Goal: Task Accomplishment & Management: Use online tool/utility

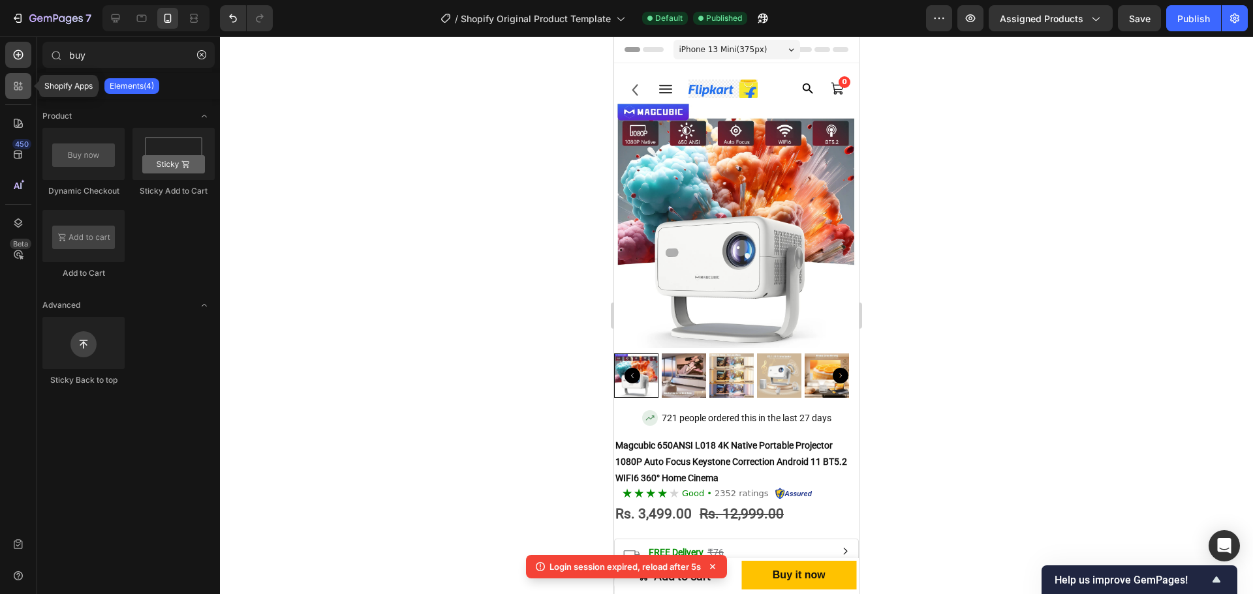
click at [20, 83] on icon at bounding box center [18, 86] width 13 height 13
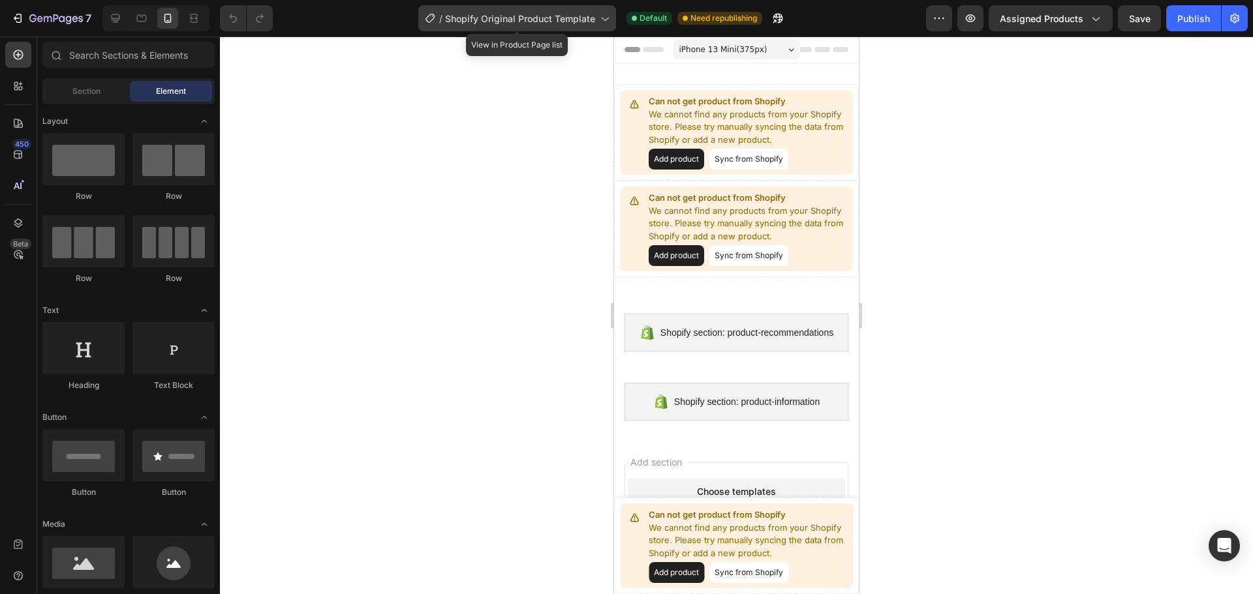
click at [517, 31] on div "/ Shopify Original Product Template" at bounding box center [517, 18] width 198 height 26
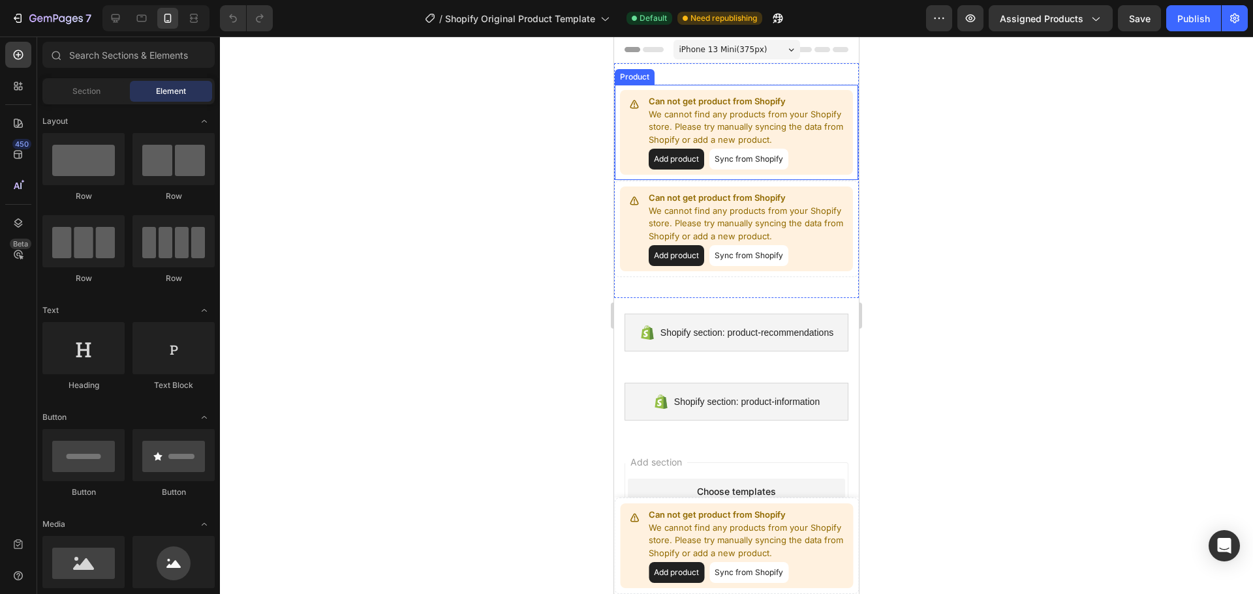
click at [1111, 213] on div at bounding box center [736, 316] width 1033 height 558
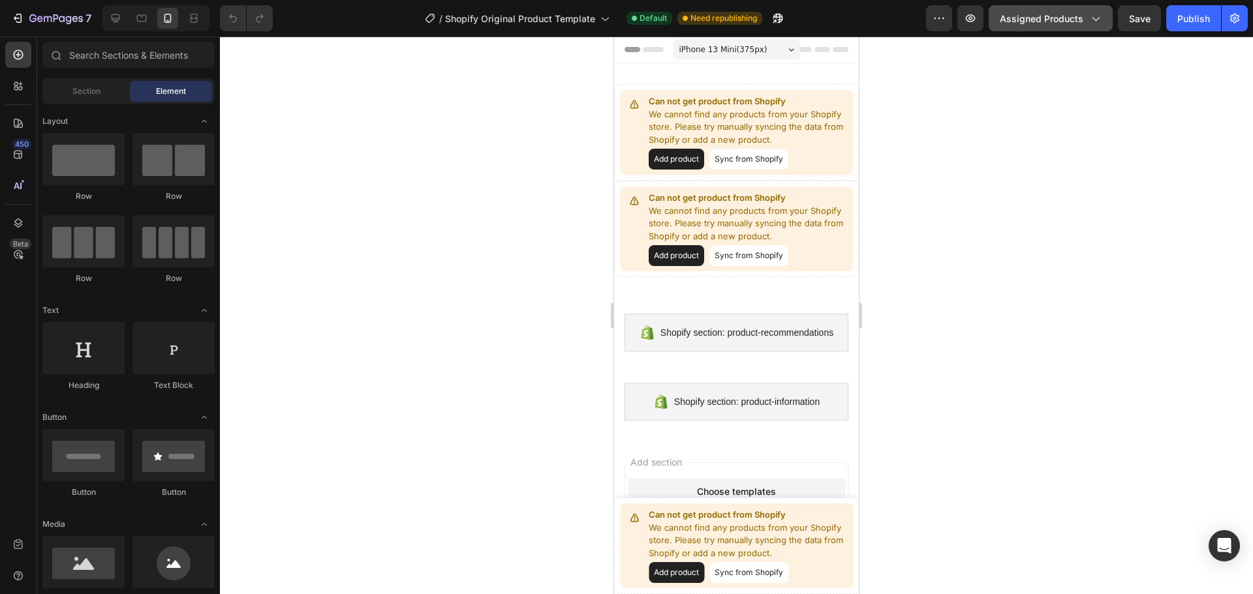
click at [1077, 21] on span "Assigned Products" at bounding box center [1041, 19] width 84 height 14
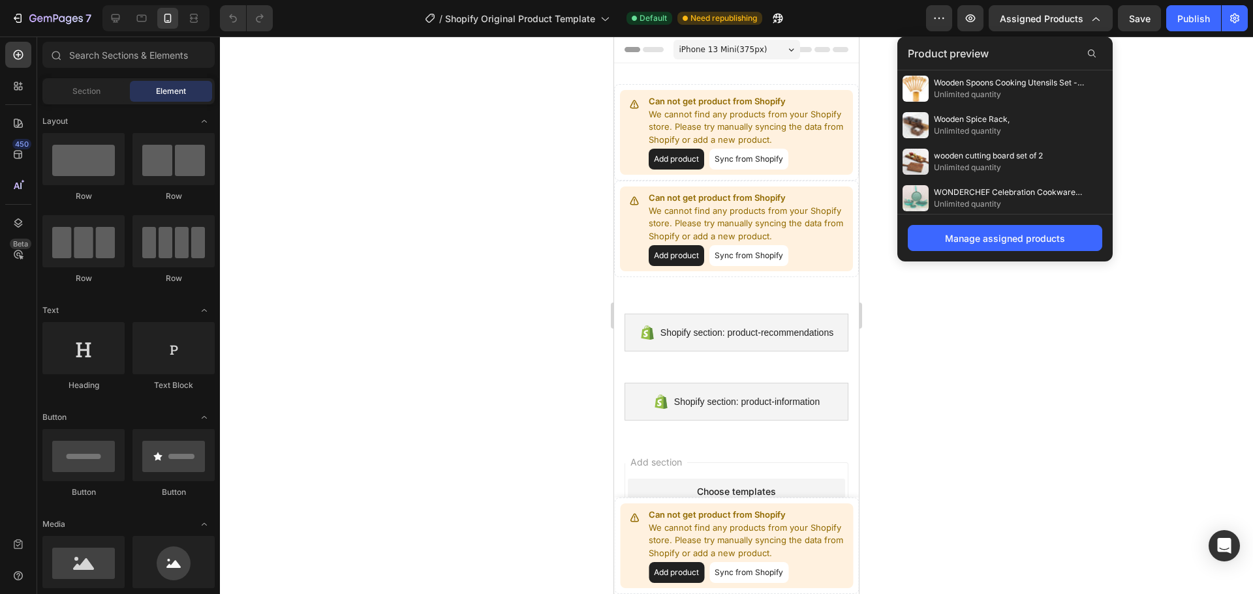
click at [1037, 85] on span "Wooden Spoons Cooking Utensils Set - 9 Pieces Bamboo Spatulas Tong and 1 Holder…" at bounding box center [1009, 83] width 150 height 12
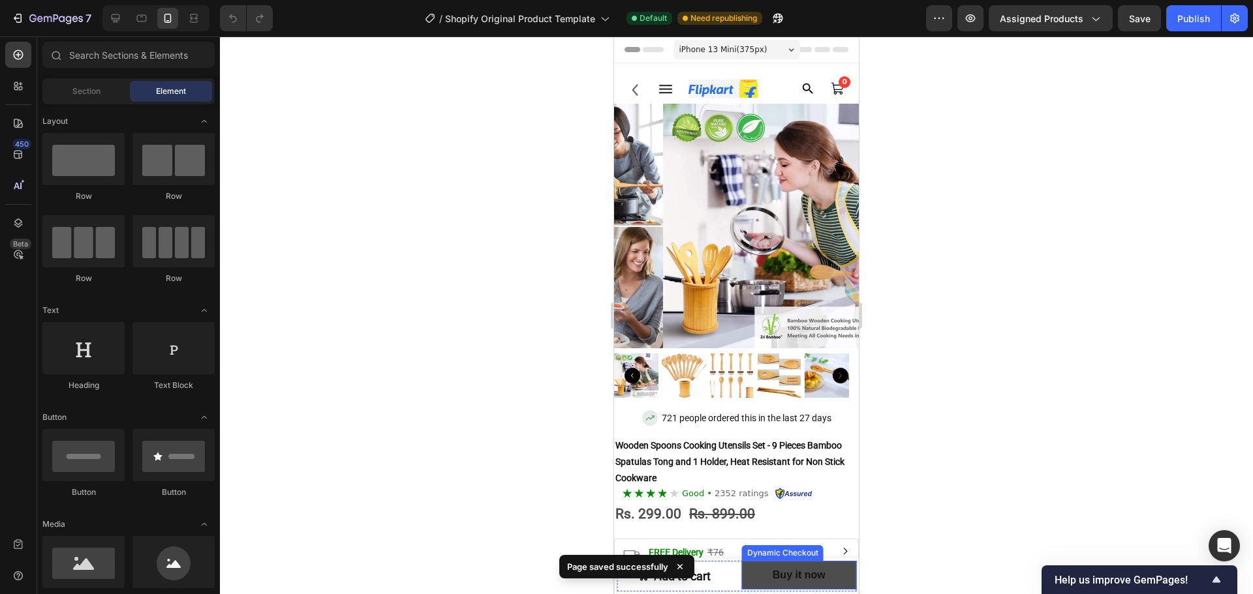
click at [830, 579] on button "Buy it now" at bounding box center [799, 575] width 115 height 29
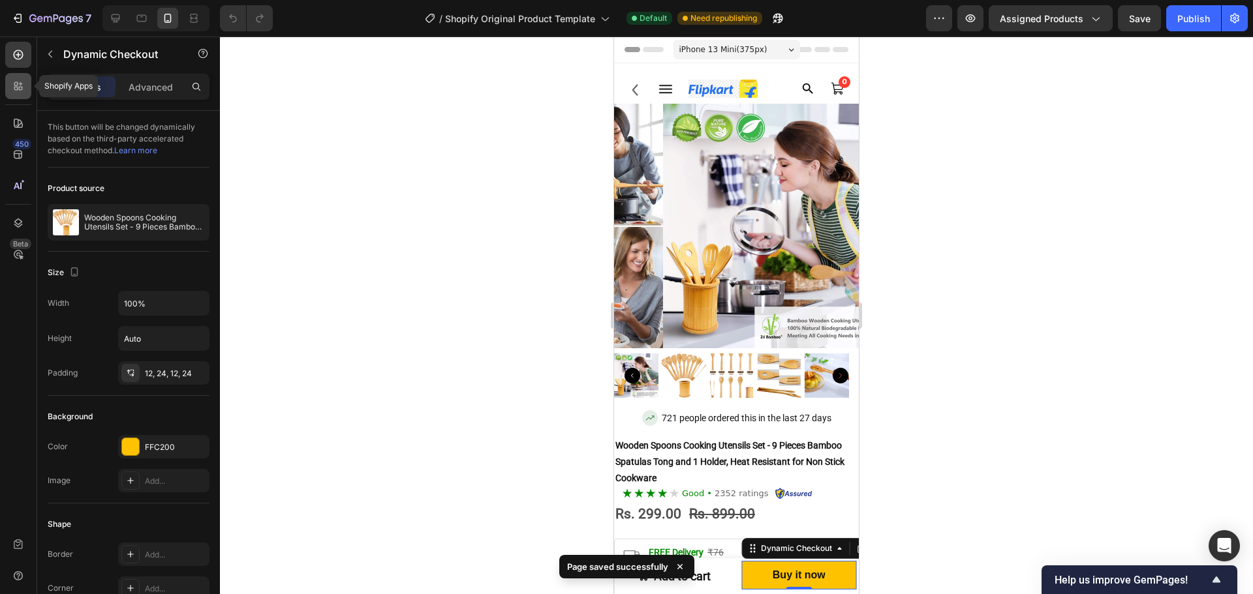
click at [16, 91] on icon at bounding box center [18, 86] width 13 height 13
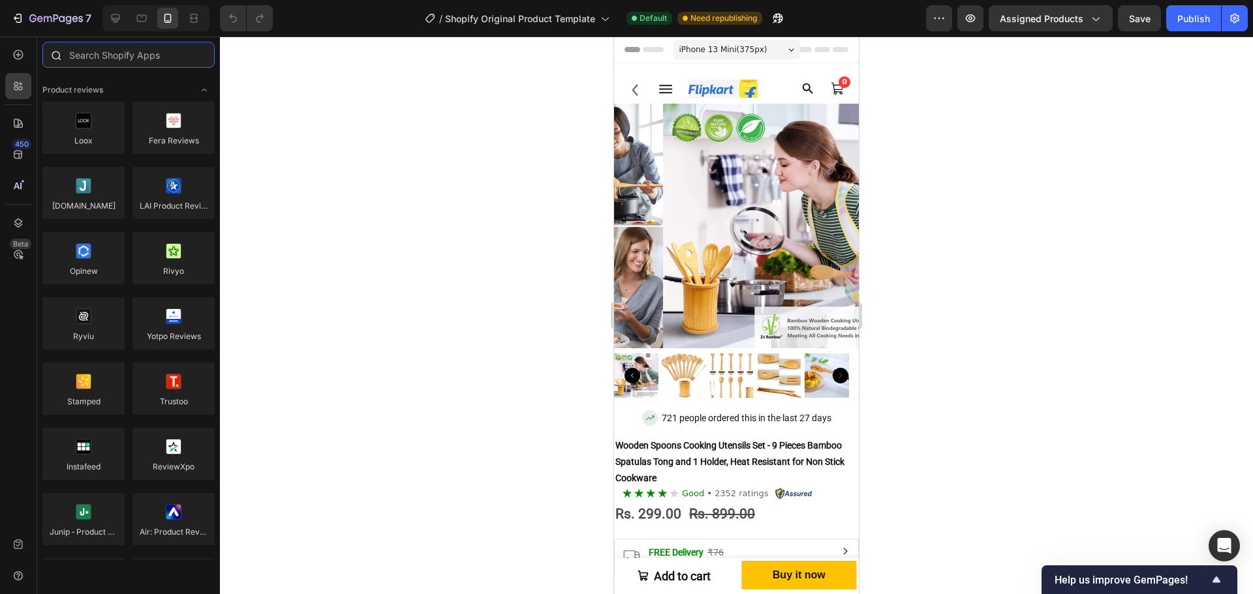
click at [113, 63] on input "text" at bounding box center [128, 55] width 172 height 26
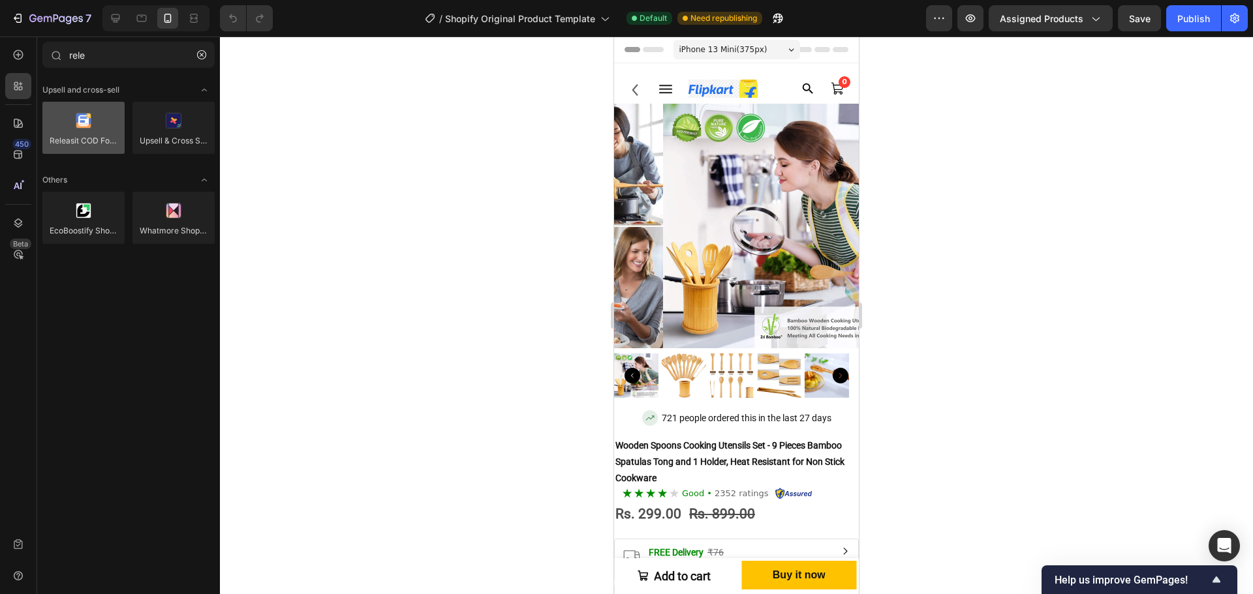
click at [98, 127] on div at bounding box center [83, 128] width 82 height 52
drag, startPoint x: 98, startPoint y: 127, endPoint x: 157, endPoint y: 147, distance: 62.5
click at [110, 129] on div at bounding box center [83, 128] width 82 height 52
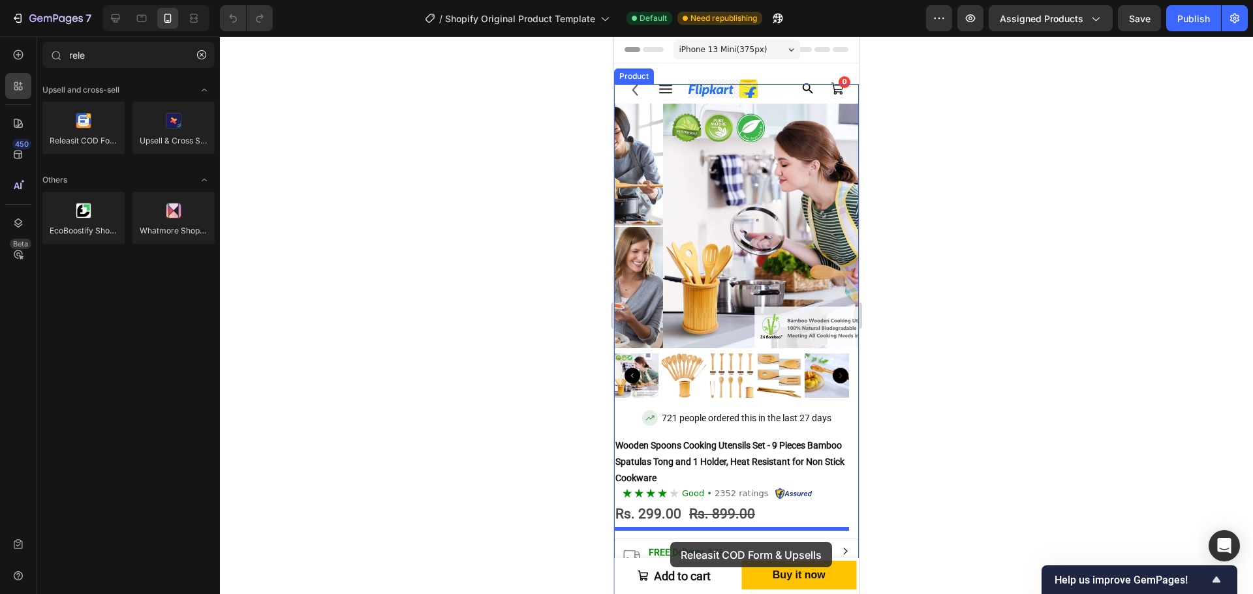
scroll to position [22, 0]
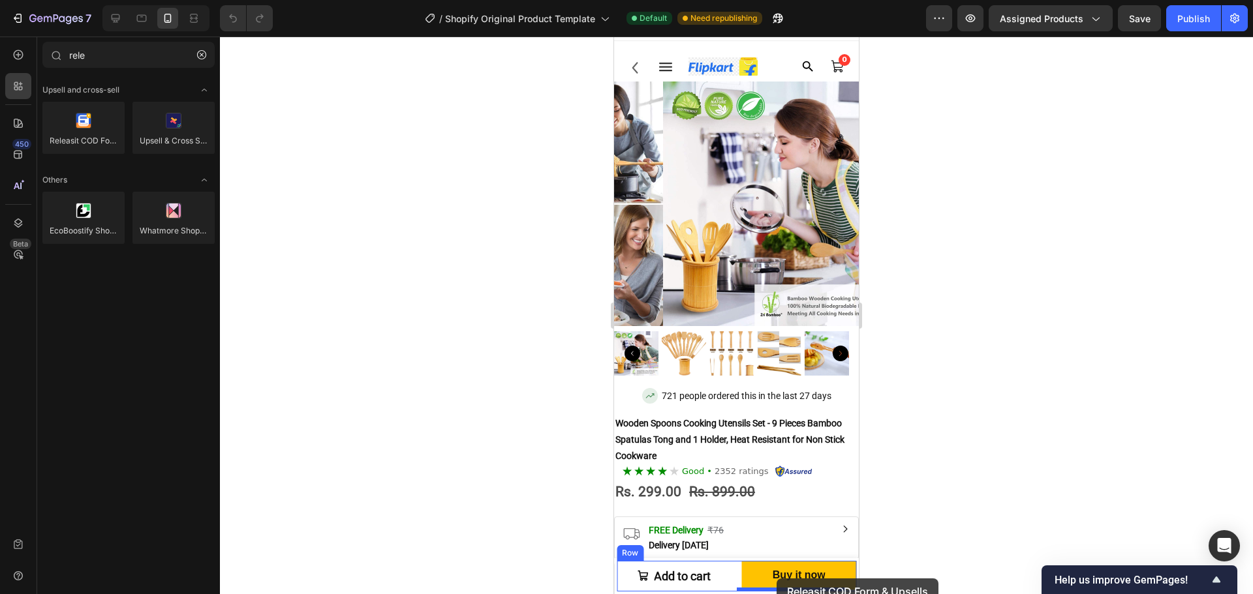
drag, startPoint x: 771, startPoint y: 183, endPoint x: 776, endPoint y: 579, distance: 395.4
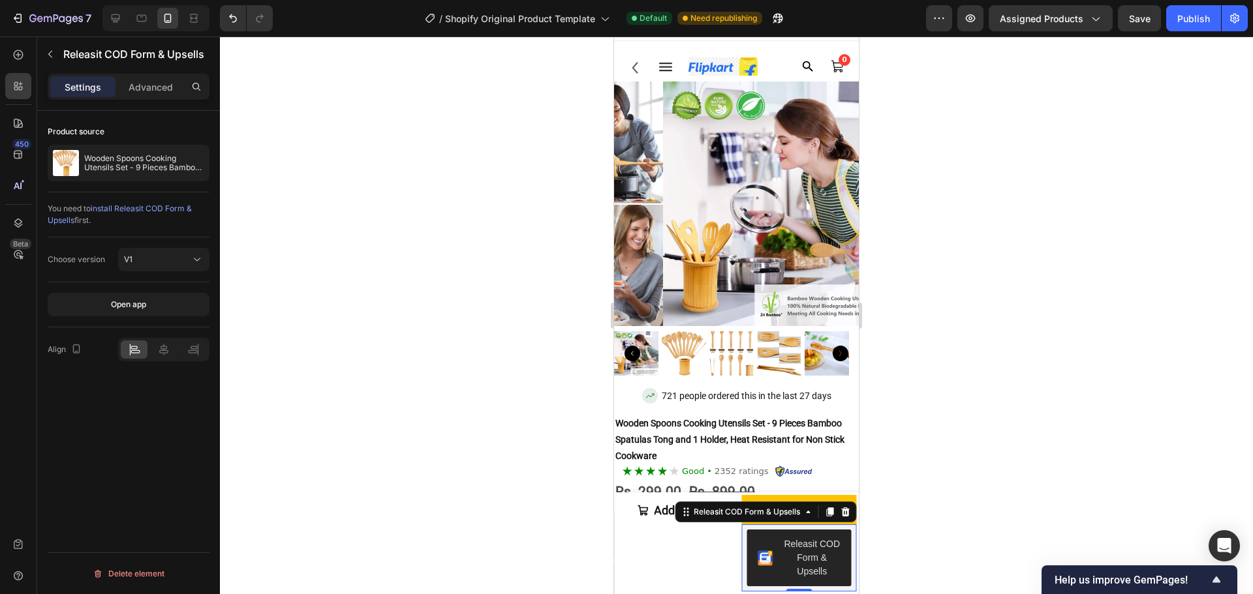
type input "rel"
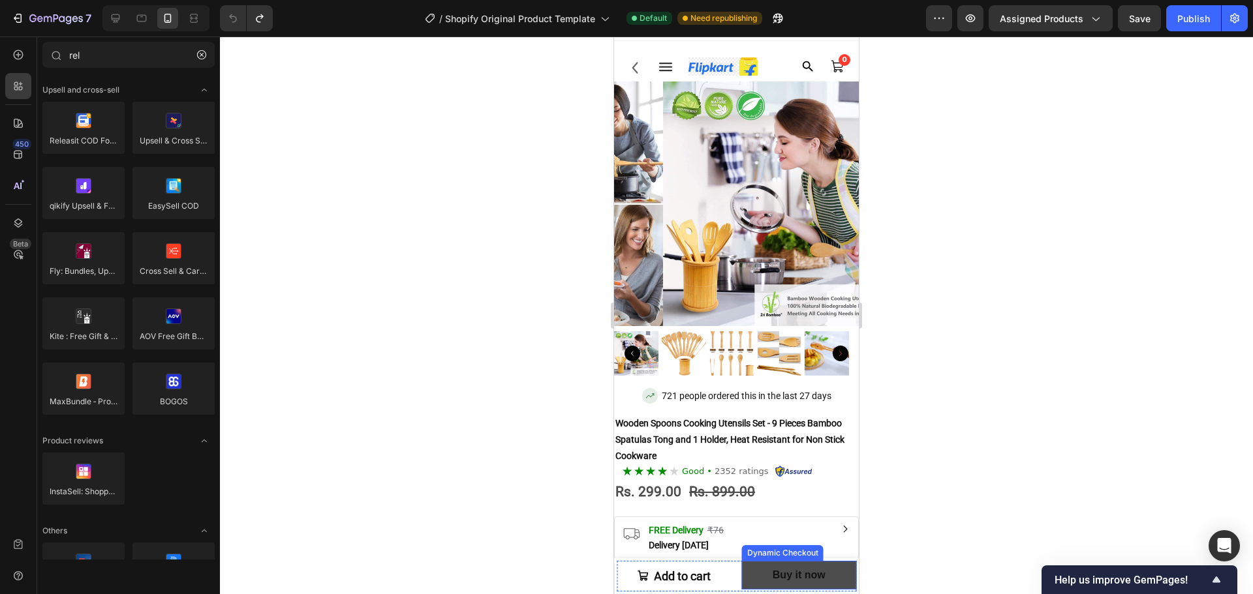
click at [829, 583] on button "Buy it now" at bounding box center [799, 575] width 115 height 29
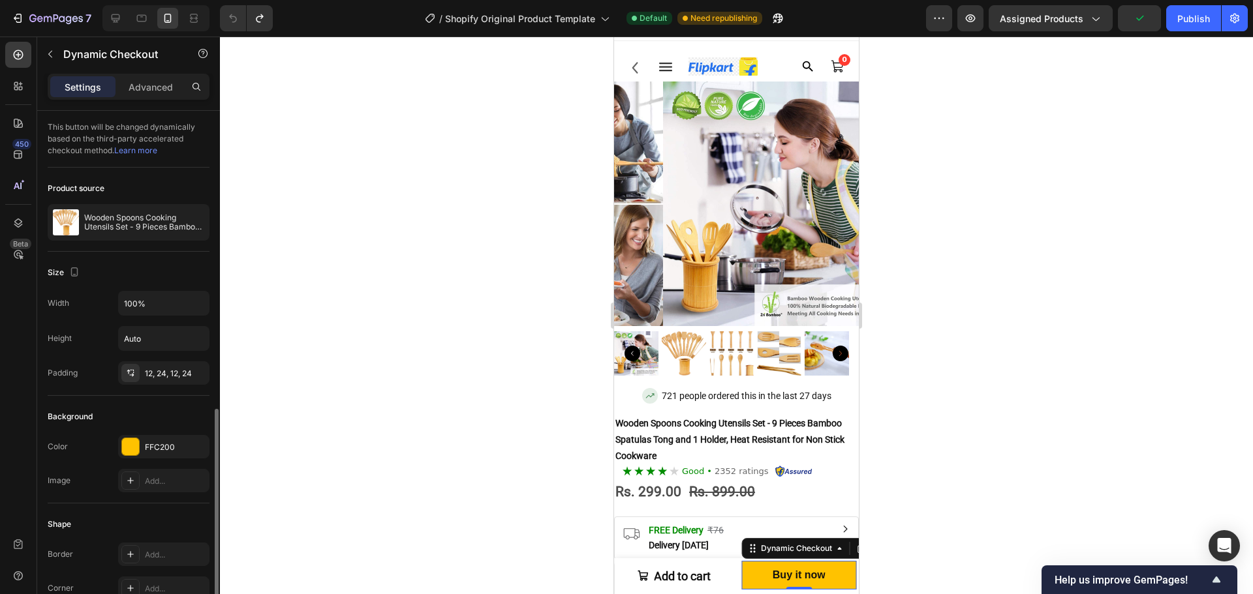
scroll to position [468, 0]
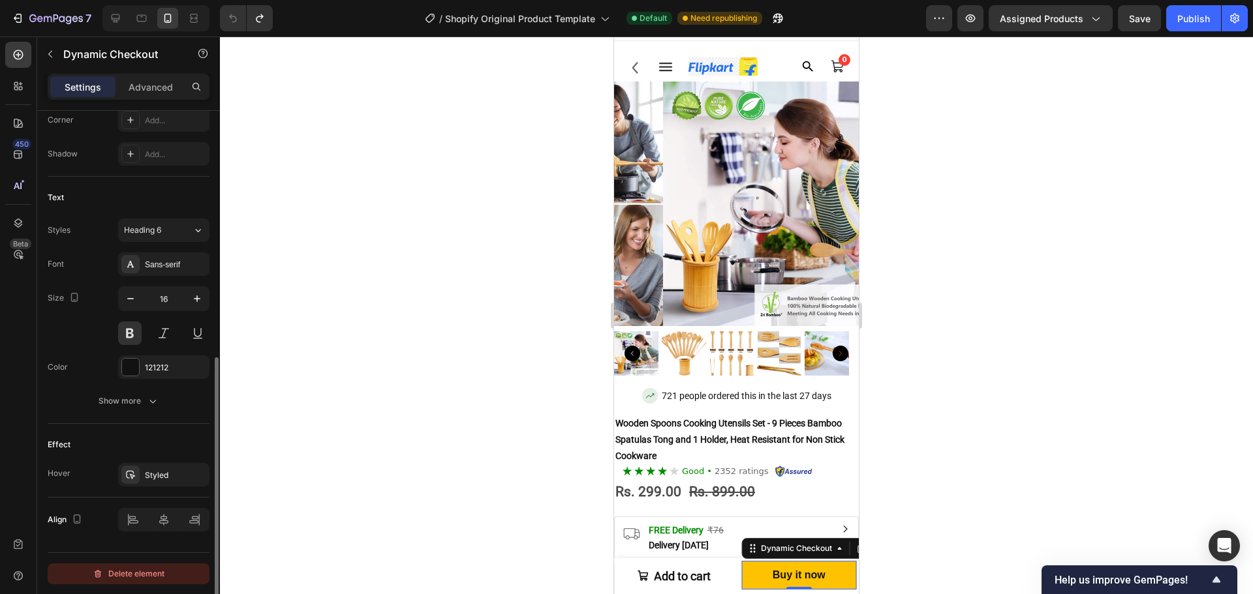
click at [141, 577] on div "Delete element" at bounding box center [129, 574] width 72 height 16
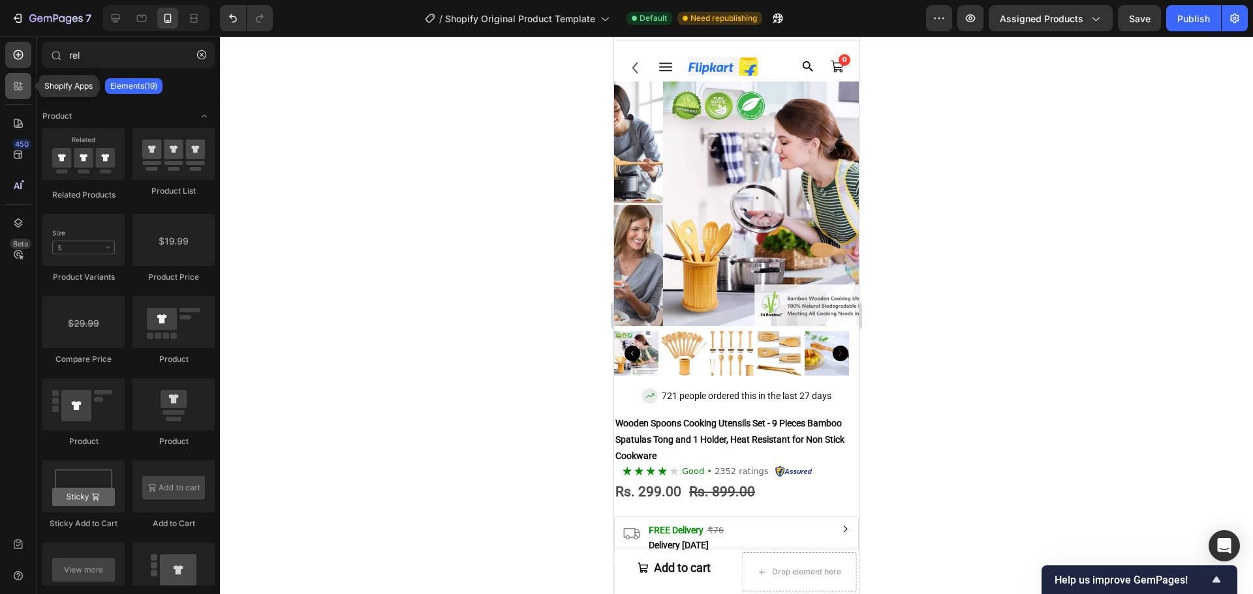
click at [20, 90] on icon at bounding box center [21, 89] width 4 height 4
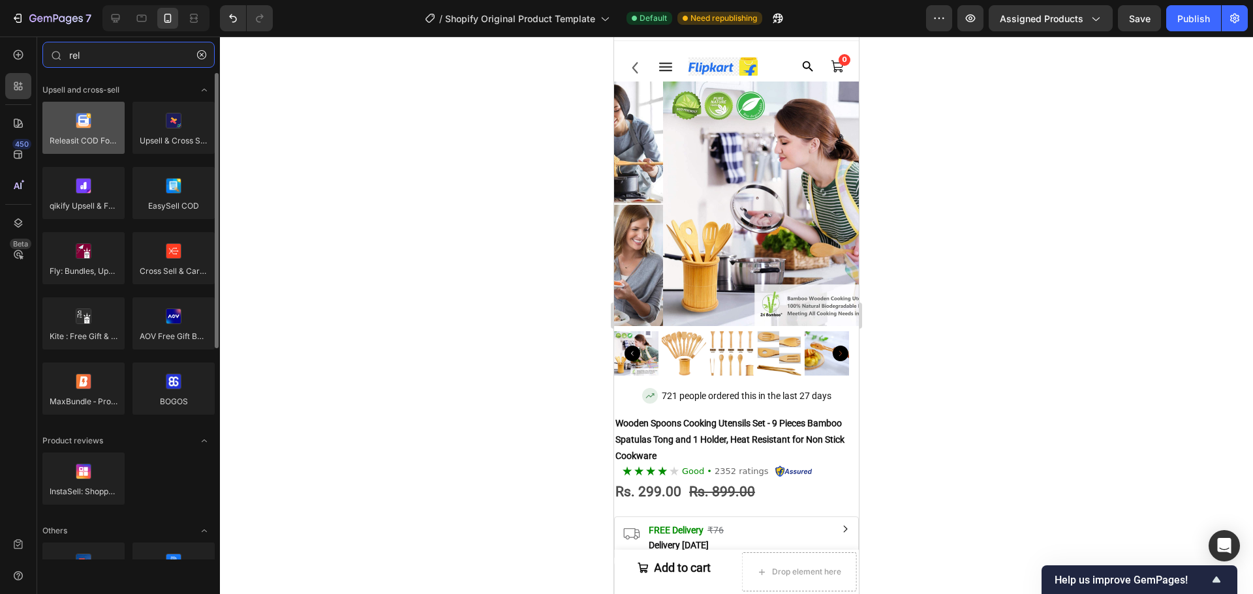
type input "rel"
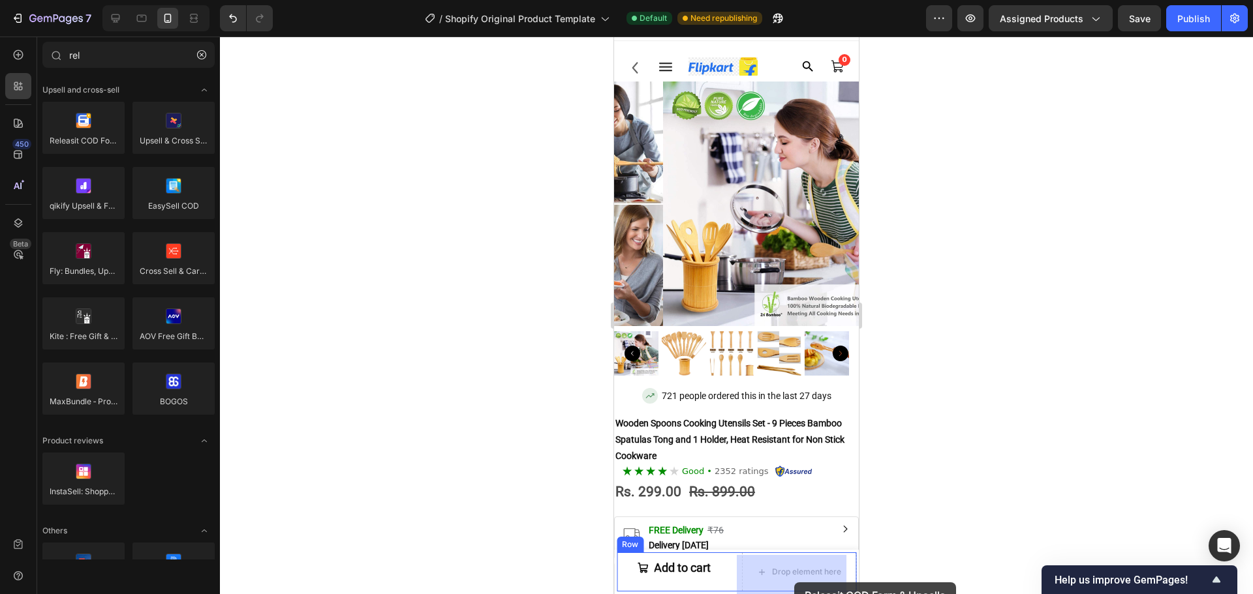
scroll to position [25, 0]
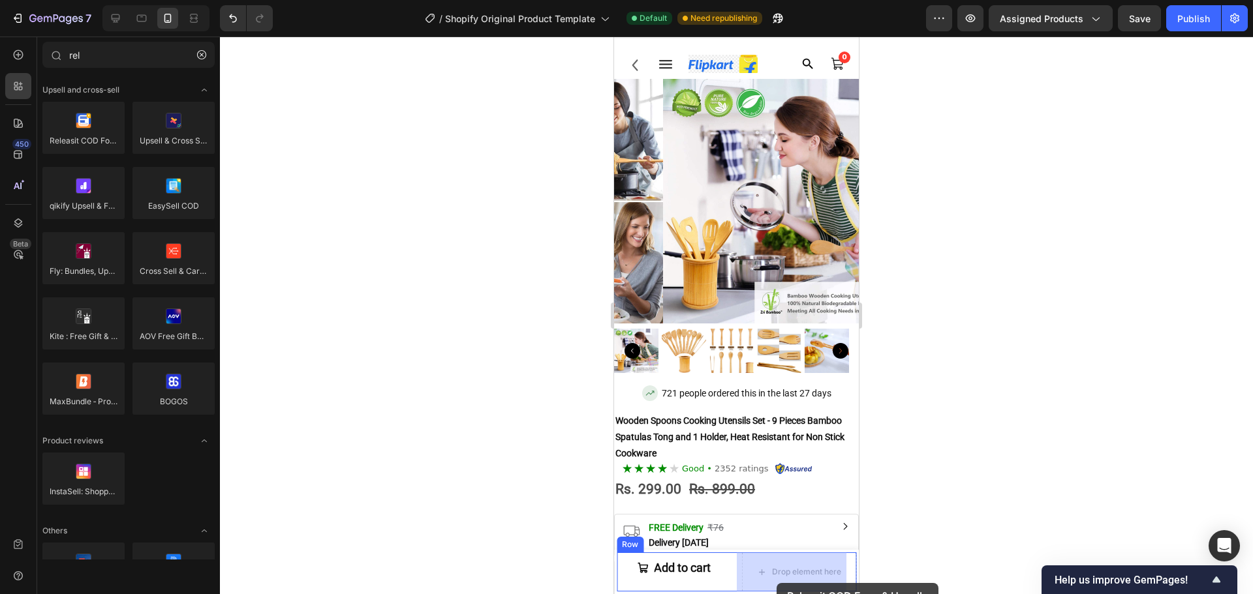
drag, startPoint x: 710, startPoint y: 162, endPoint x: 784, endPoint y: 588, distance: 431.7
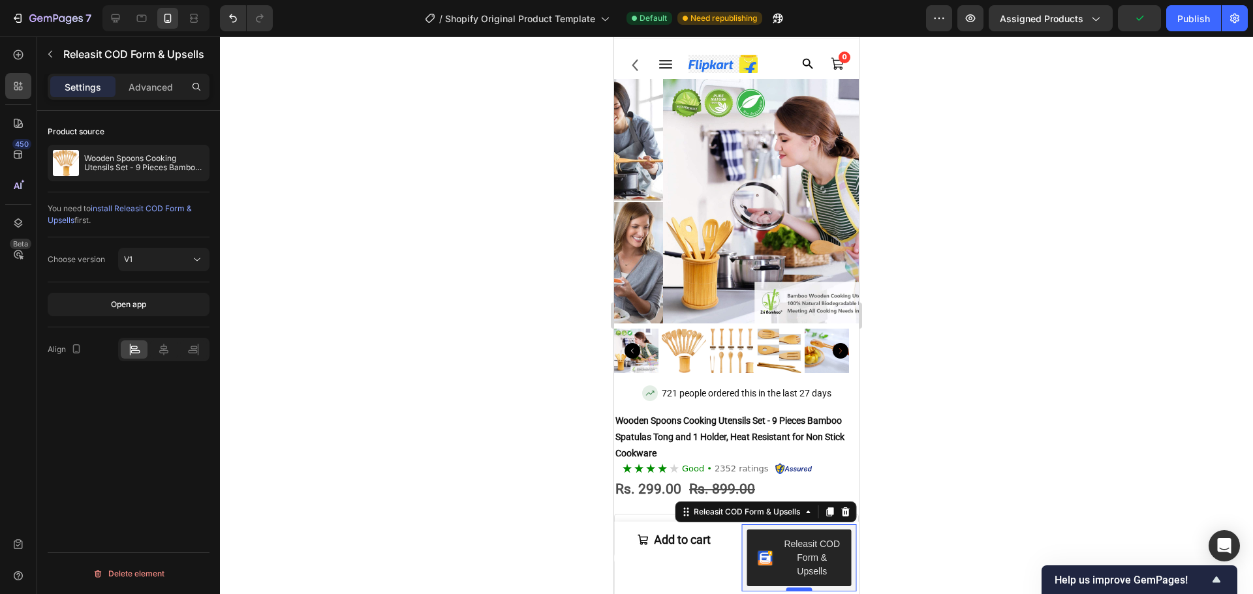
click at [796, 590] on div at bounding box center [798, 590] width 26 height 4
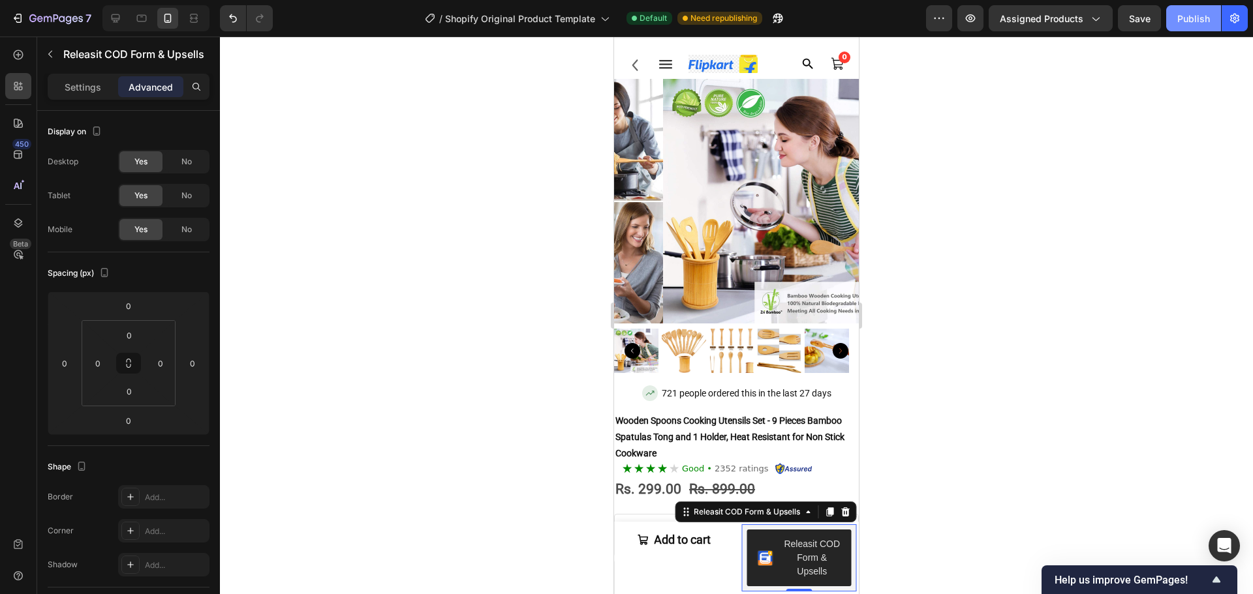
click at [1178, 27] on button "Publish" at bounding box center [1193, 18] width 55 height 26
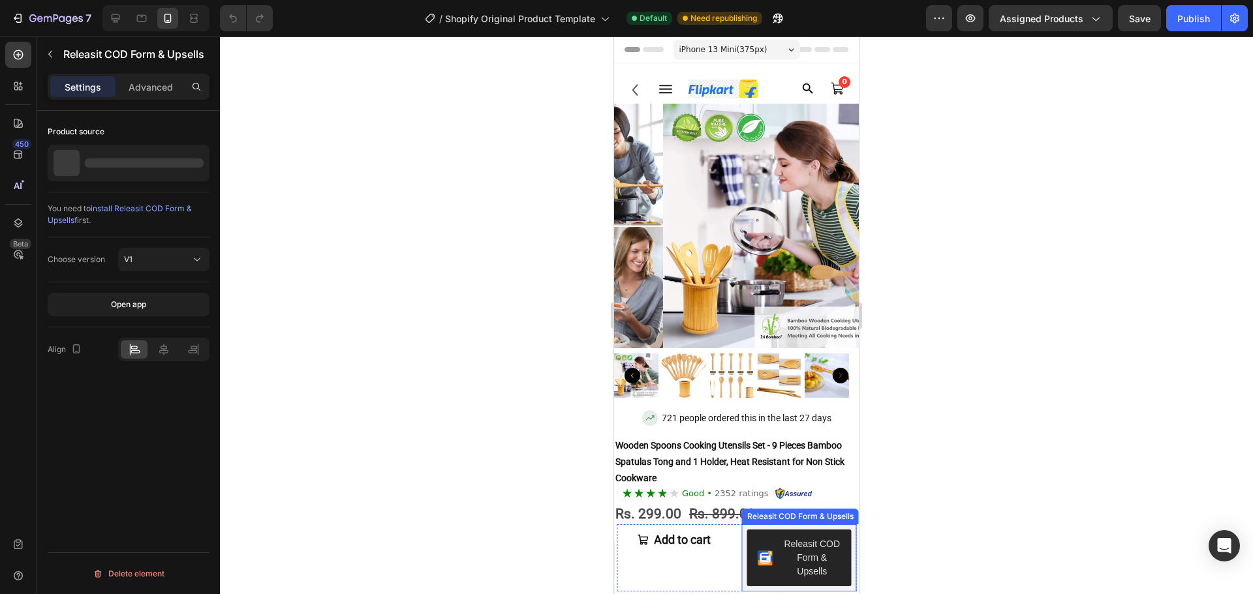
click at [800, 569] on div "Releasit COD Form & Upsells" at bounding box center [812, 558] width 57 height 41
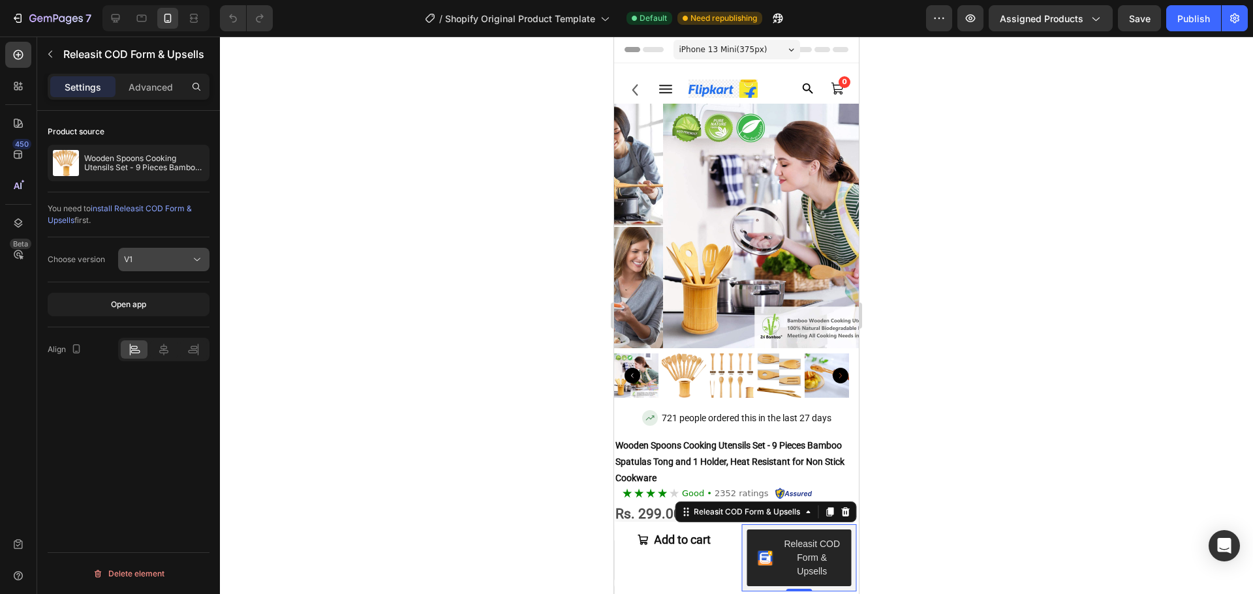
click at [150, 256] on div "V1" at bounding box center [157, 260] width 67 height 12
click at [148, 304] on div "V2" at bounding box center [150, 316] width 107 height 25
click at [162, 270] on button "V2" at bounding box center [163, 259] width 91 height 23
click at [157, 290] on p "V1" at bounding box center [161, 292] width 74 height 12
click at [722, 541] on button "Add to cart" at bounding box center [674, 540] width 115 height 31
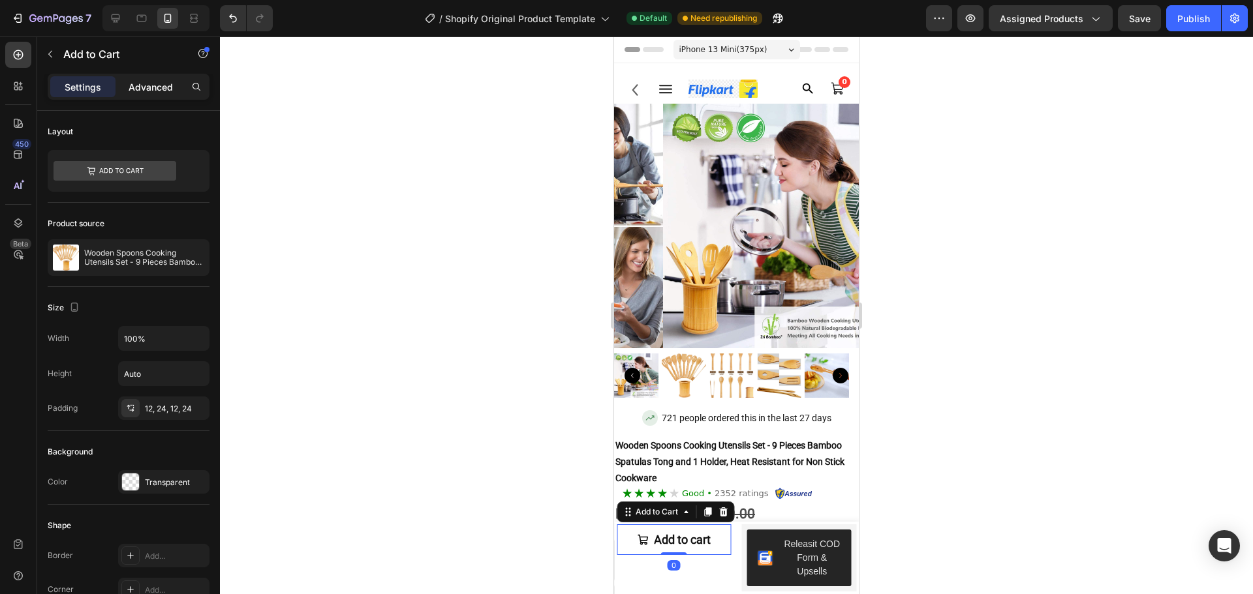
click at [142, 90] on p "Advanced" at bounding box center [151, 87] width 44 height 14
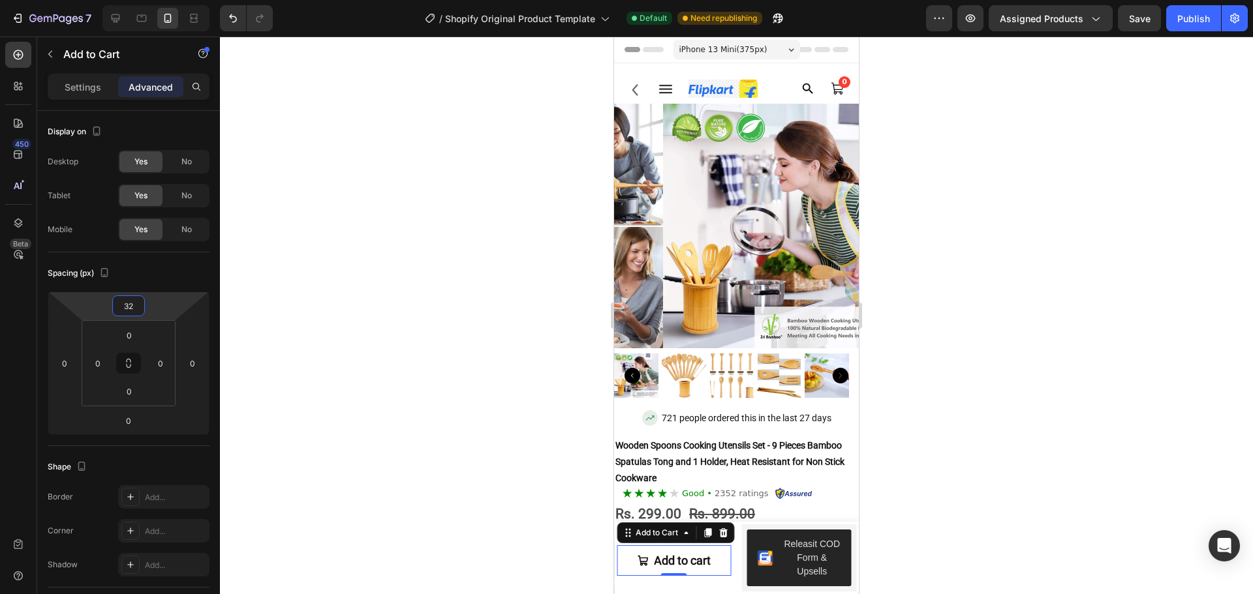
drag, startPoint x: 161, startPoint y: 313, endPoint x: 170, endPoint y: 303, distance: 13.9
click at [170, 0] on html "7 / Shopify Original Product Template Default Need republishing Preview Assigne…" at bounding box center [626, 0] width 1253 height 0
click at [1183, 7] on button "Publish" at bounding box center [1193, 18] width 55 height 26
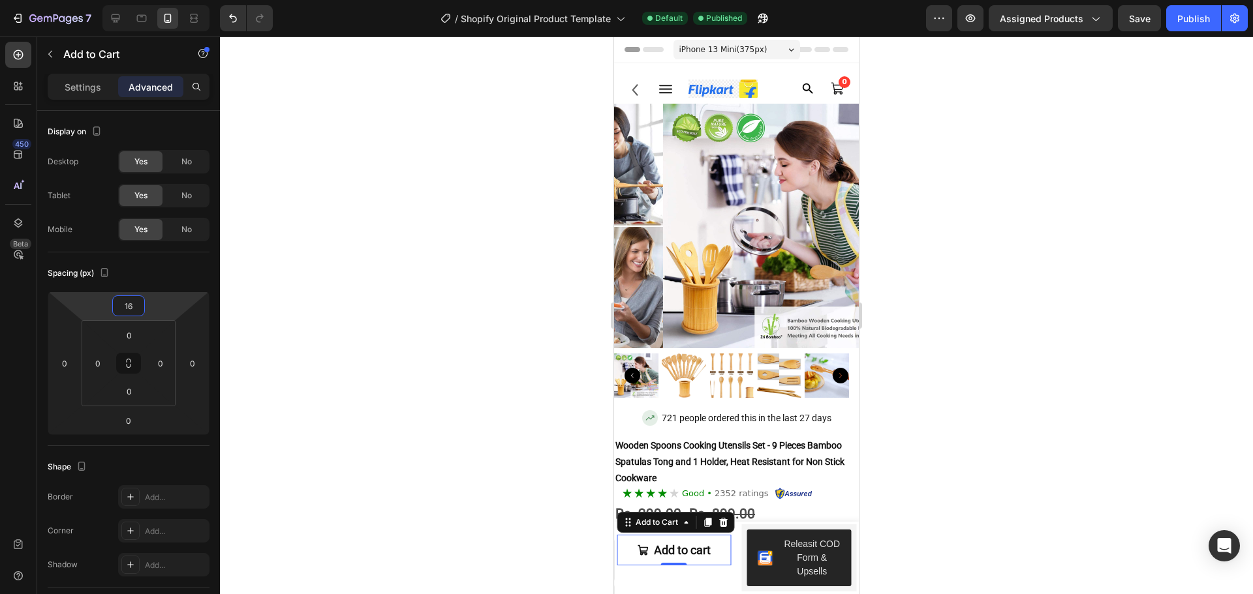
click at [156, 0] on html "7 / Shopify Original Product Template Default Published Preview Assigned Produc…" at bounding box center [626, 0] width 1253 height 0
click at [1183, 21] on div "Publish" at bounding box center [1193, 19] width 33 height 14
type input "12"
click at [170, 0] on html "7 / Shopify Original Product Template Default Published Preview Assigned Produc…" at bounding box center [626, 0] width 1253 height 0
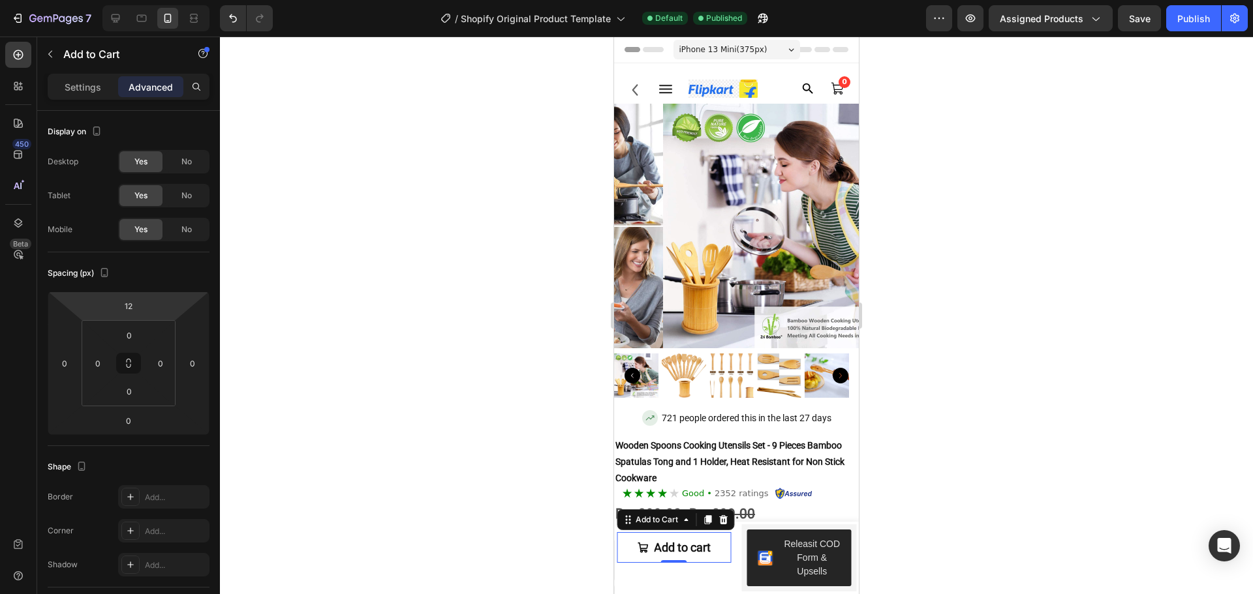
click at [1193, 32] on div "7 / Shopify Original Product Template Default Published Preview Assigned Produc…" at bounding box center [626, 18] width 1253 height 37
click at [1204, 20] on div "Publish" at bounding box center [1193, 19] width 33 height 14
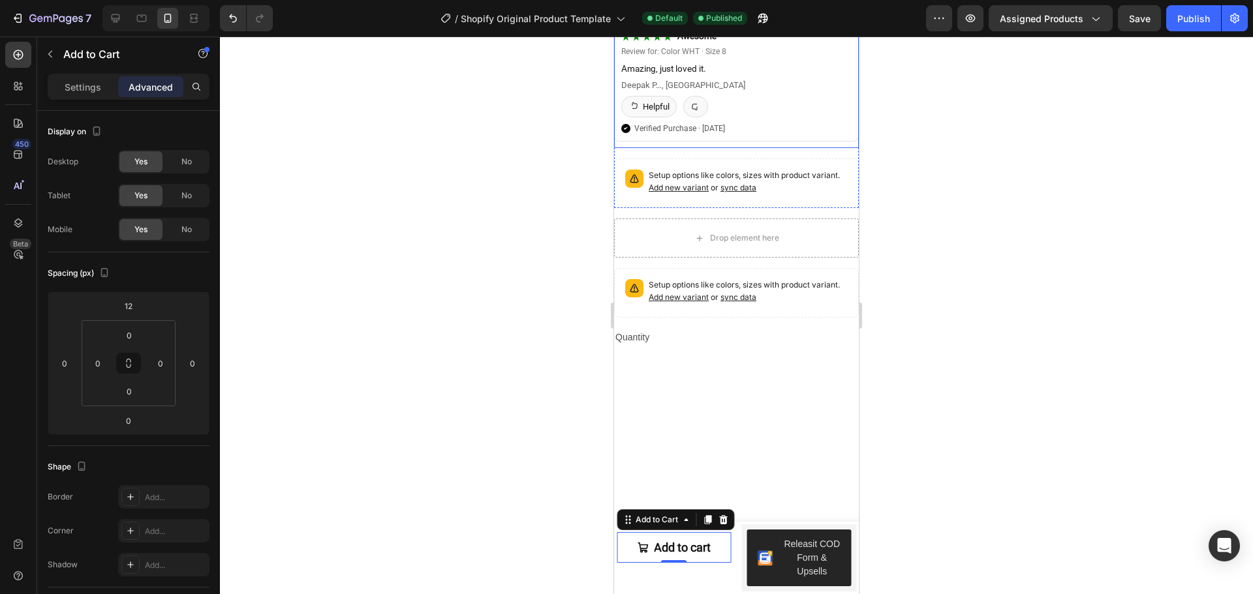
scroll to position [2021, 0]
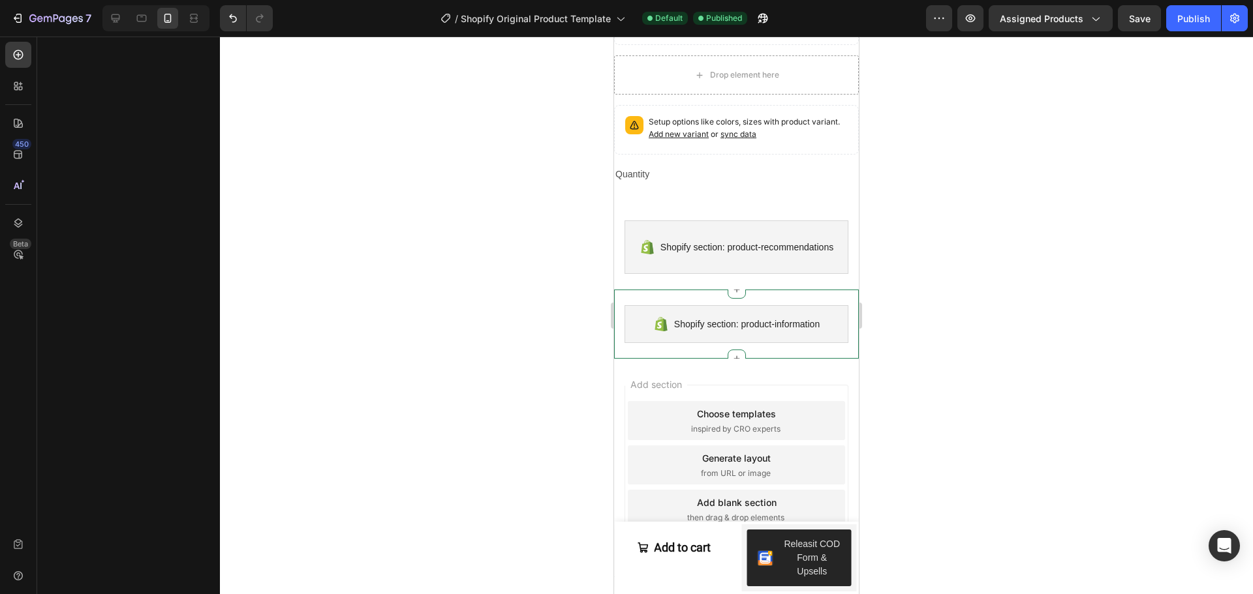
click at [774, 325] on div "Shopify section: product-information" at bounding box center [736, 324] width 224 height 38
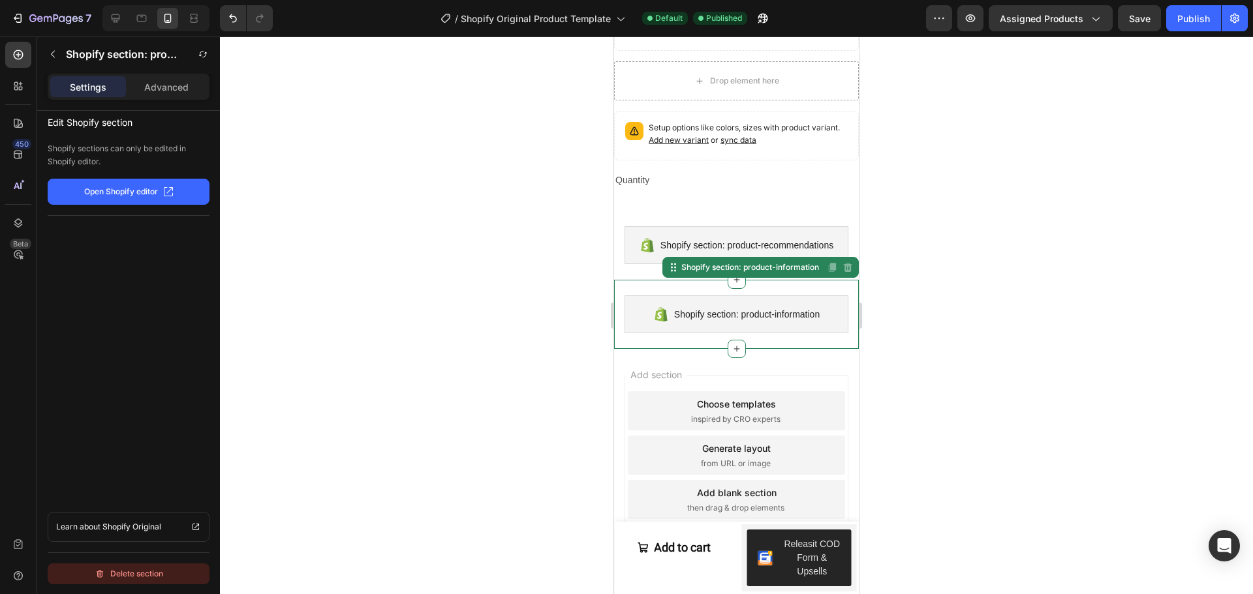
click at [171, 564] on button "Delete section" at bounding box center [129, 574] width 162 height 21
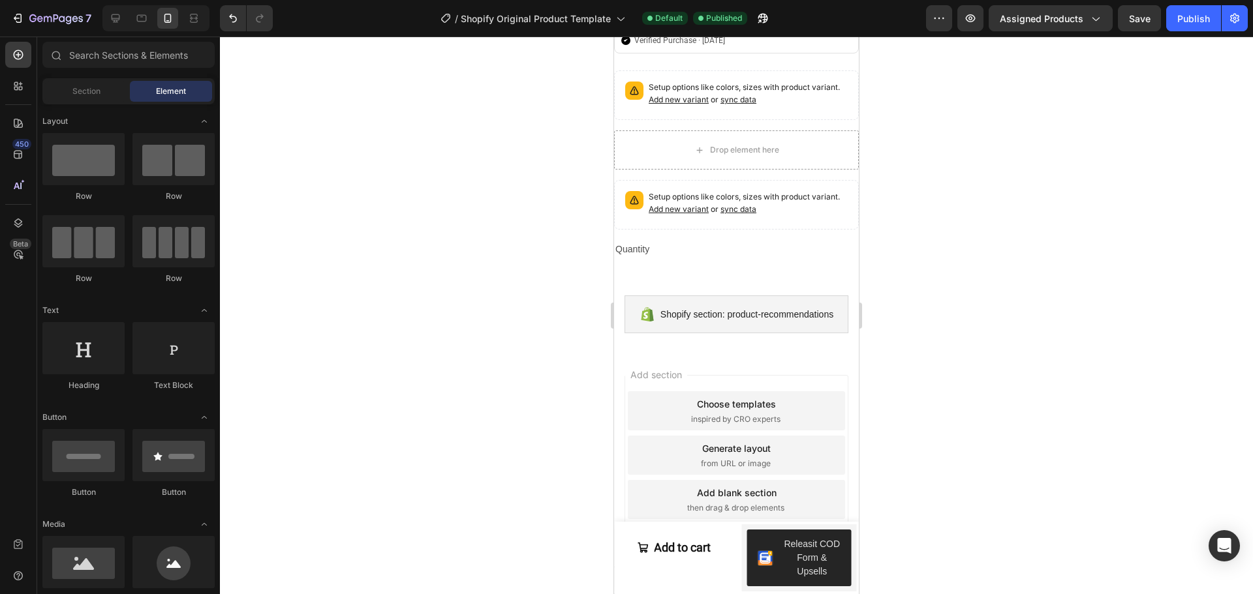
scroll to position [1952, 0]
click at [819, 194] on p "Setup options like colors, sizes with product variant. Add new variant or sync …" at bounding box center [747, 203] width 199 height 25
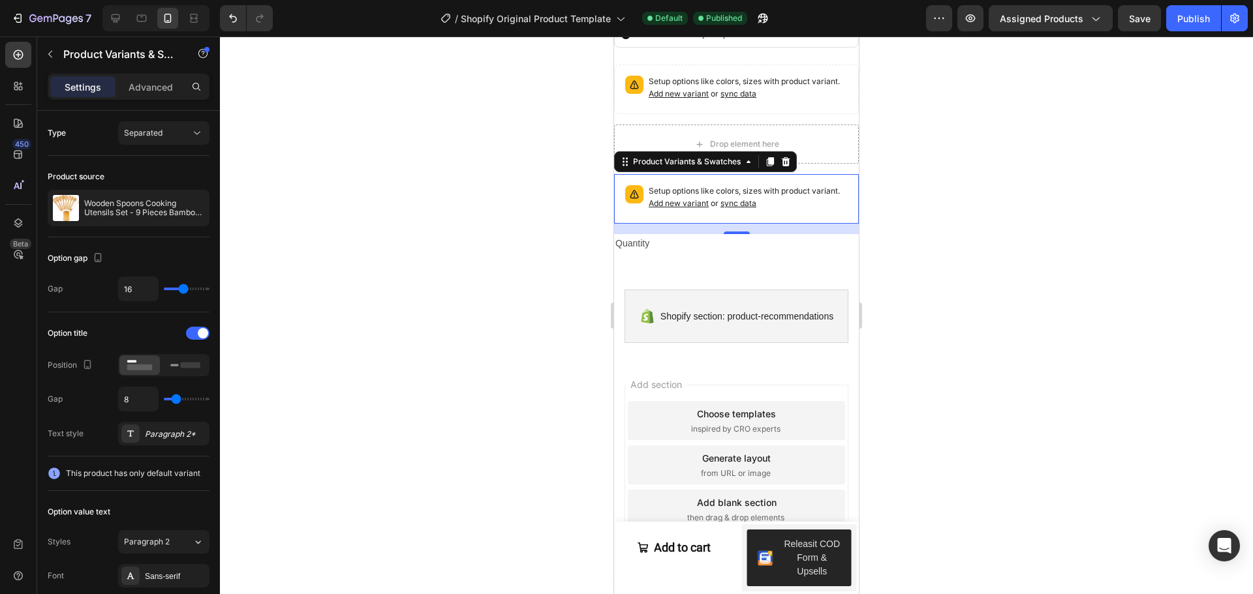
scroll to position [641, 0]
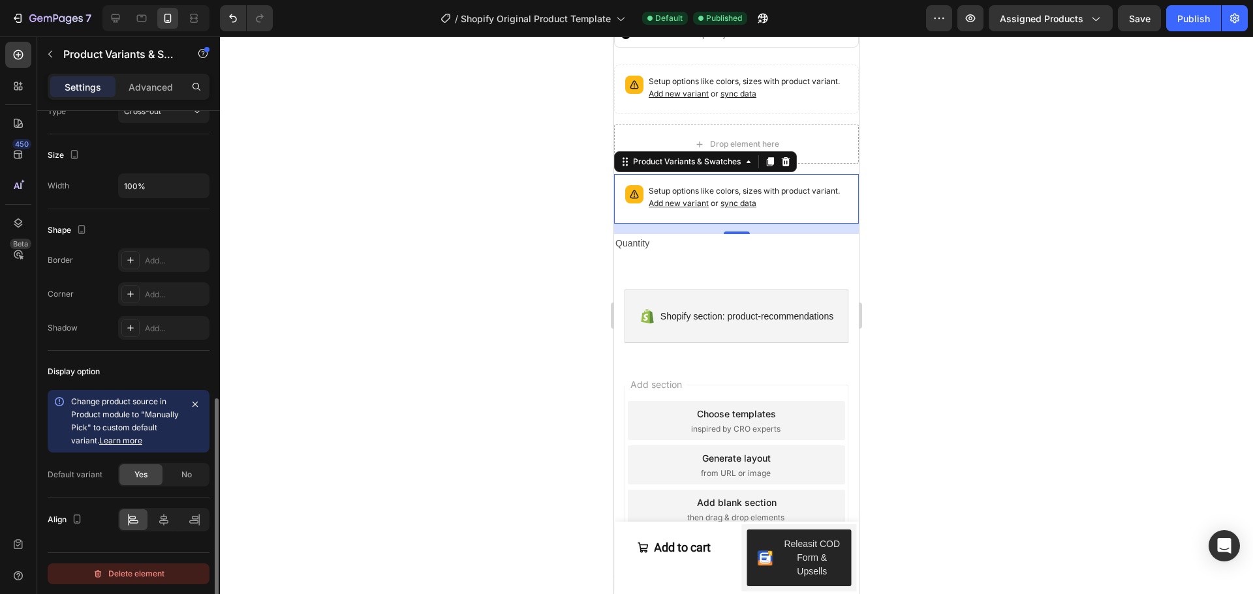
click at [106, 571] on div "Delete element" at bounding box center [129, 574] width 72 height 16
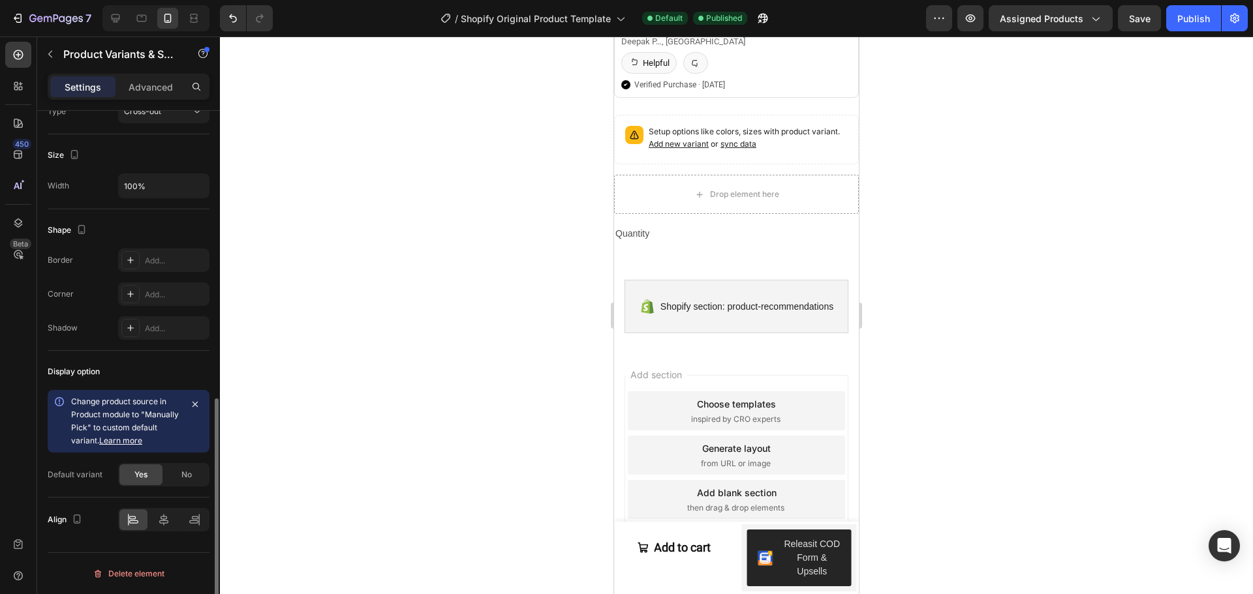
scroll to position [1892, 0]
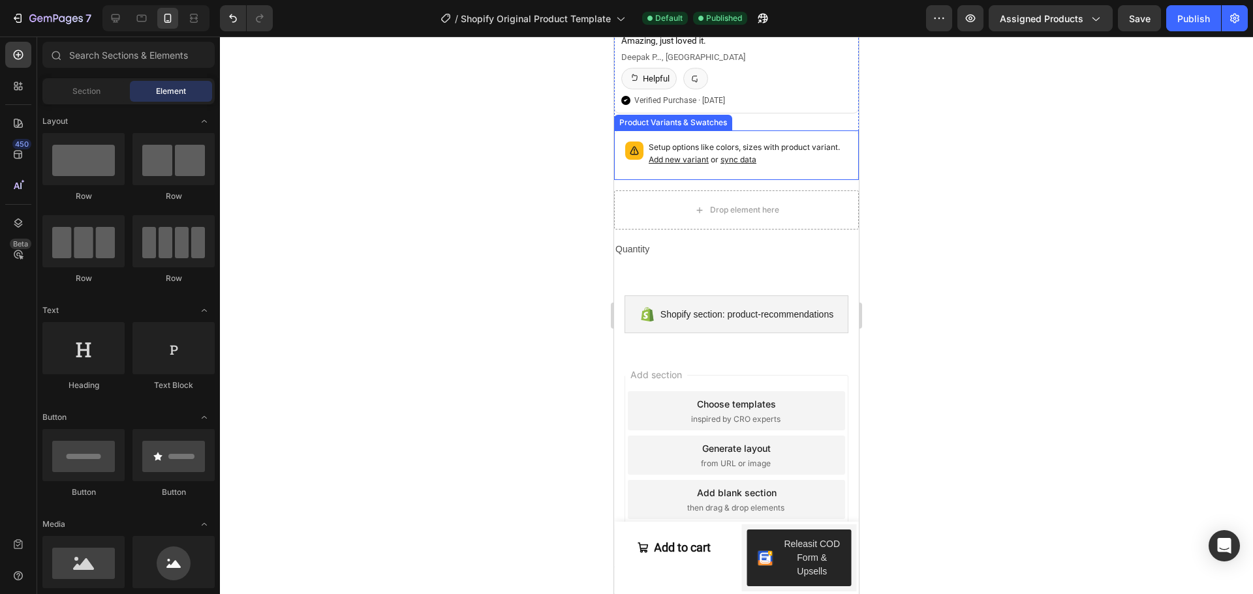
click at [810, 159] on div "Setup options like colors, sizes with product variant. Add new variant or sync …" at bounding box center [736, 155] width 245 height 50
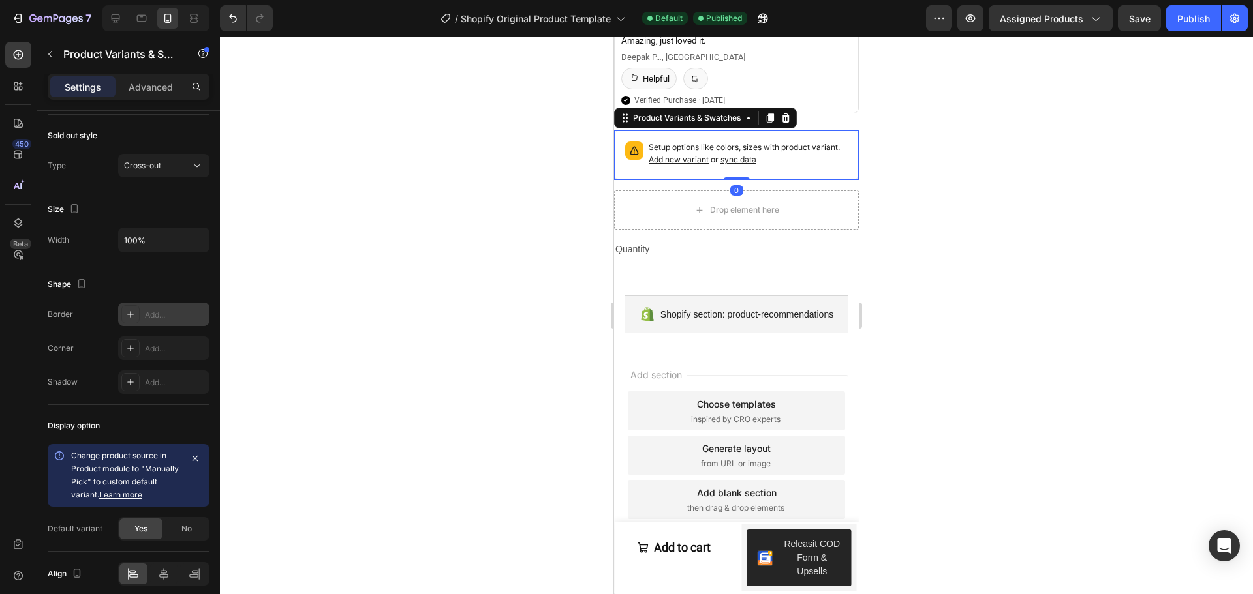
scroll to position [641, 0]
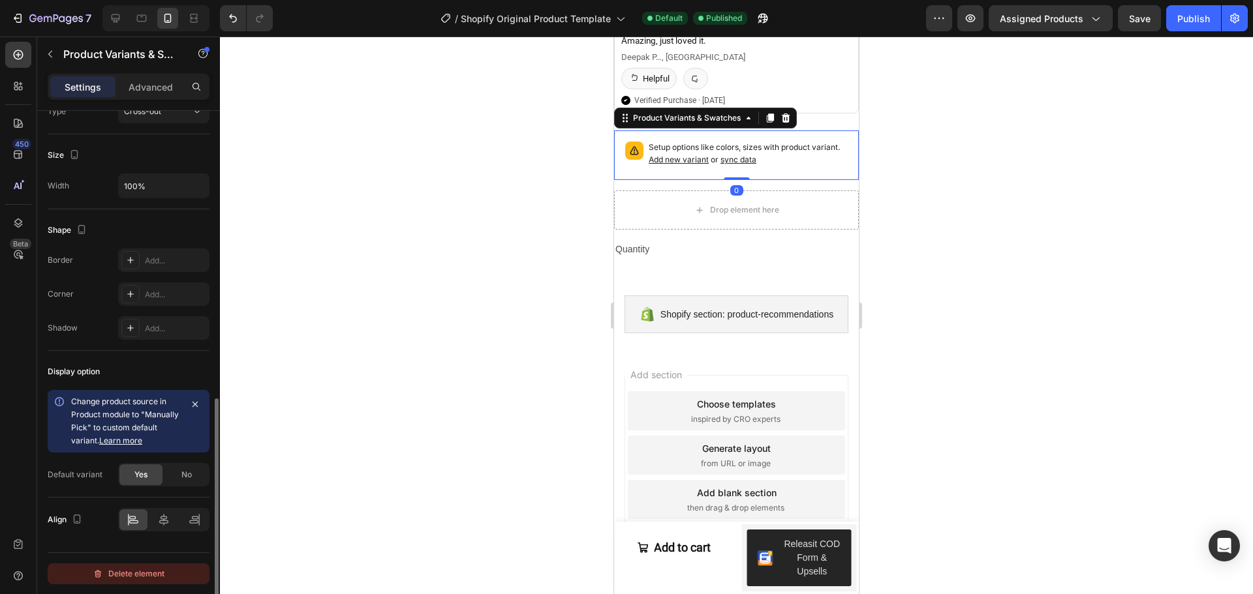
click at [119, 582] on div "Delete element" at bounding box center [129, 574] width 72 height 16
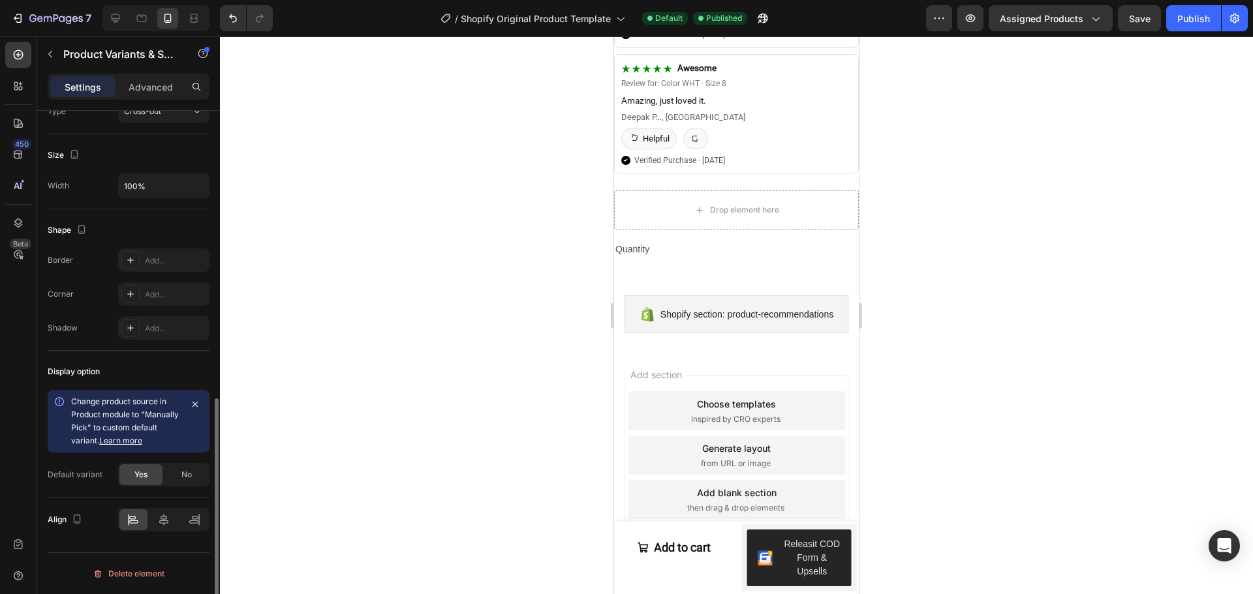
scroll to position [1832, 0]
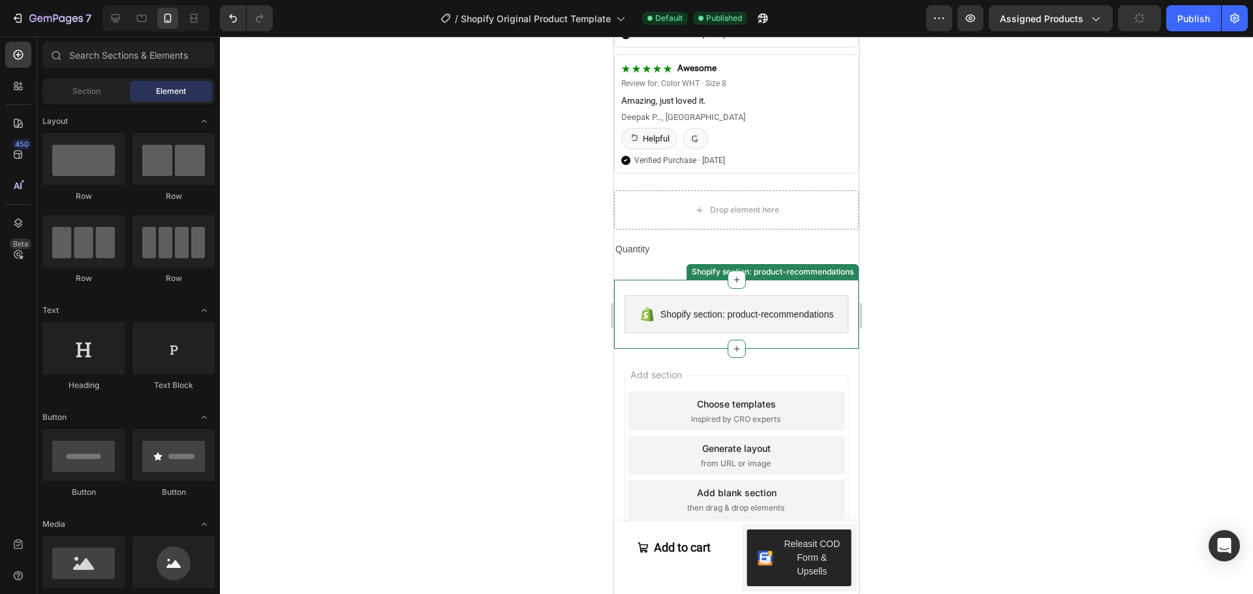
click at [750, 333] on div "Shopify section: product-recommendations" at bounding box center [736, 315] width 224 height 38
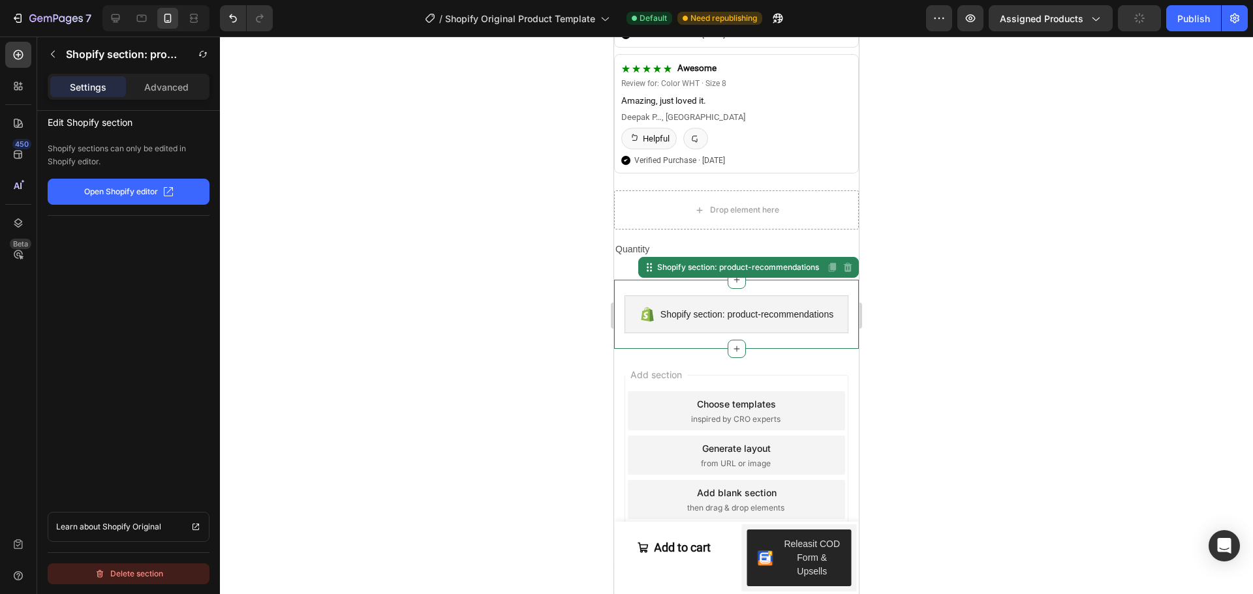
click at [157, 568] on div "Delete section" at bounding box center [129, 574] width 69 height 16
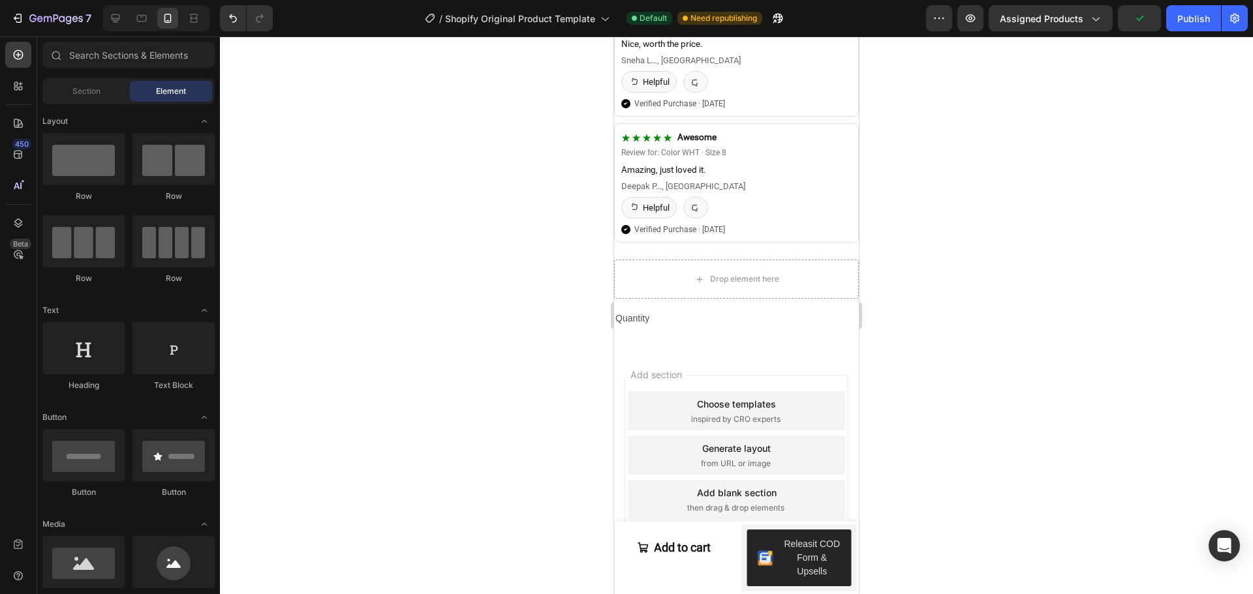
scroll to position [1747, 0]
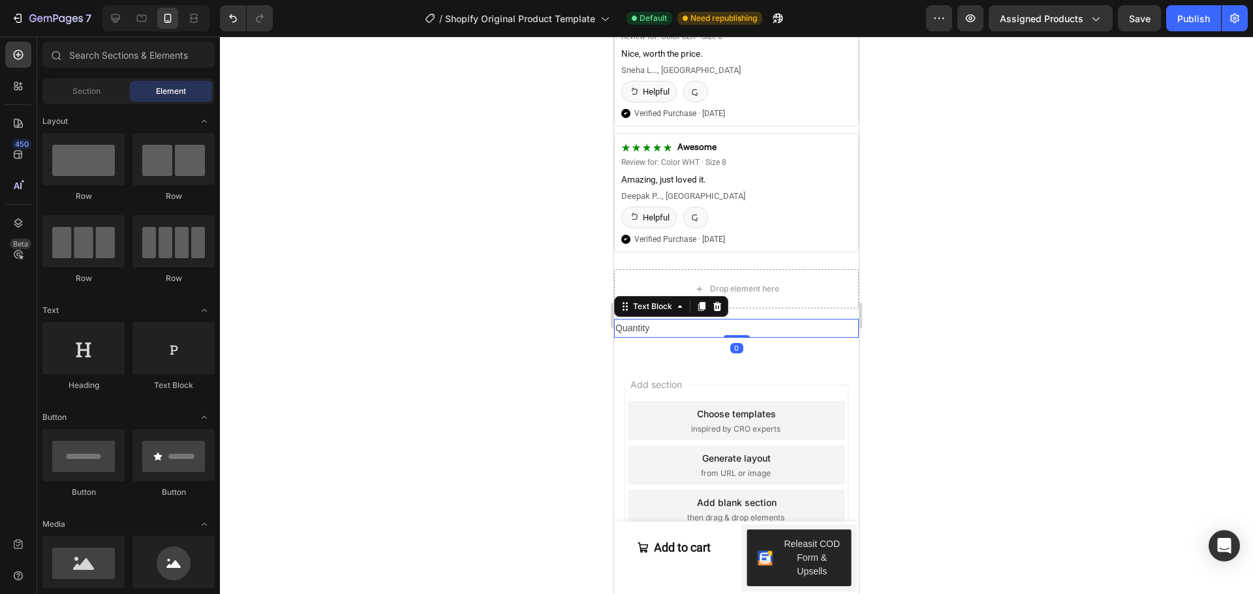
click at [758, 322] on div "Quantity" at bounding box center [736, 328] width 245 height 19
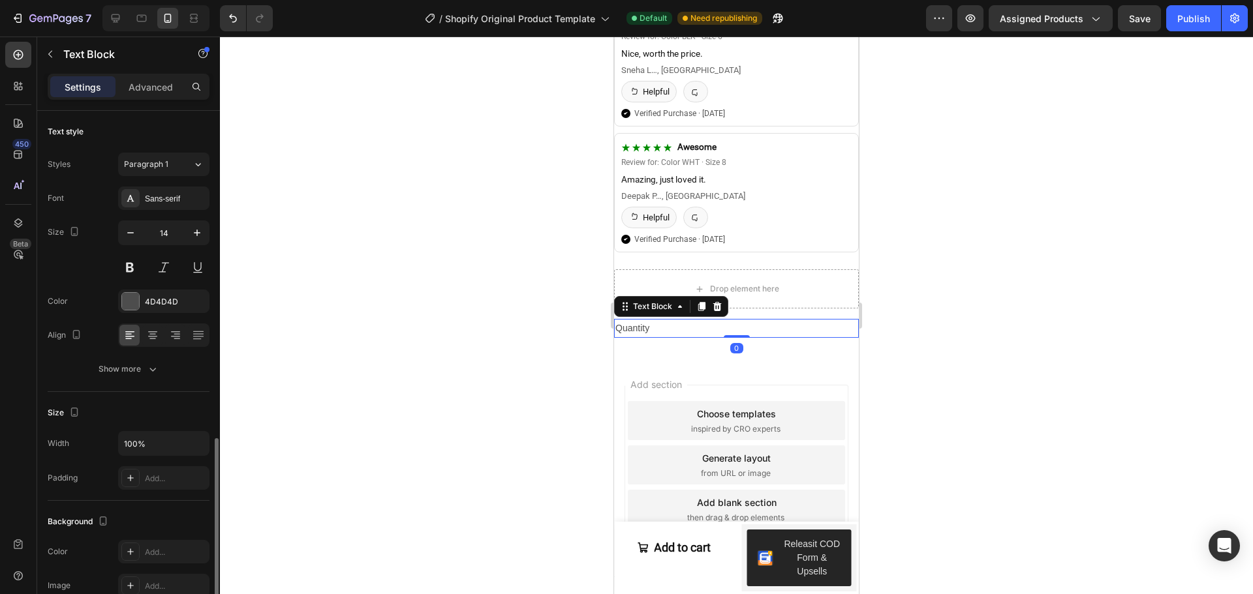
scroll to position [252, 0]
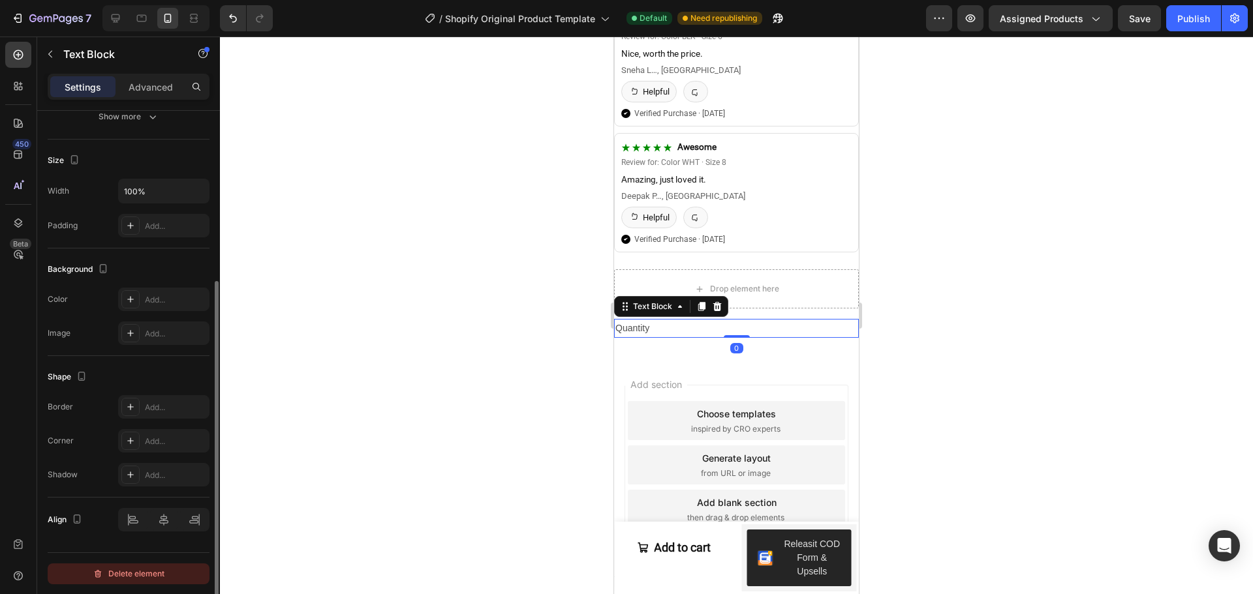
click at [129, 570] on div "Delete element" at bounding box center [129, 574] width 72 height 16
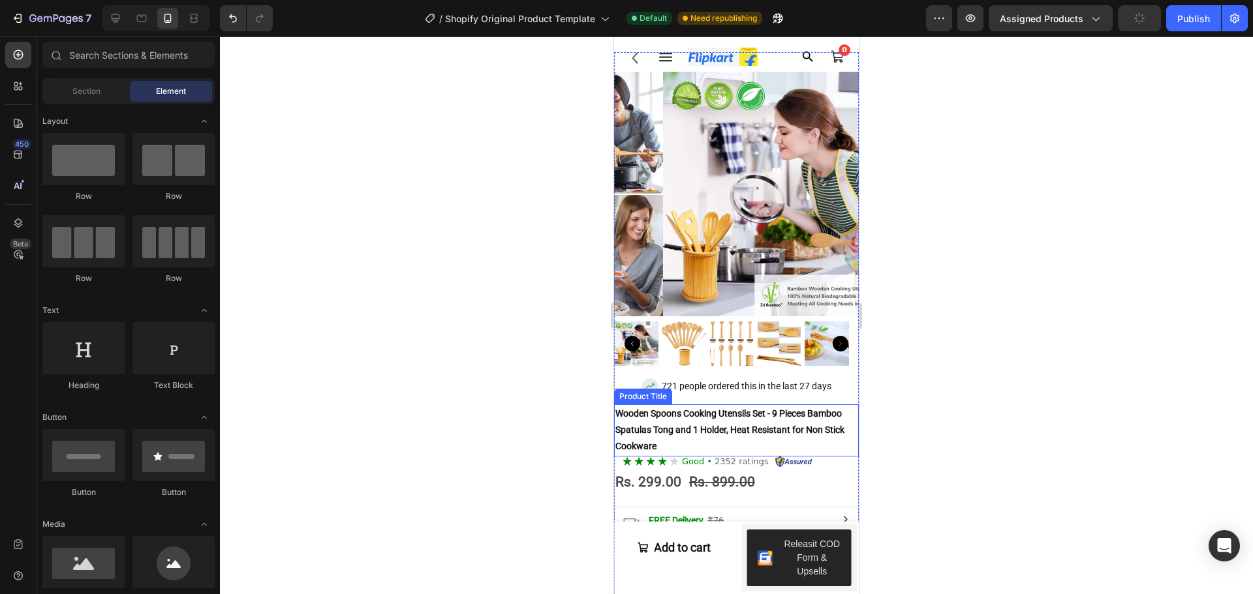
scroll to position [0, 0]
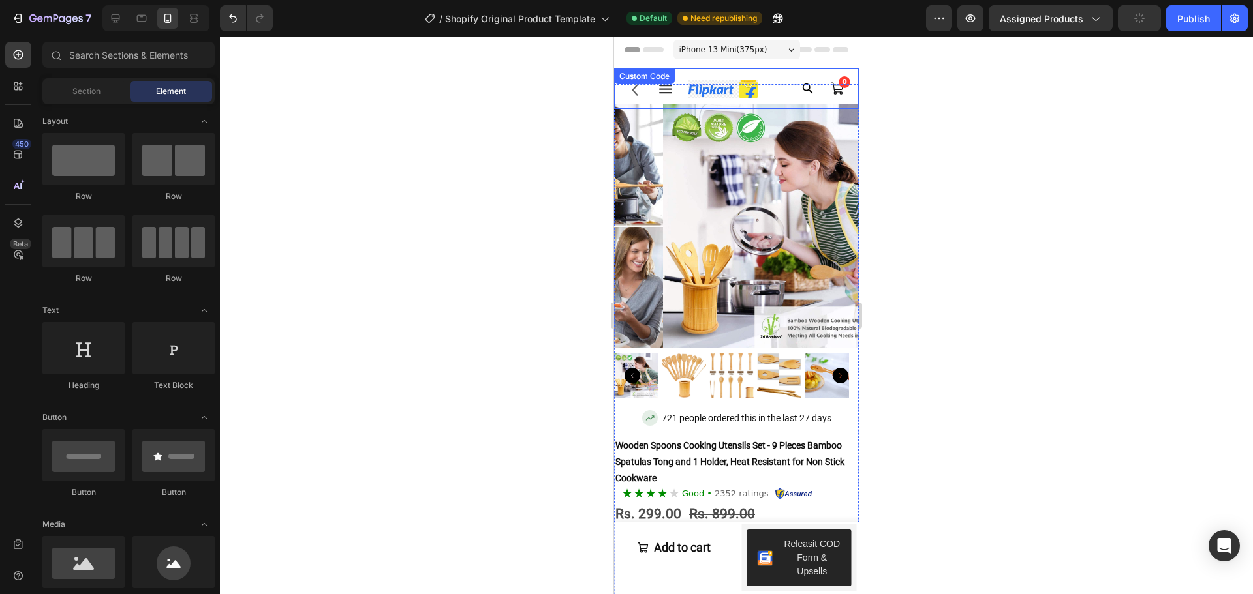
click at [731, 93] on img at bounding box center [722, 89] width 69 height 18
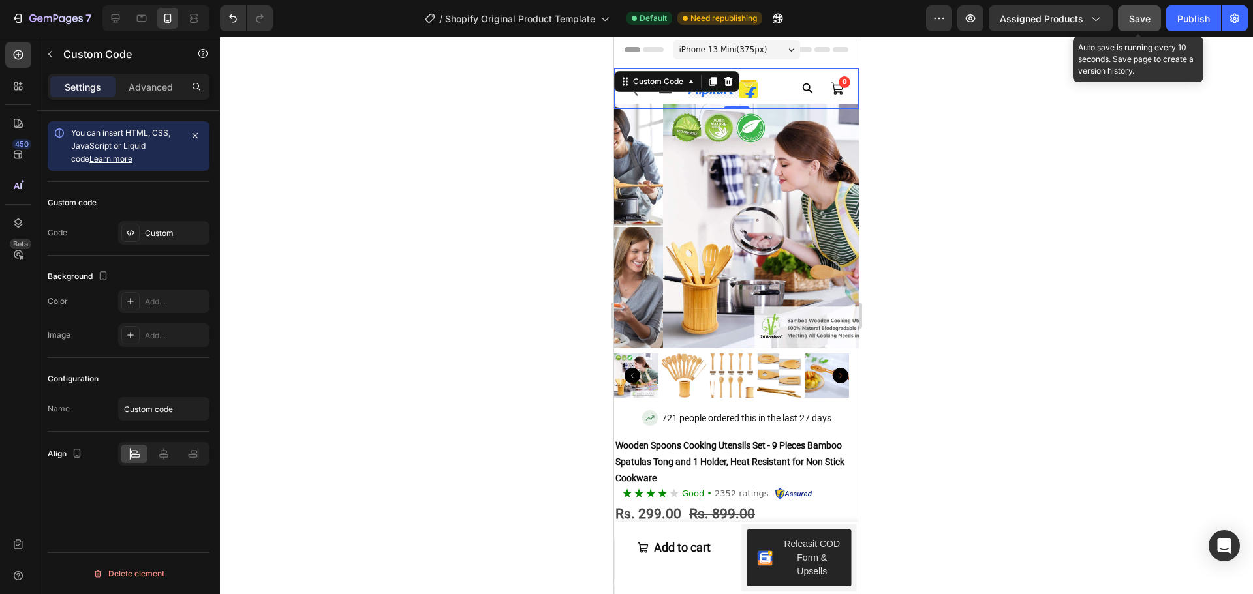
click at [1129, 17] on button "Save" at bounding box center [1139, 18] width 43 height 26
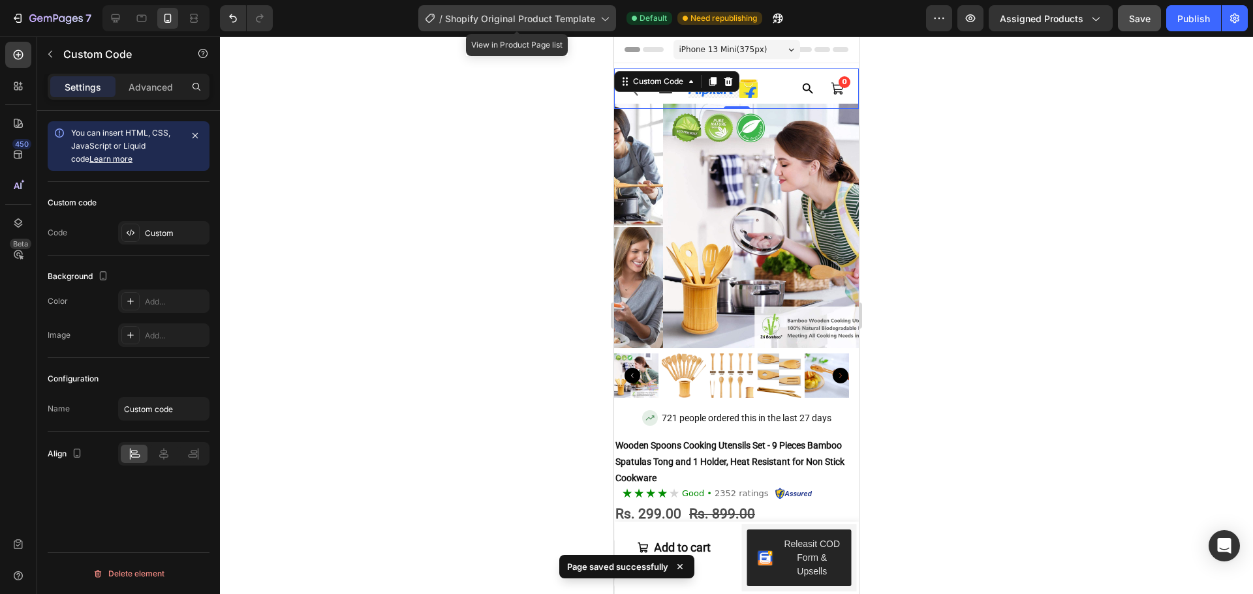
click at [558, 23] on span "Shopify Original Product Template" at bounding box center [520, 19] width 150 height 14
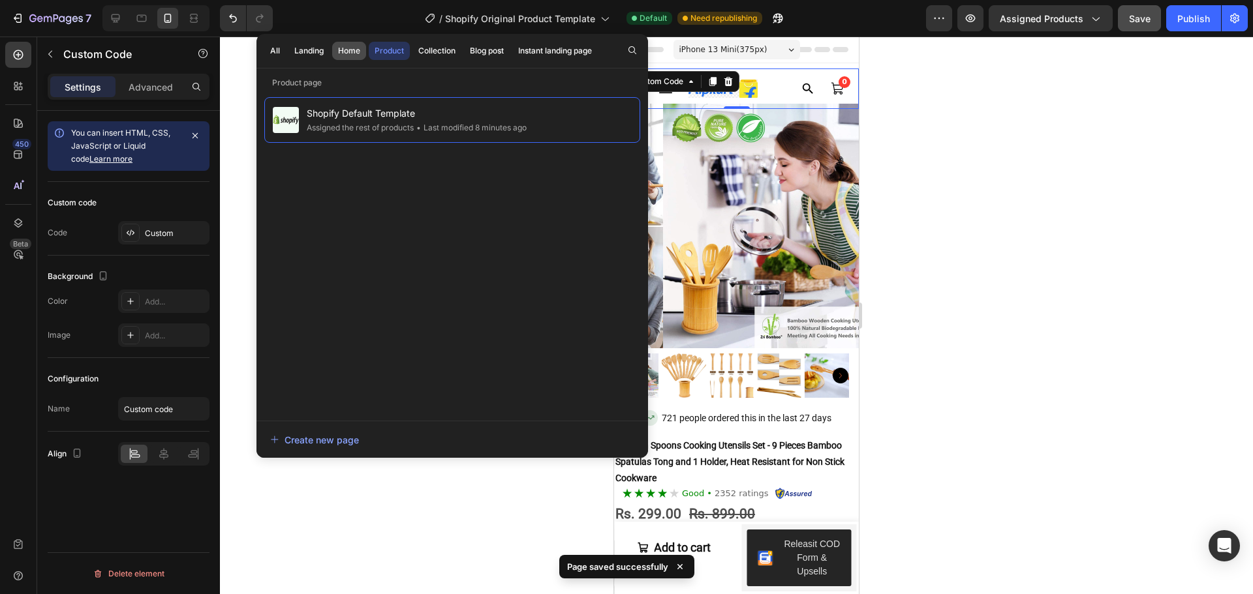
click at [356, 57] on button "Home" at bounding box center [349, 51] width 34 height 18
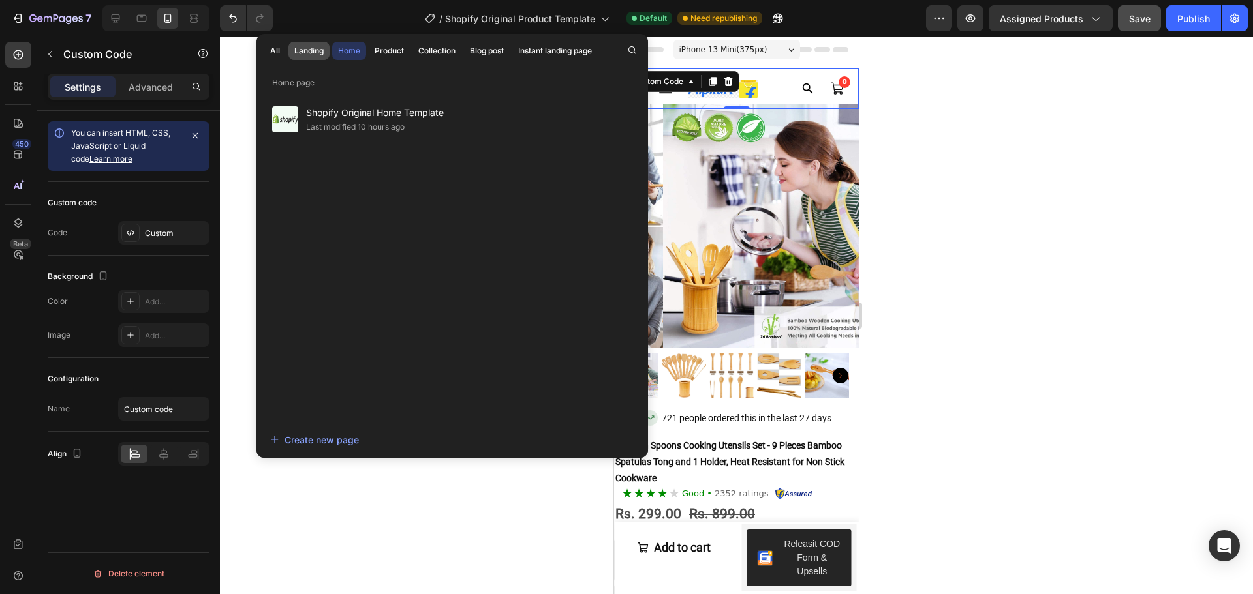
click at [306, 56] on div "Landing" at bounding box center [308, 51] width 29 height 12
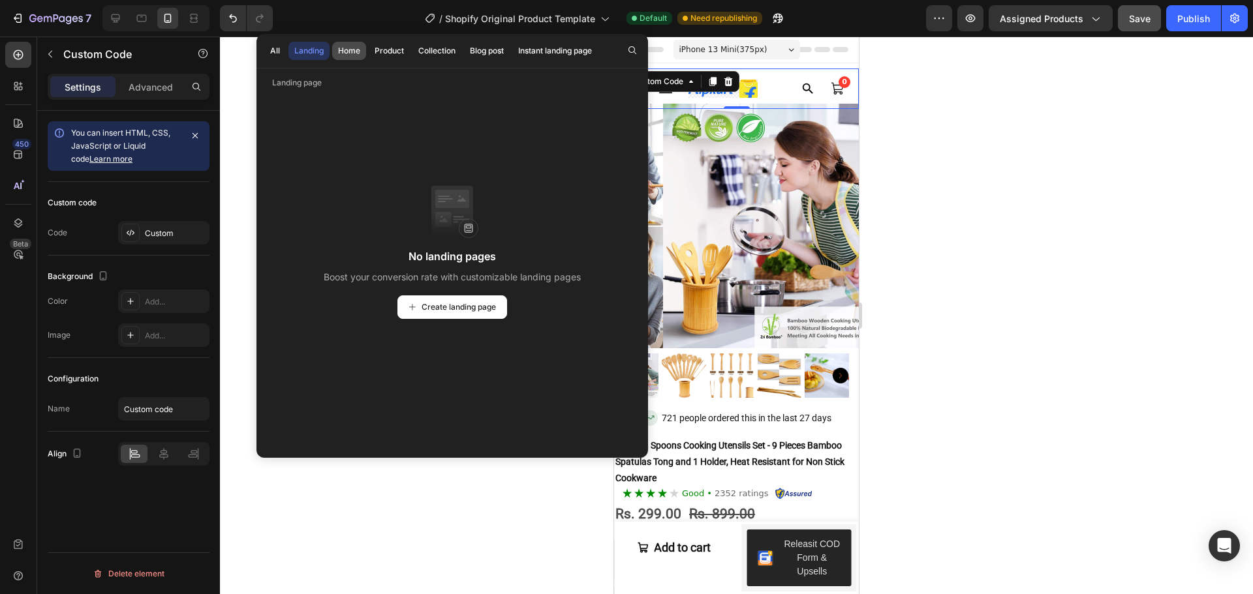
click at [347, 54] on div "Home" at bounding box center [349, 51] width 22 height 12
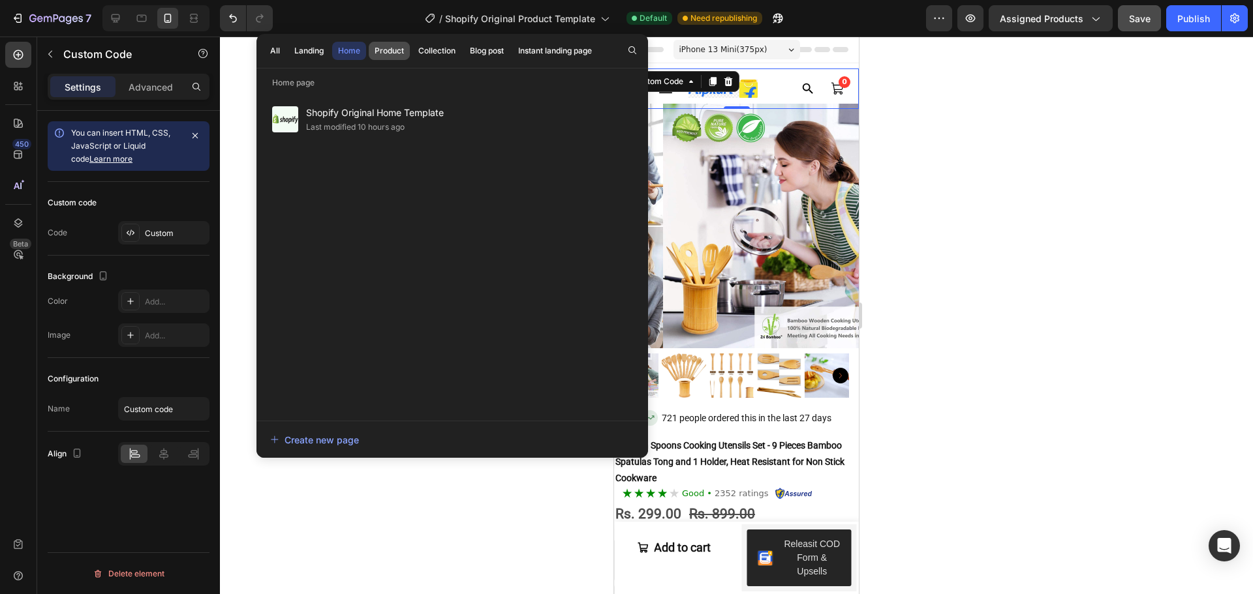
click at [393, 50] on div "Product" at bounding box center [388, 51] width 29 height 12
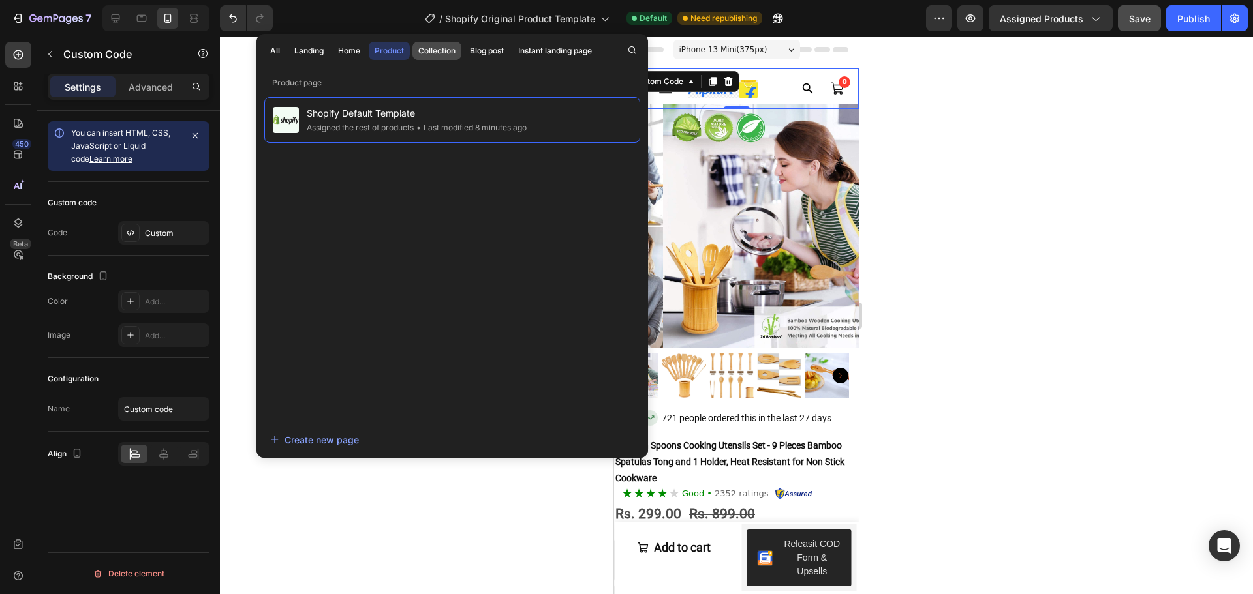
click at [430, 54] on div "Collection" at bounding box center [436, 51] width 37 height 12
click at [351, 55] on div "Home" at bounding box center [349, 51] width 22 height 12
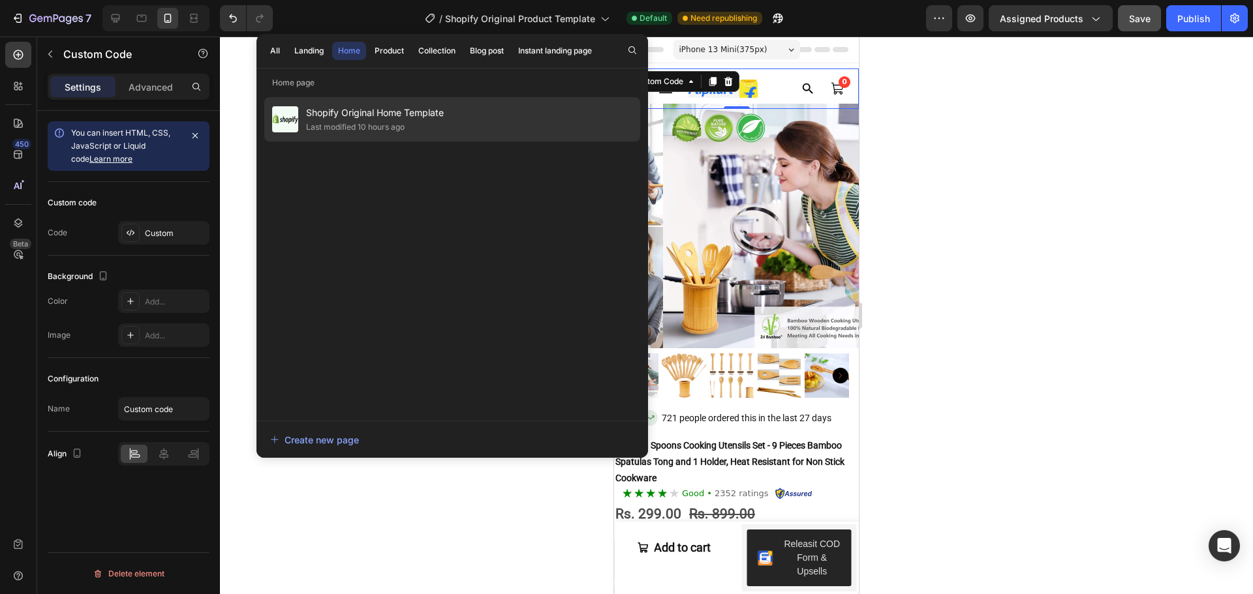
click at [378, 102] on div "Shopify Original Home Template Last modified 10 hours ago" at bounding box center [452, 119] width 376 height 44
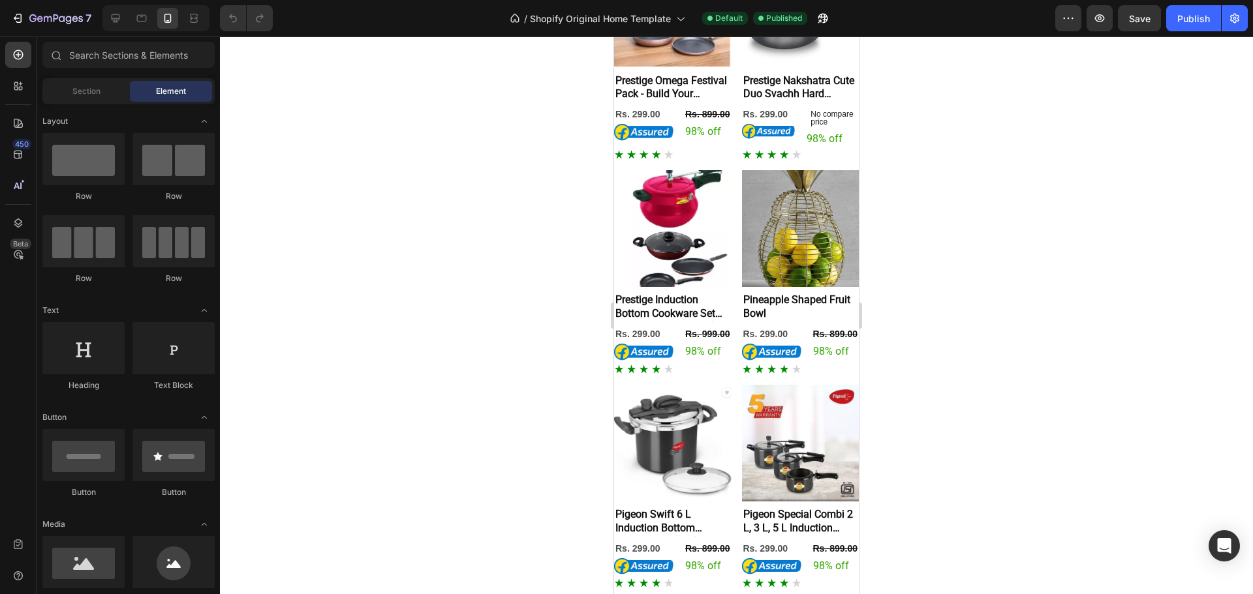
scroll to position [5460, 0]
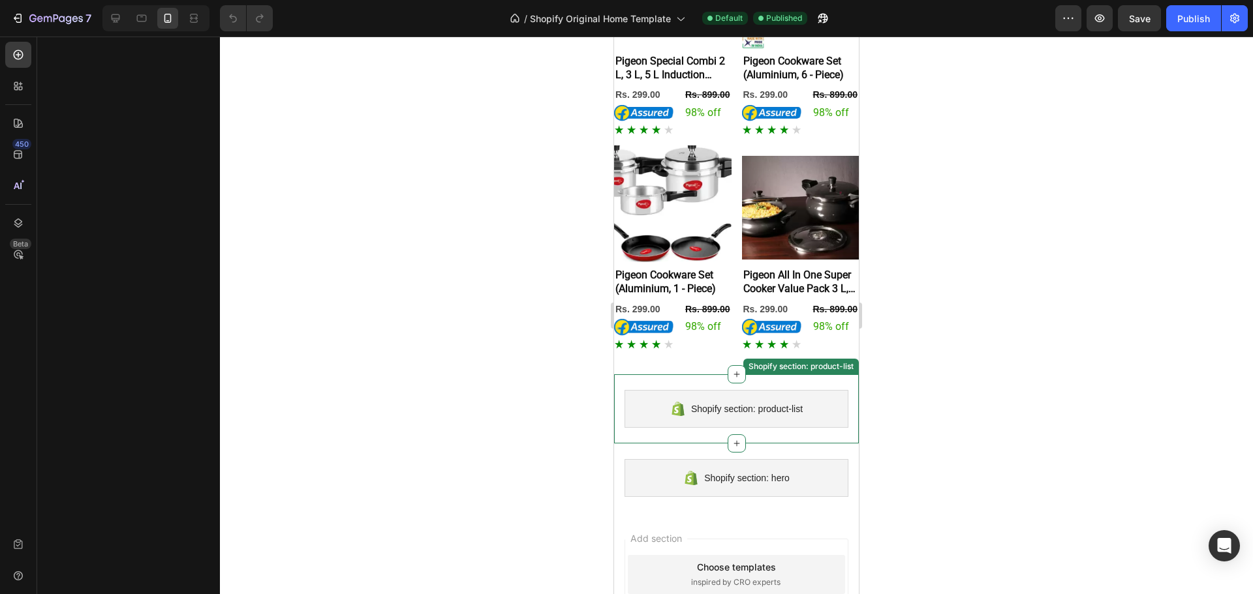
click at [787, 390] on div "Shopify section: product-list" at bounding box center [736, 409] width 224 height 38
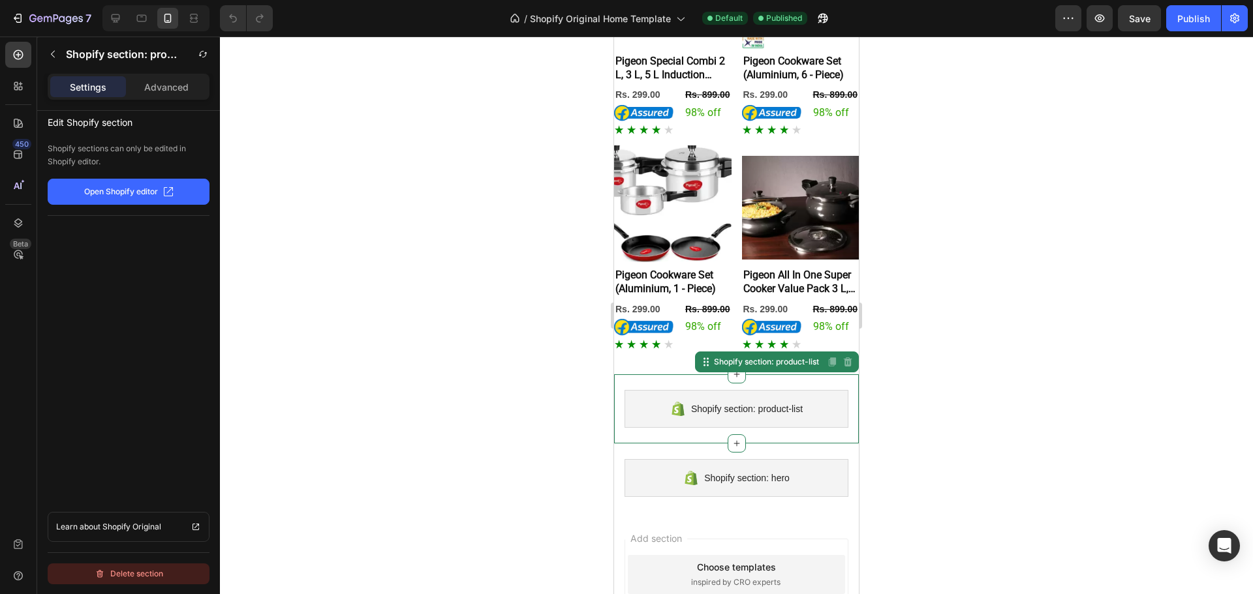
click at [168, 564] on button "Delete section" at bounding box center [129, 574] width 162 height 21
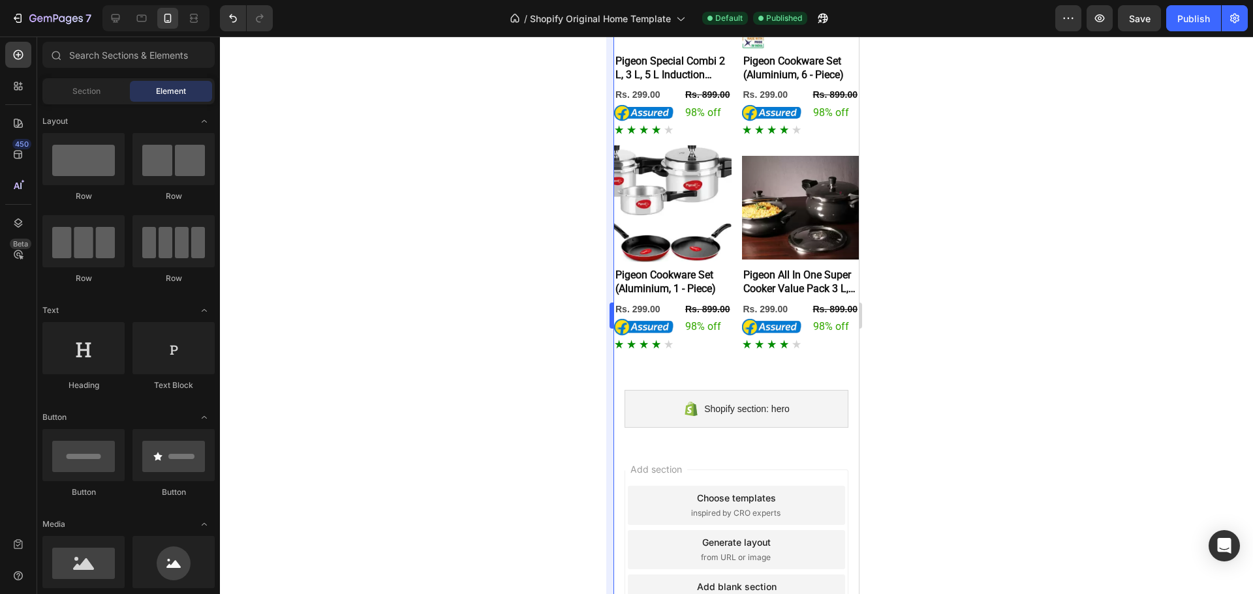
scroll to position [5391, 0]
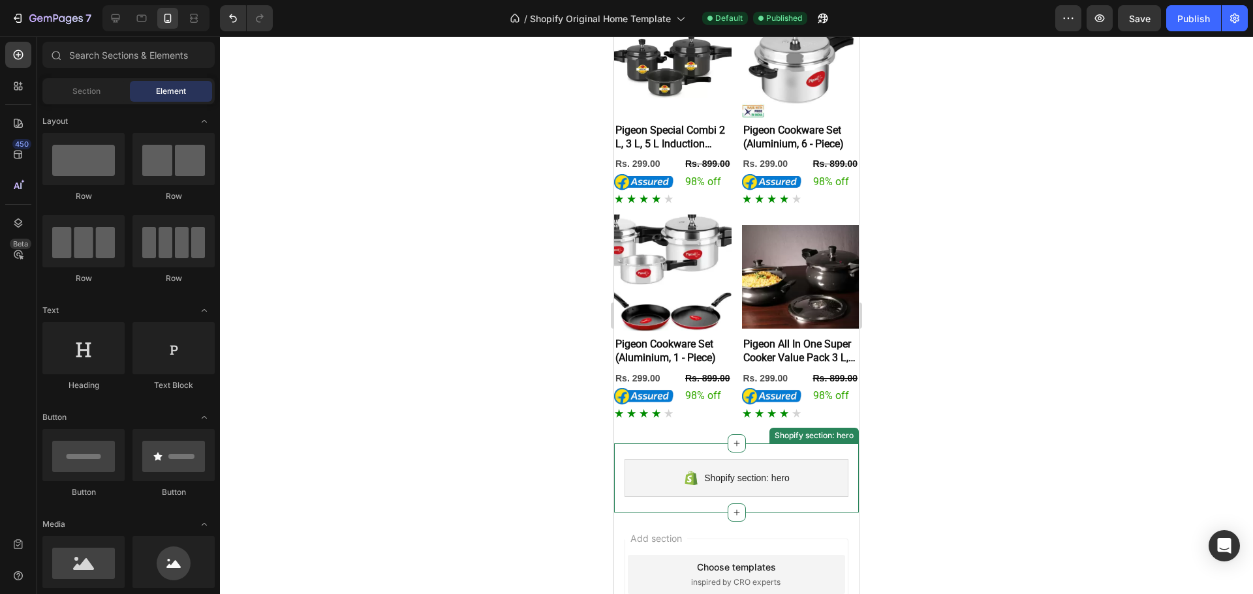
click at [816, 459] on div "Shopify section: hero" at bounding box center [736, 478] width 224 height 38
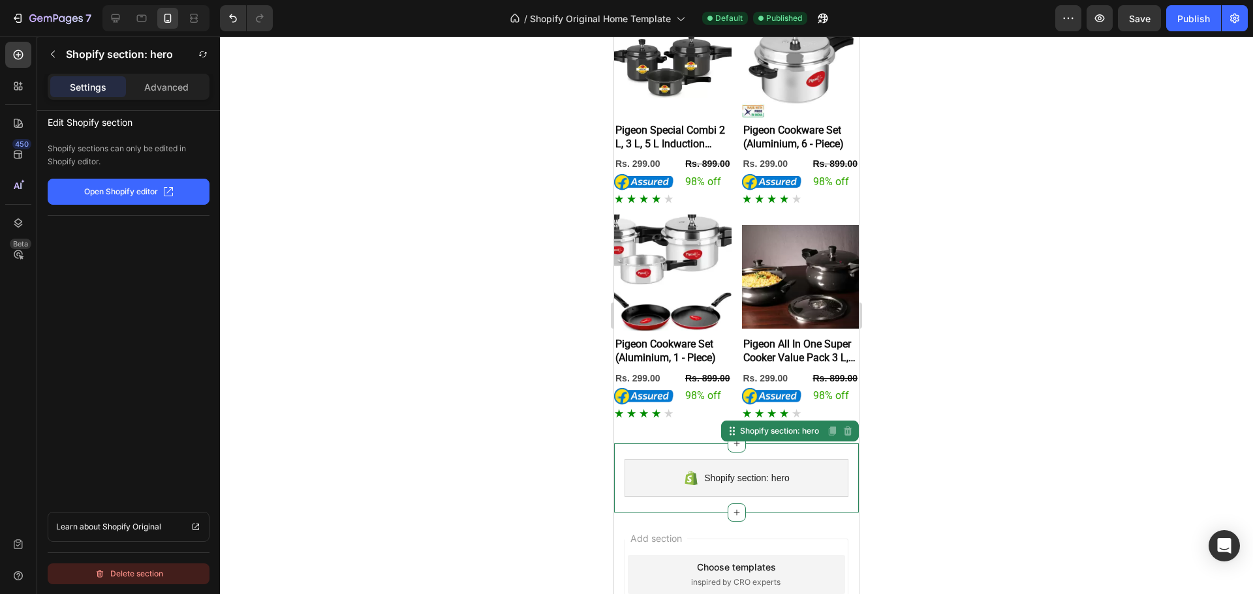
click at [142, 570] on div "Delete section" at bounding box center [129, 574] width 69 height 16
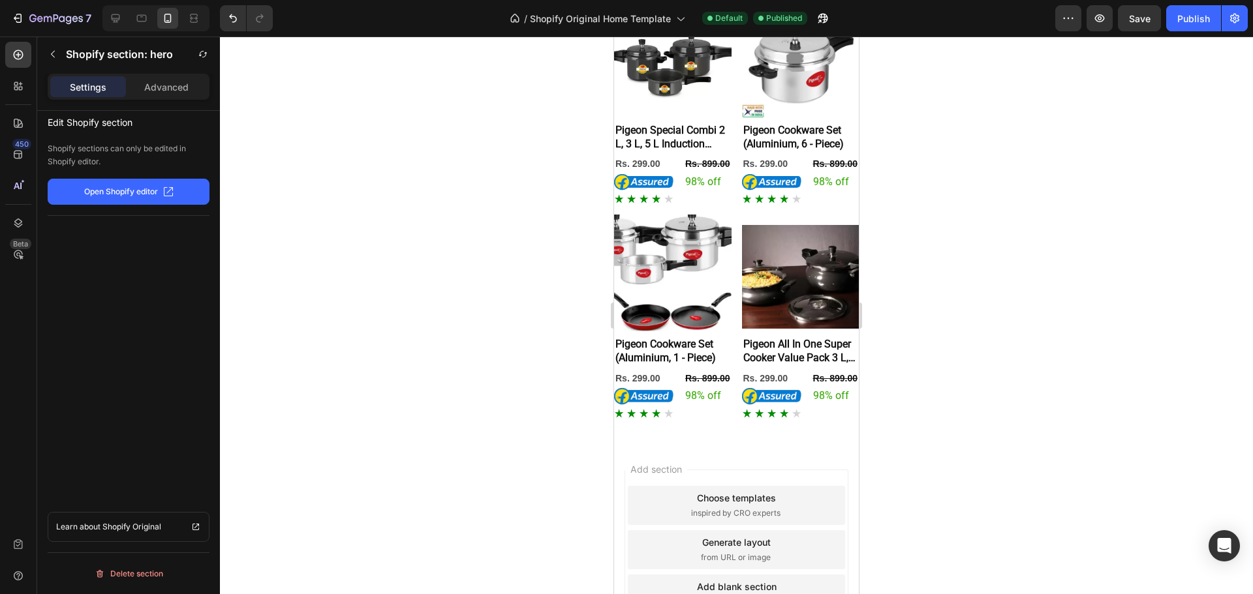
scroll to position [5322, 0]
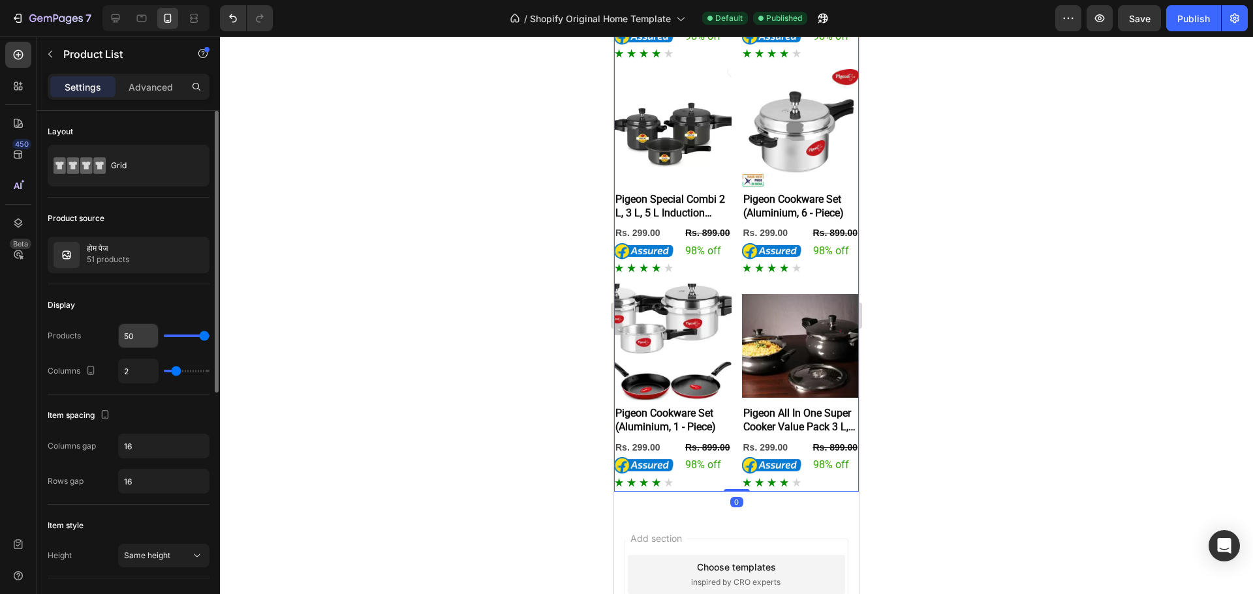
click at [139, 338] on input "50" at bounding box center [138, 335] width 39 height 23
type input "5"
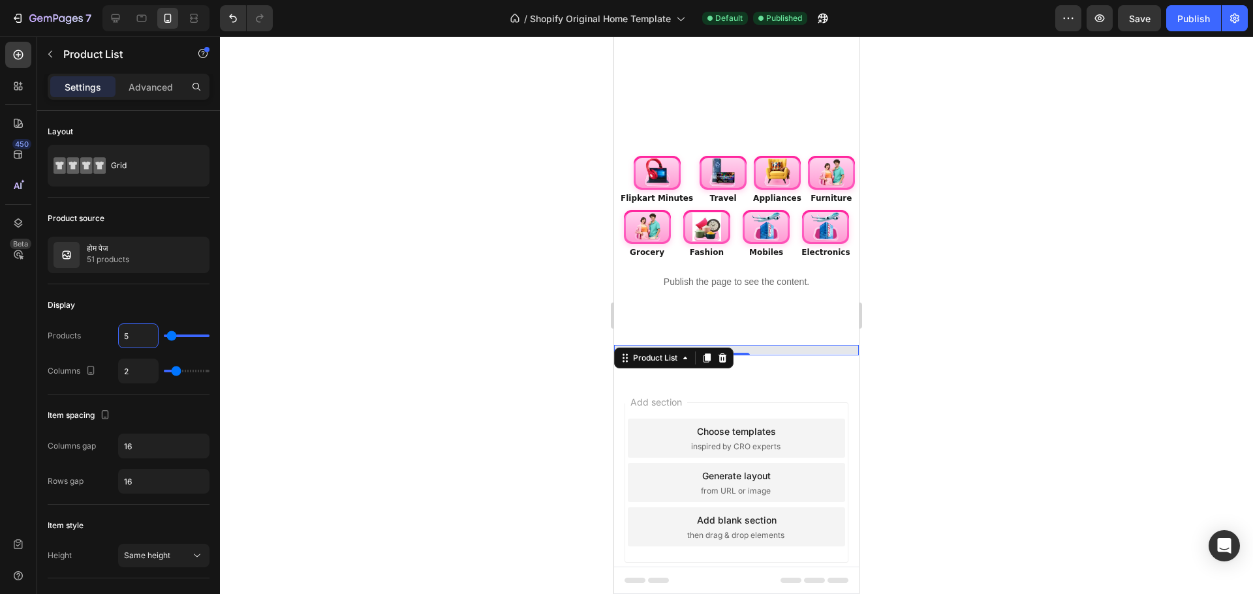
scroll to position [126, 0]
type input "500"
type input "50"
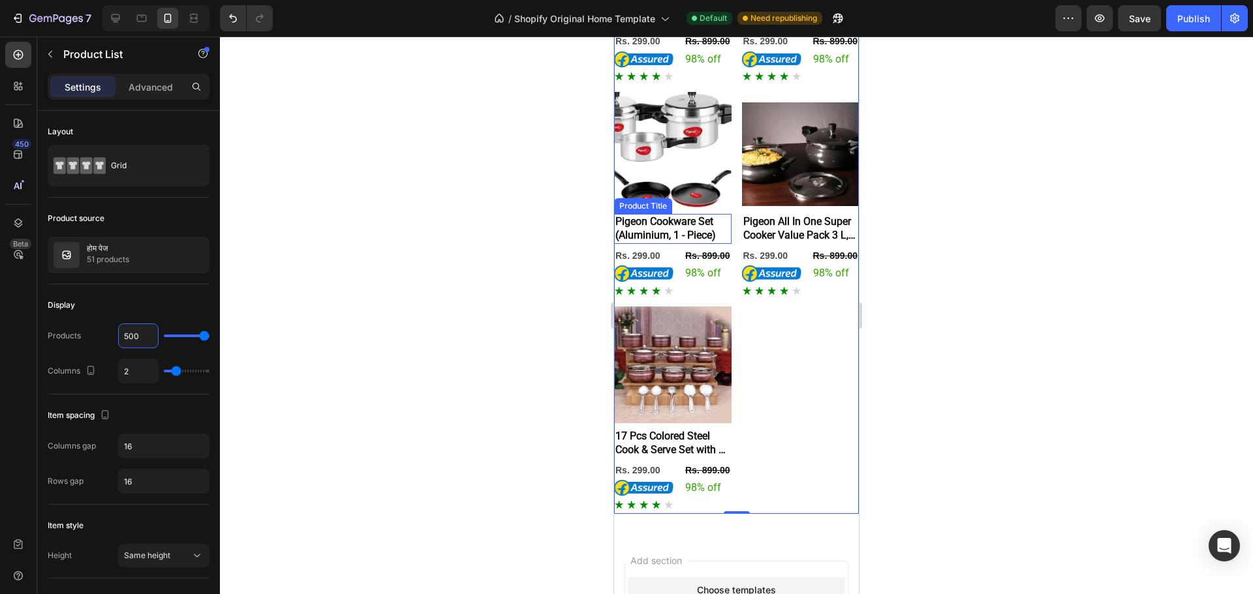
scroll to position [5530, 0]
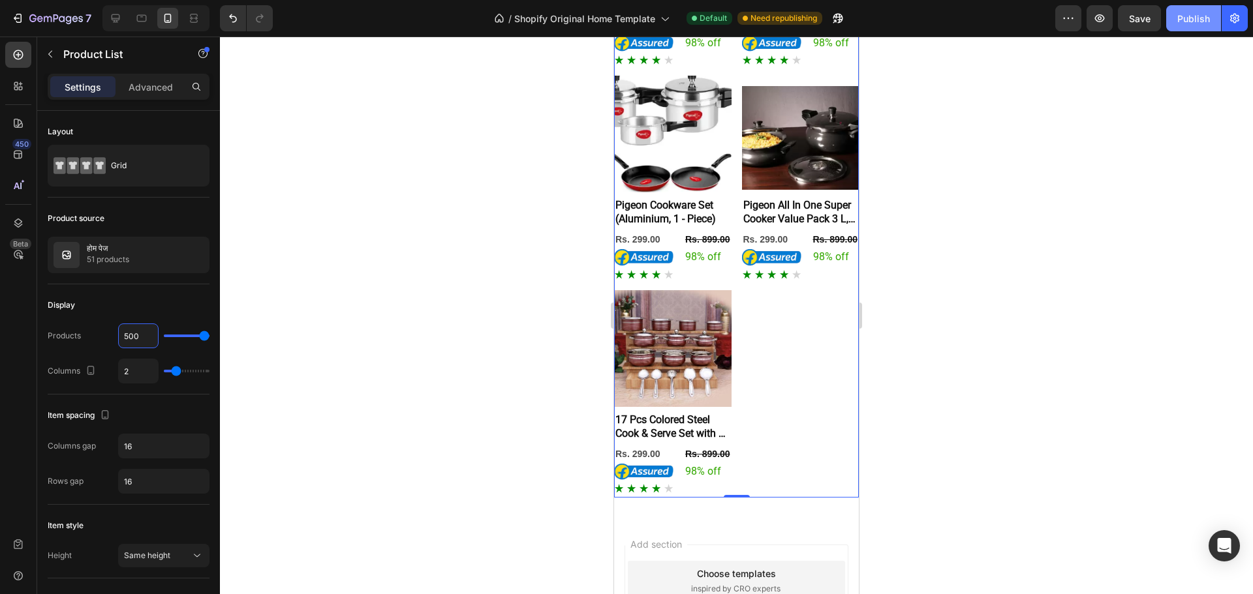
type input "500"
click at [1183, 20] on div "Publish" at bounding box center [1193, 19] width 33 height 14
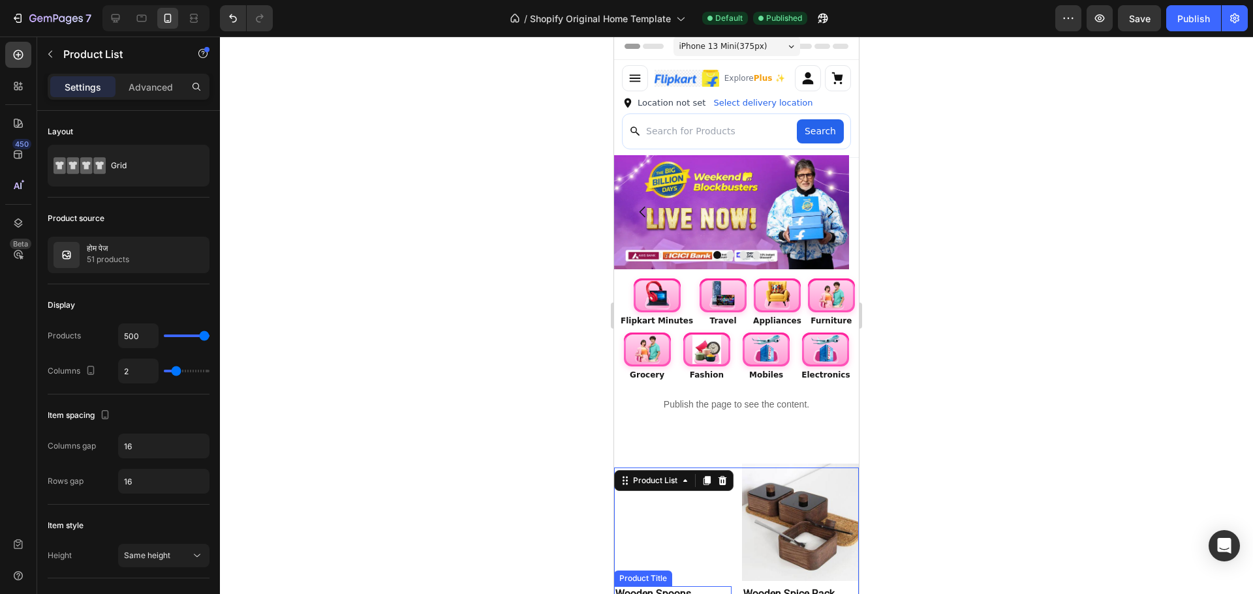
scroll to position [0, 0]
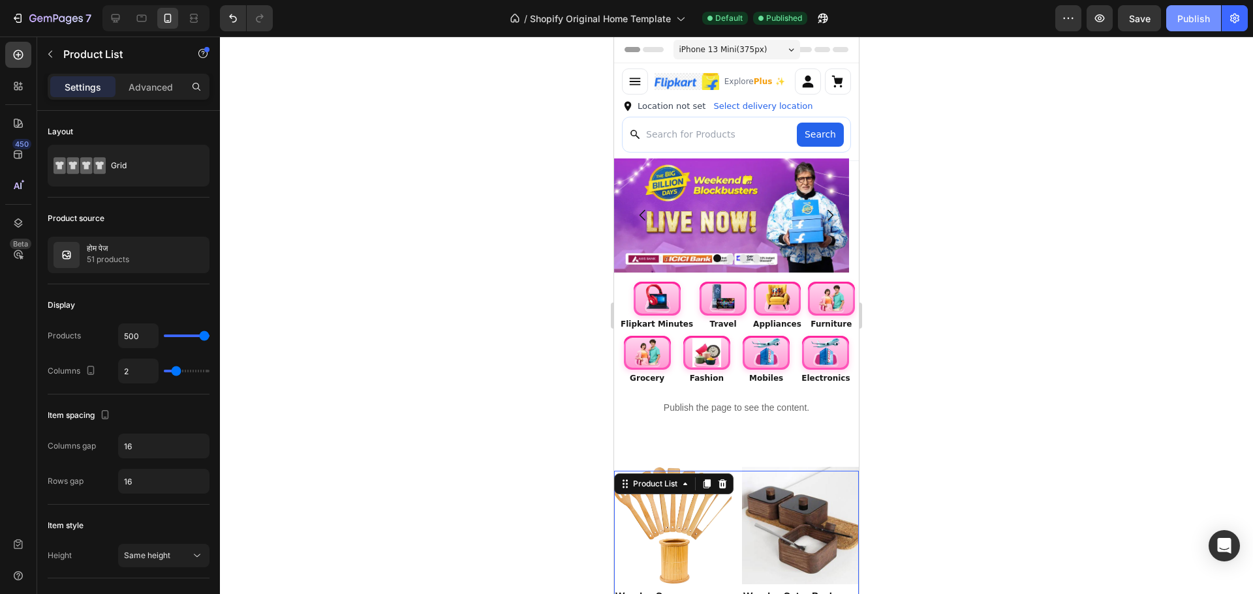
click at [1205, 18] on div "Publish" at bounding box center [1193, 19] width 33 height 14
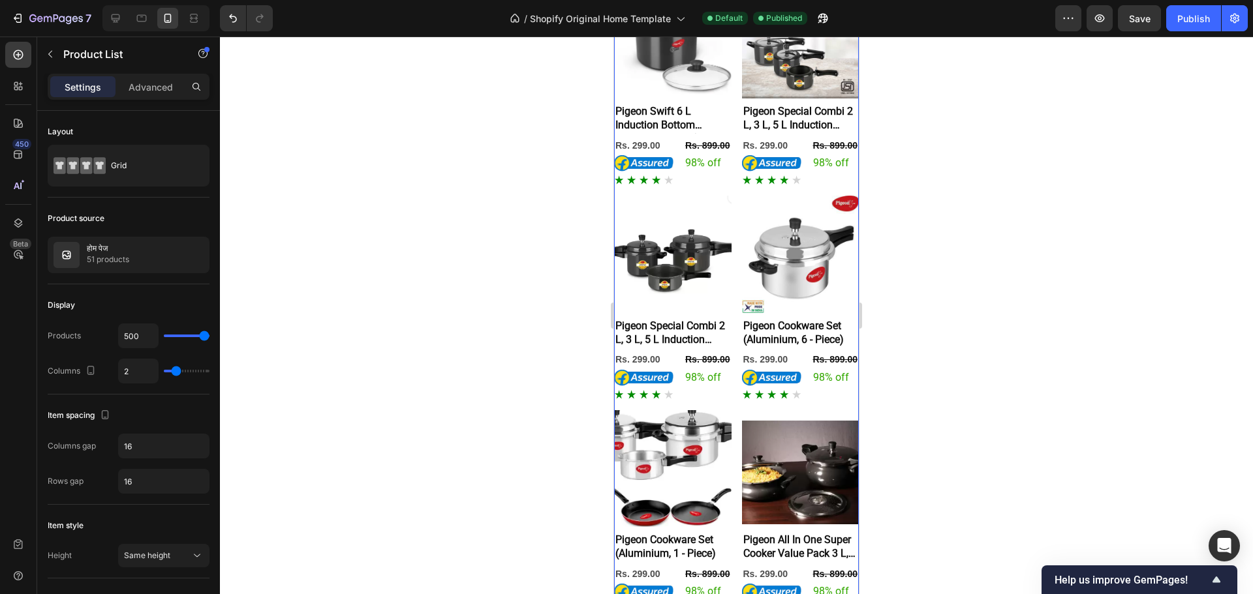
scroll to position [5530, 0]
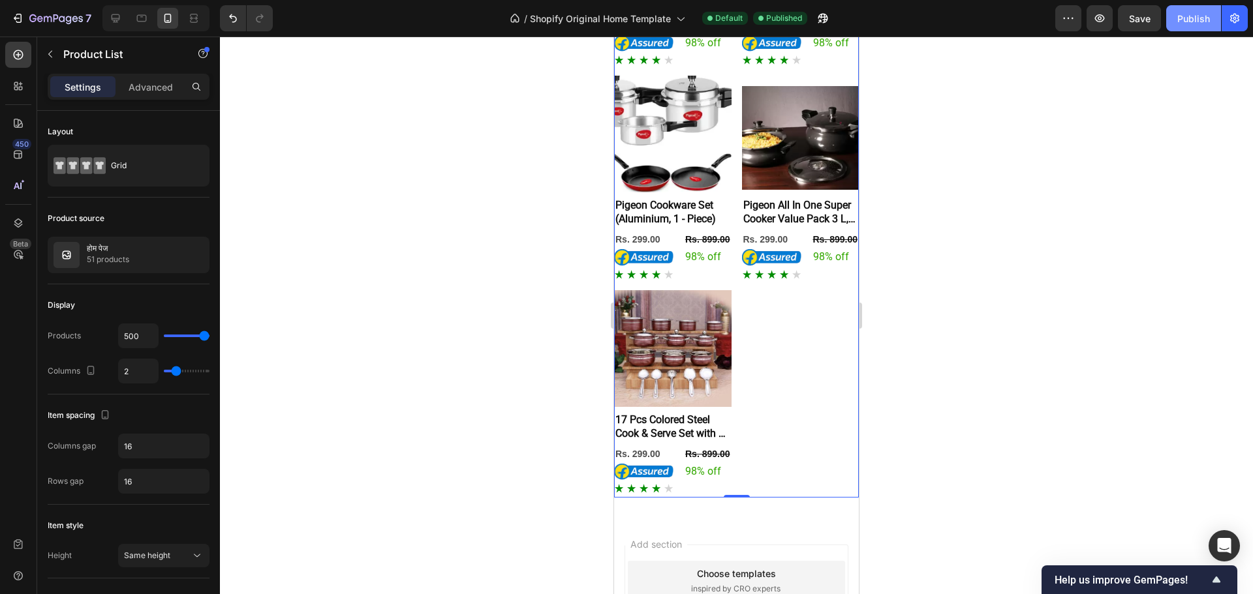
click at [1196, 20] on div "Publish" at bounding box center [1193, 19] width 33 height 14
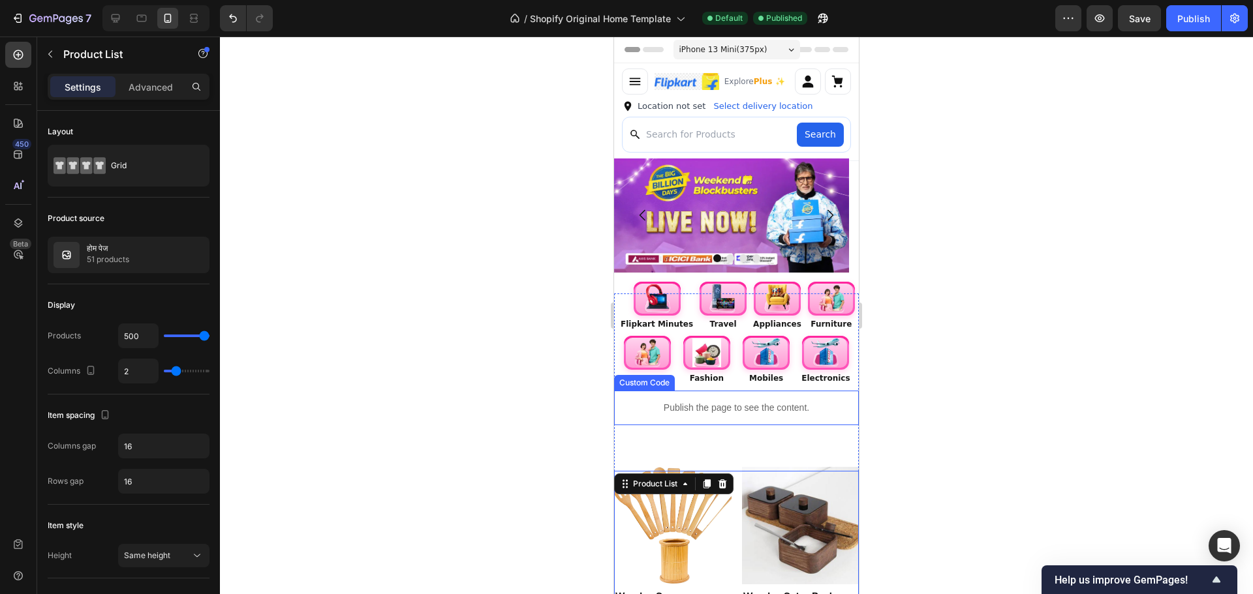
scroll to position [196, 0]
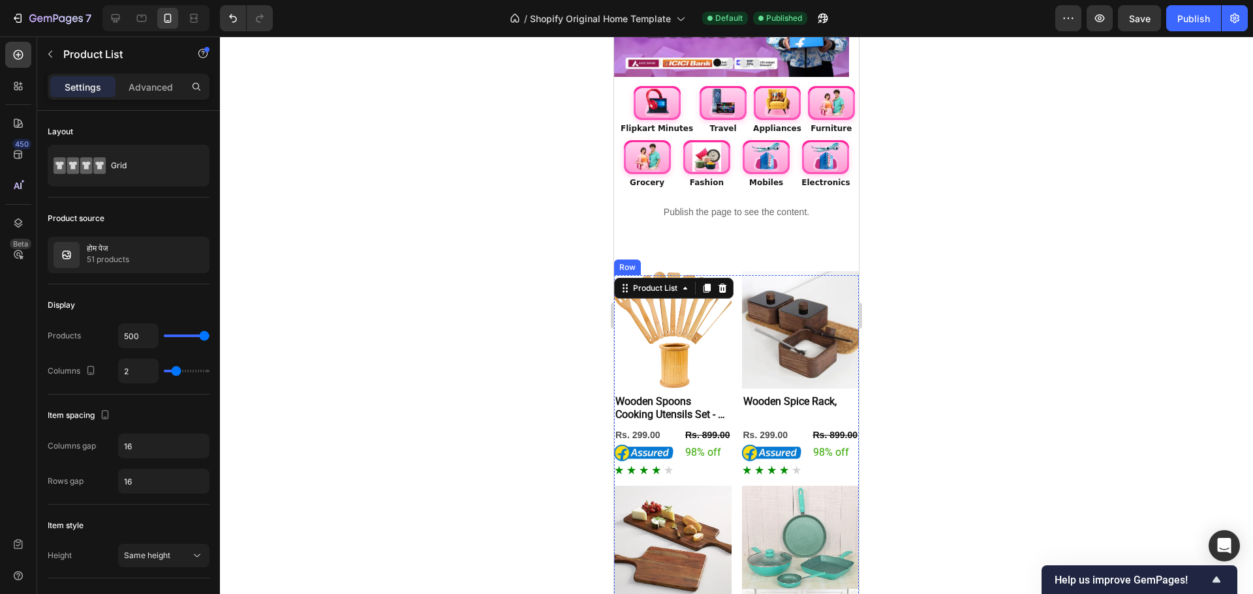
click at [677, 364] on img at bounding box center [672, 329] width 117 height 117
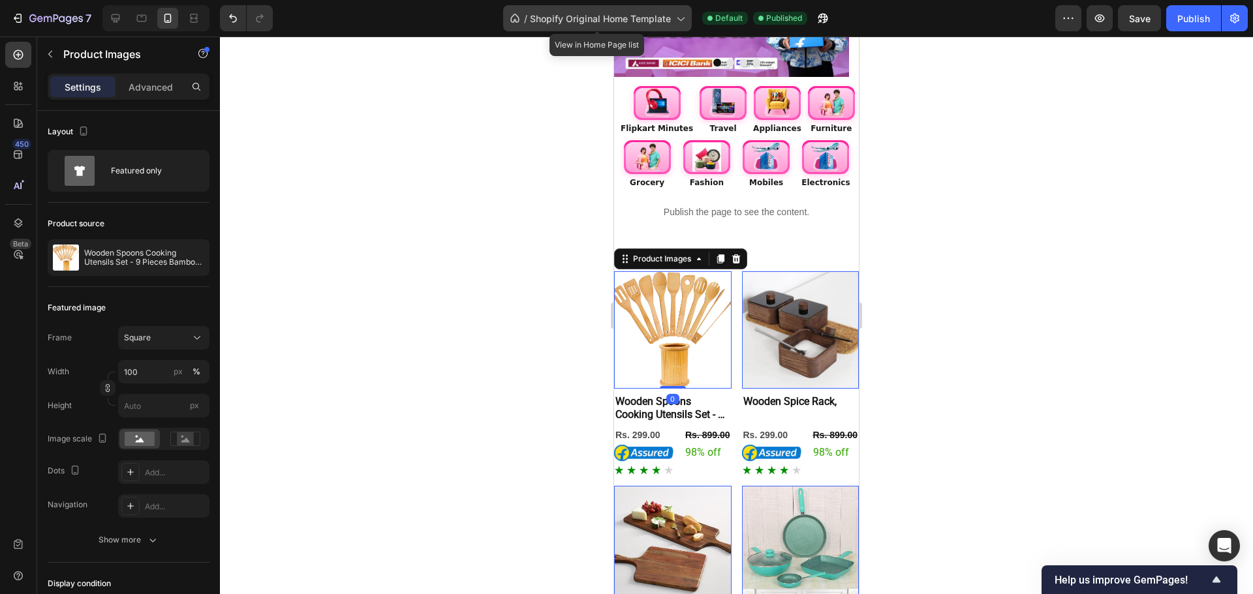
click at [588, 16] on span "Shopify Original Home Template" at bounding box center [600, 19] width 141 height 14
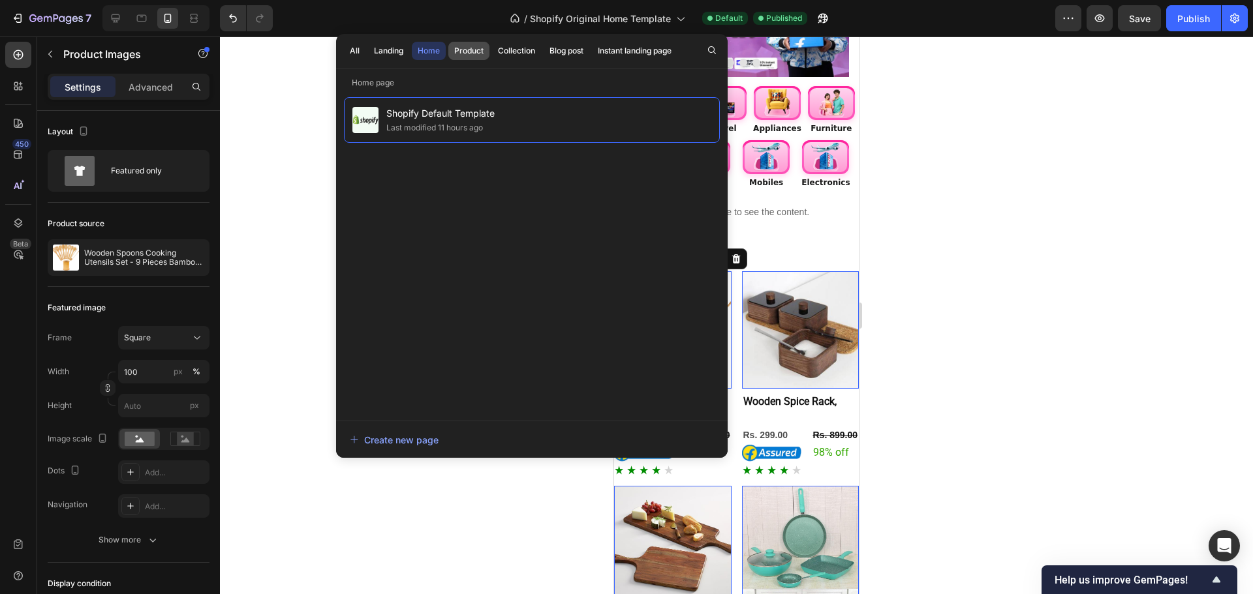
click at [475, 44] on button "Product" at bounding box center [468, 51] width 41 height 18
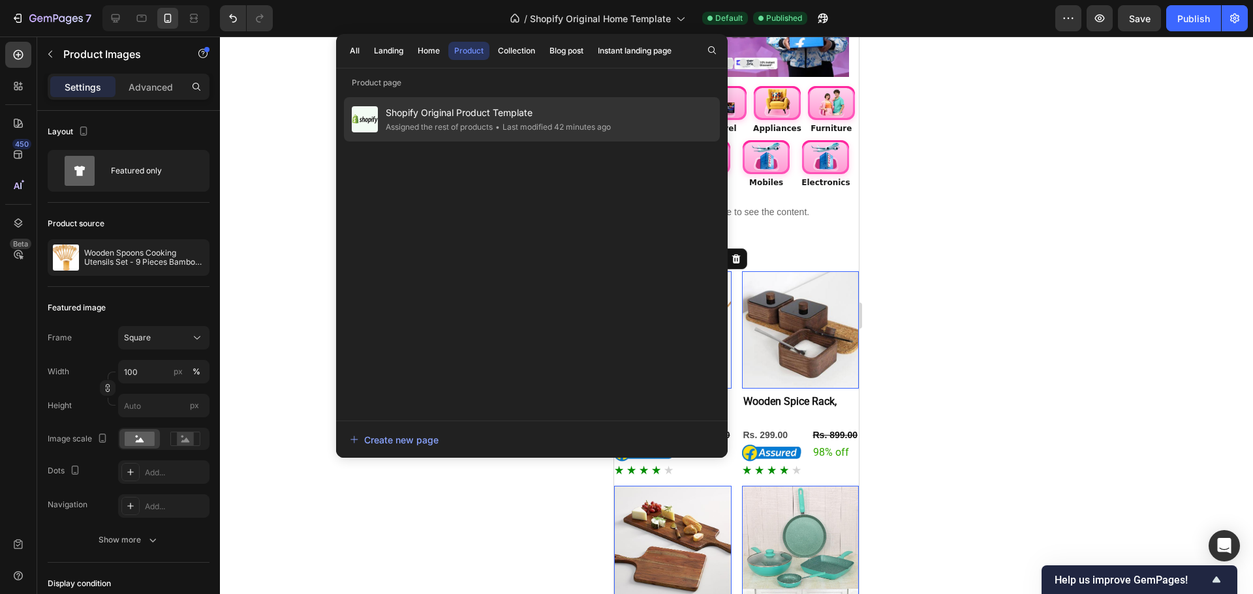
click at [479, 123] on div "Assigned the rest of products" at bounding box center [439, 127] width 107 height 13
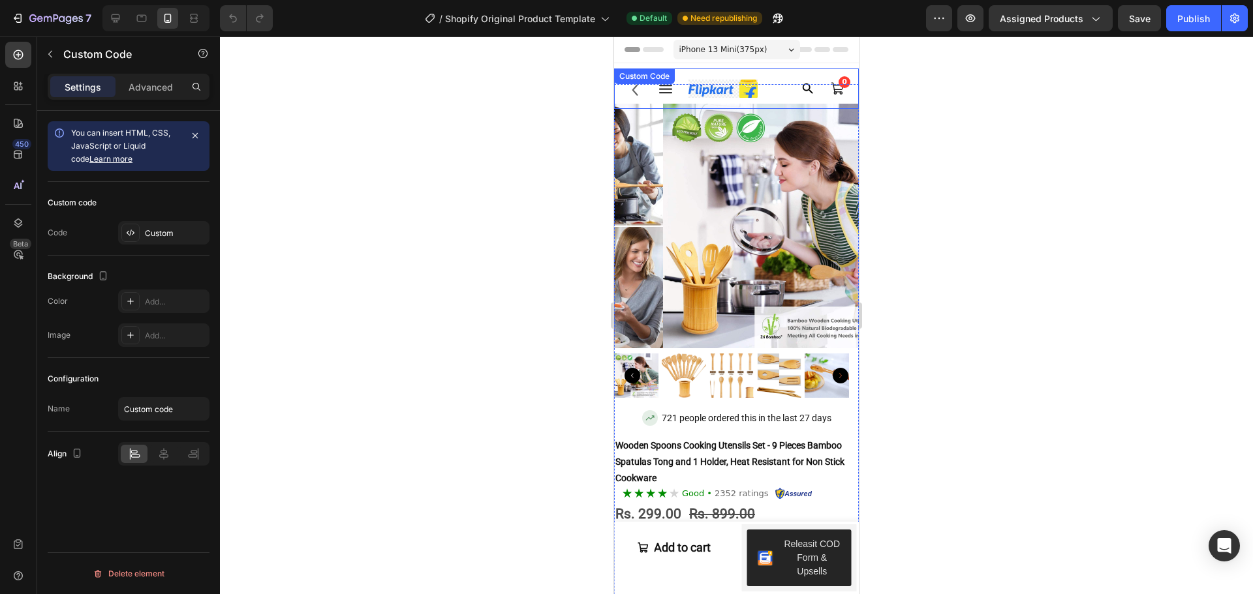
click at [766, 96] on div "0" at bounding box center [736, 89] width 245 height 40
click at [192, 224] on div "Custom" at bounding box center [163, 232] width 91 height 23
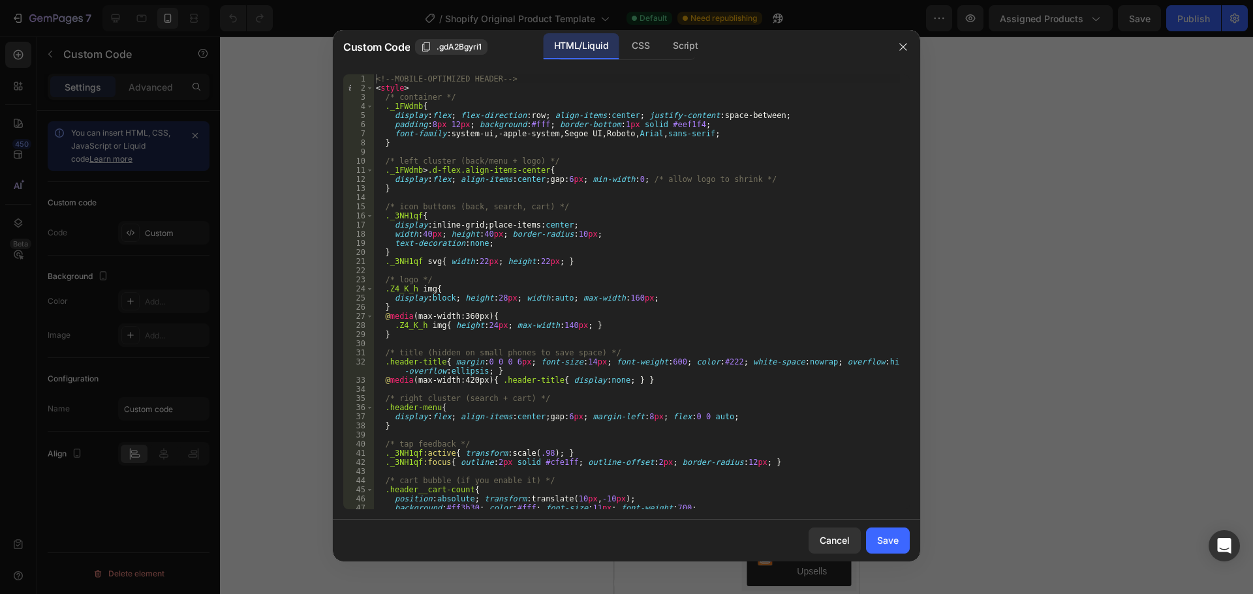
scroll to position [235, 0]
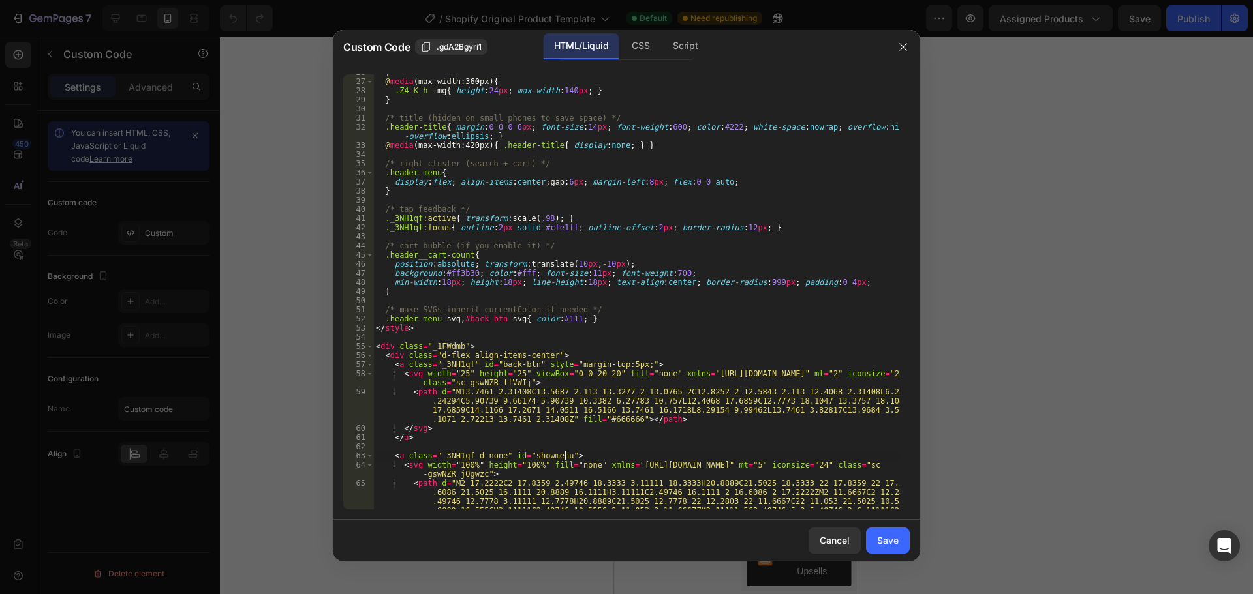
click at [695, 453] on div "} @ media (max-width:360px) { .Z4_K_h img { height : 24 px ; max-width : 140 px…" at bounding box center [636, 317] width 526 height 499
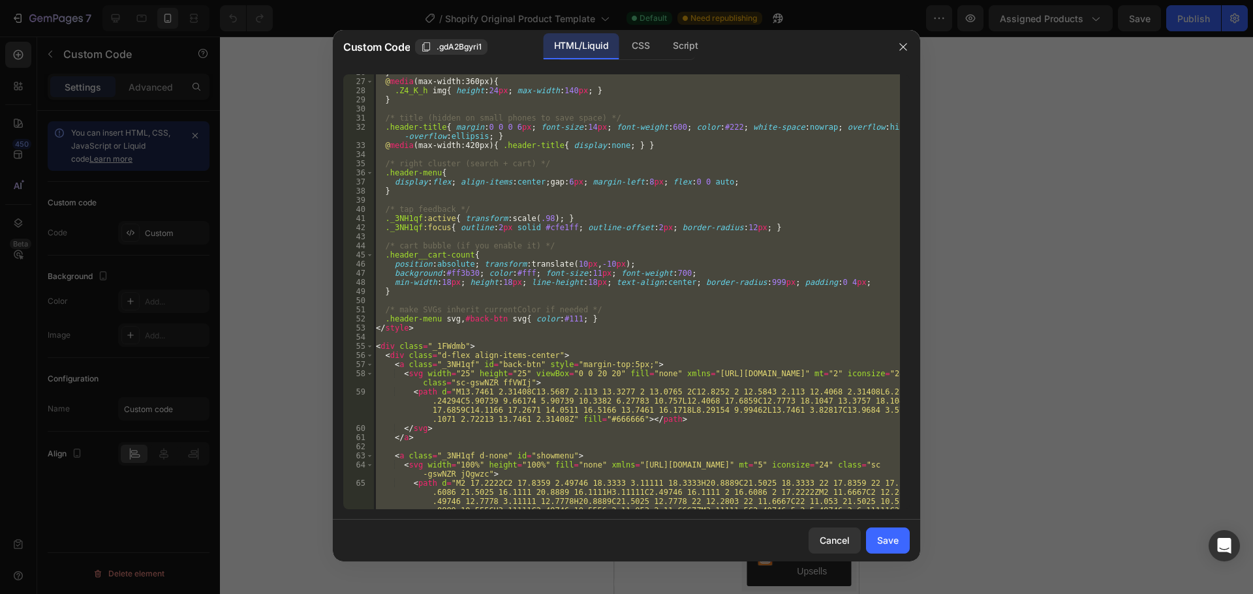
click at [642, 226] on div "} @ media (max-width:360px) { .Z4_K_h img { height : 24 px ; max-width : 140 px…" at bounding box center [636, 291] width 526 height 435
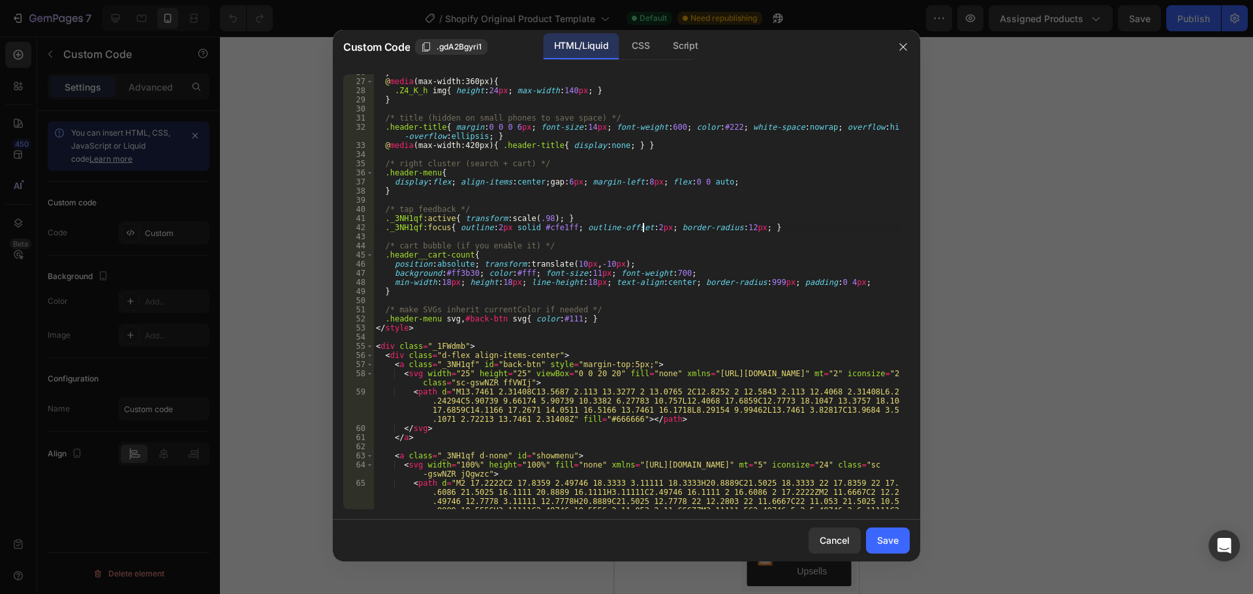
type textarea "</div>"
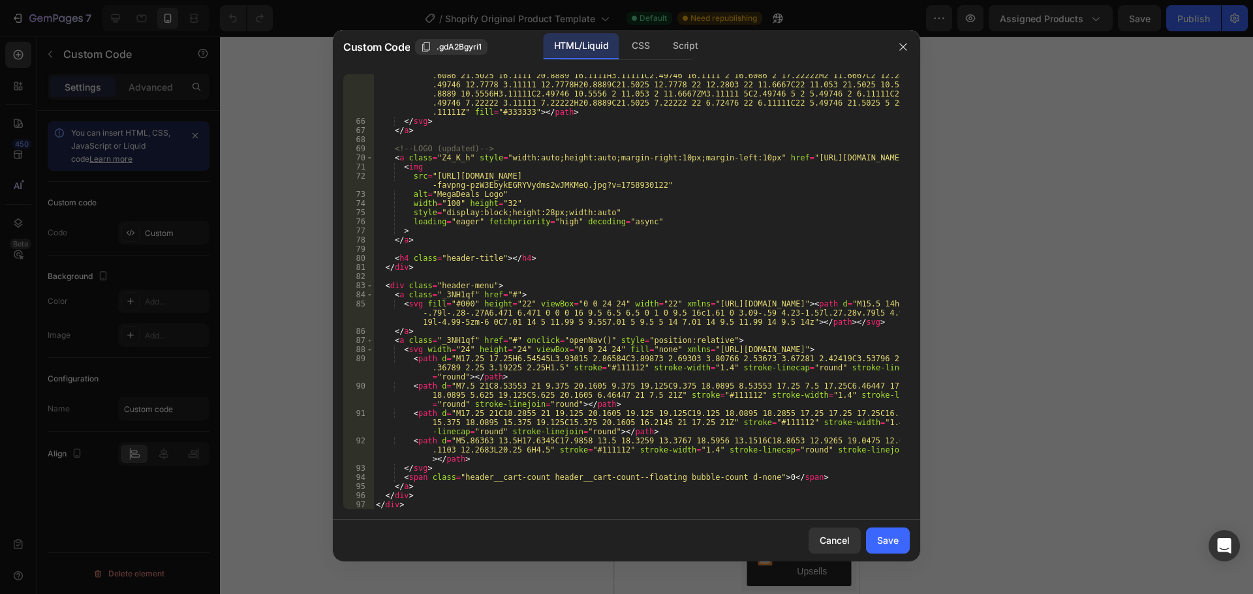
scroll to position [652, 0]
click at [894, 534] on div "Save" at bounding box center [888, 541] width 22 height 14
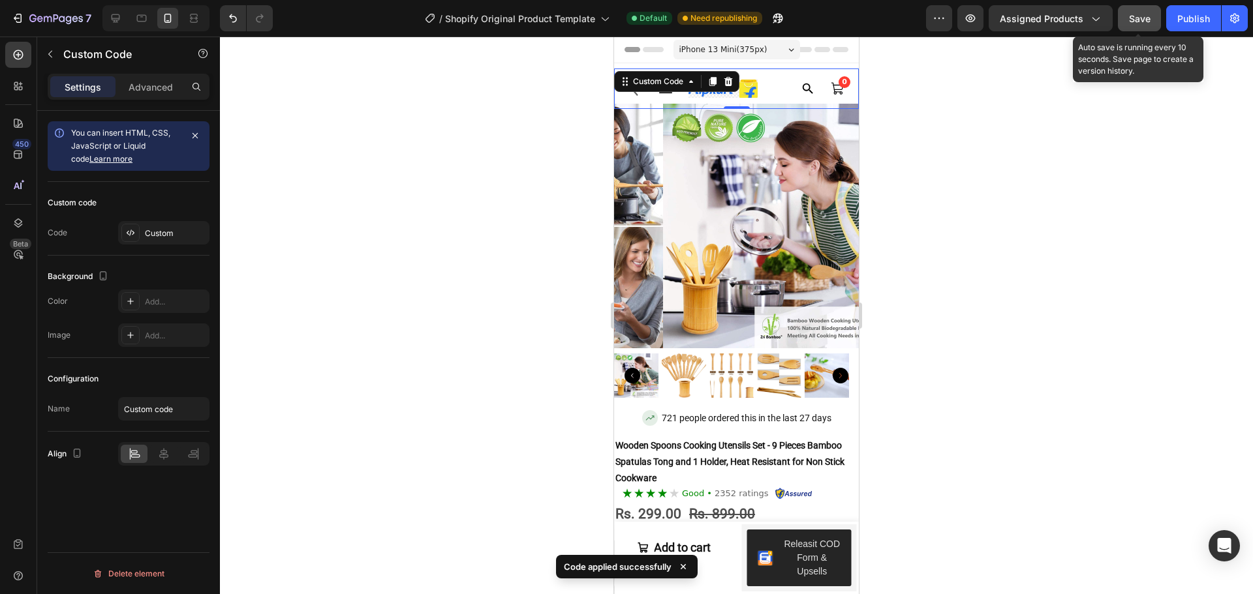
click at [1147, 22] on span "Save" at bounding box center [1140, 18] width 22 height 11
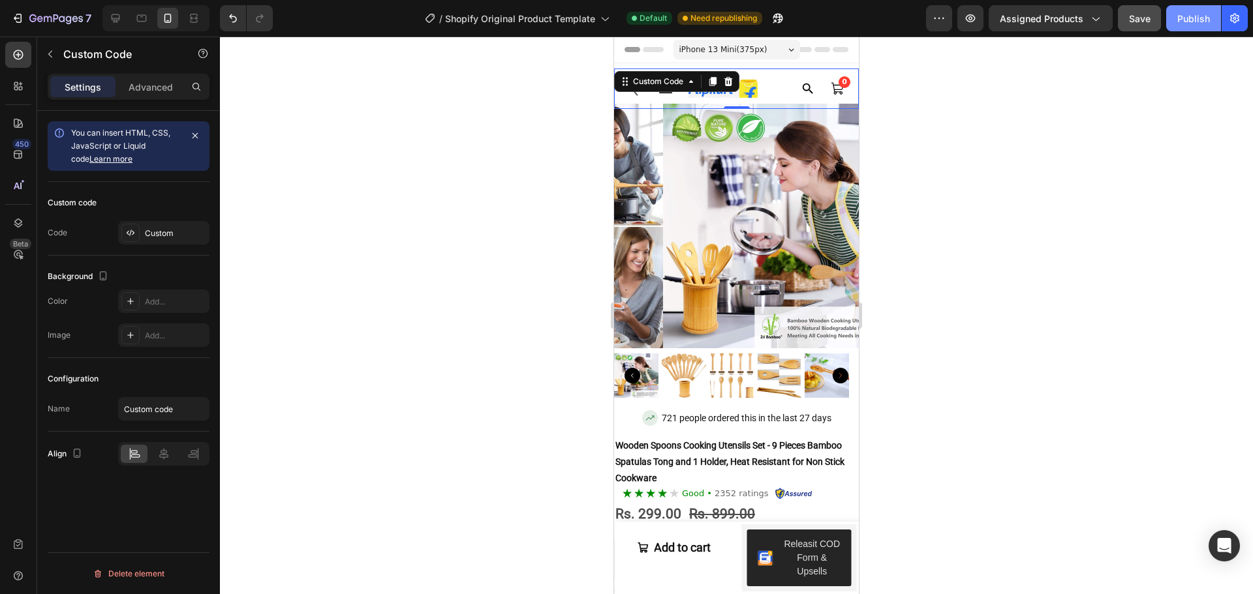
click at [1193, 23] on div "Publish" at bounding box center [1193, 19] width 33 height 14
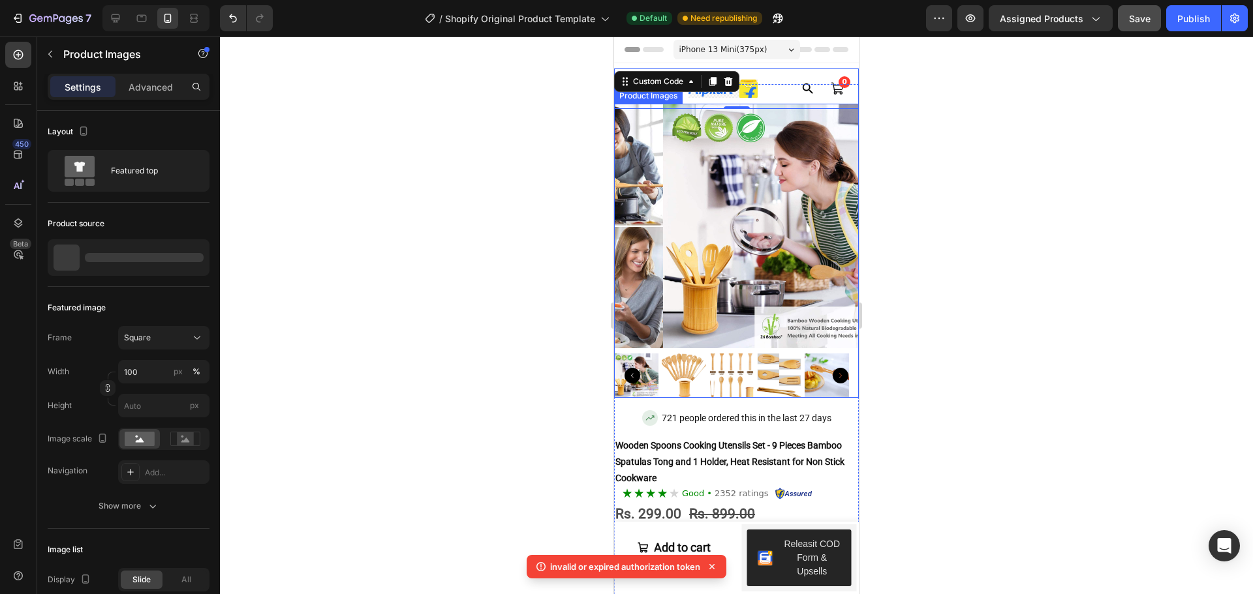
click at [742, 277] on img at bounding box center [785, 226] width 245 height 245
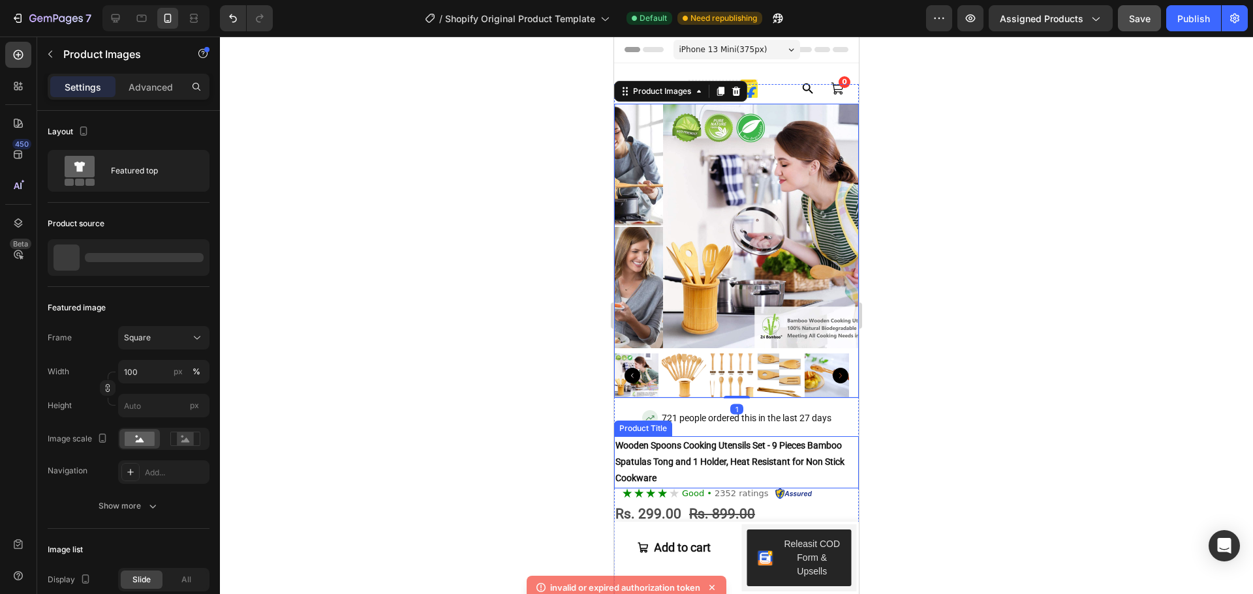
click at [710, 468] on h2 "Wooden Spoons Cooking Utensils Set - 9 Pieces Bamboo Spatulas Tong and 1 Holder…" at bounding box center [736, 462] width 245 height 52
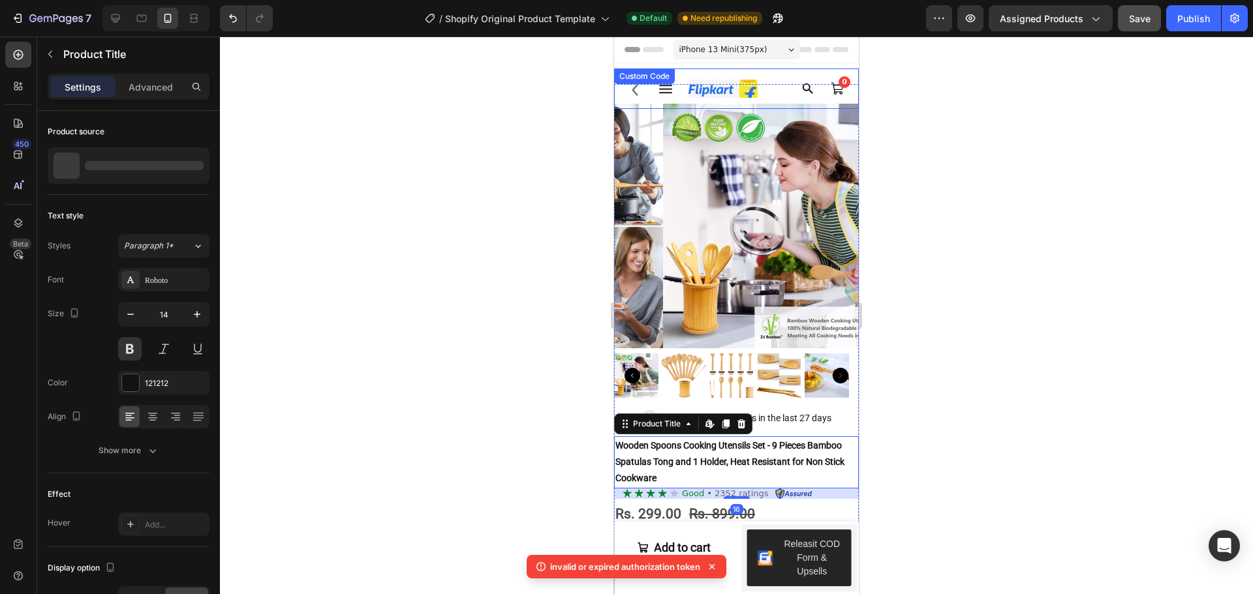
click at [748, 90] on img at bounding box center [722, 89] width 69 height 18
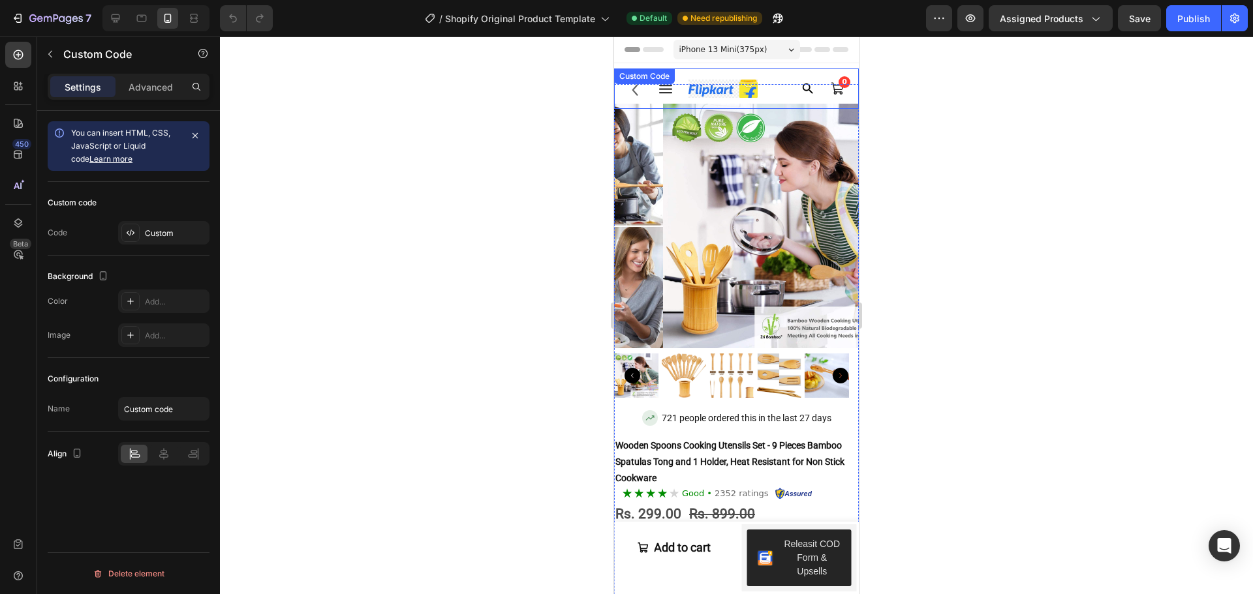
click at [740, 84] on div "0 Custom Code" at bounding box center [736, 89] width 245 height 40
click at [134, 241] on div at bounding box center [130, 233] width 18 height 18
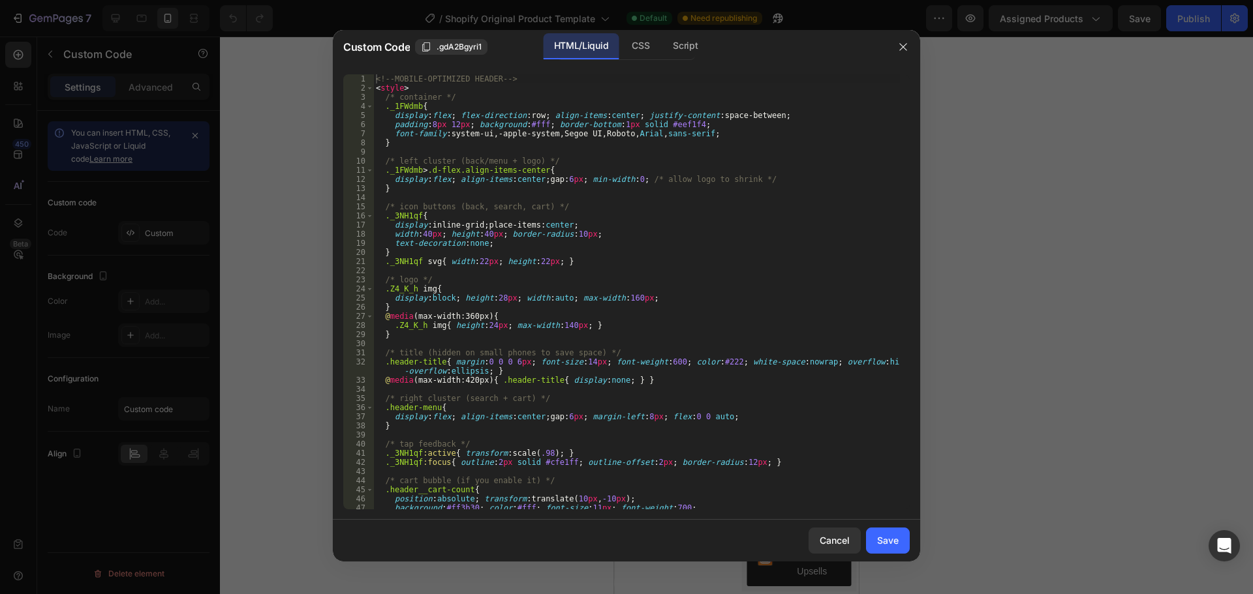
click at [802, 251] on div "<!-- MOBILE-OPTIMIZED HEADER --> < style > /* container */ ._1FWdmb { display :…" at bounding box center [636, 300] width 526 height 453
type textarea "</div>"
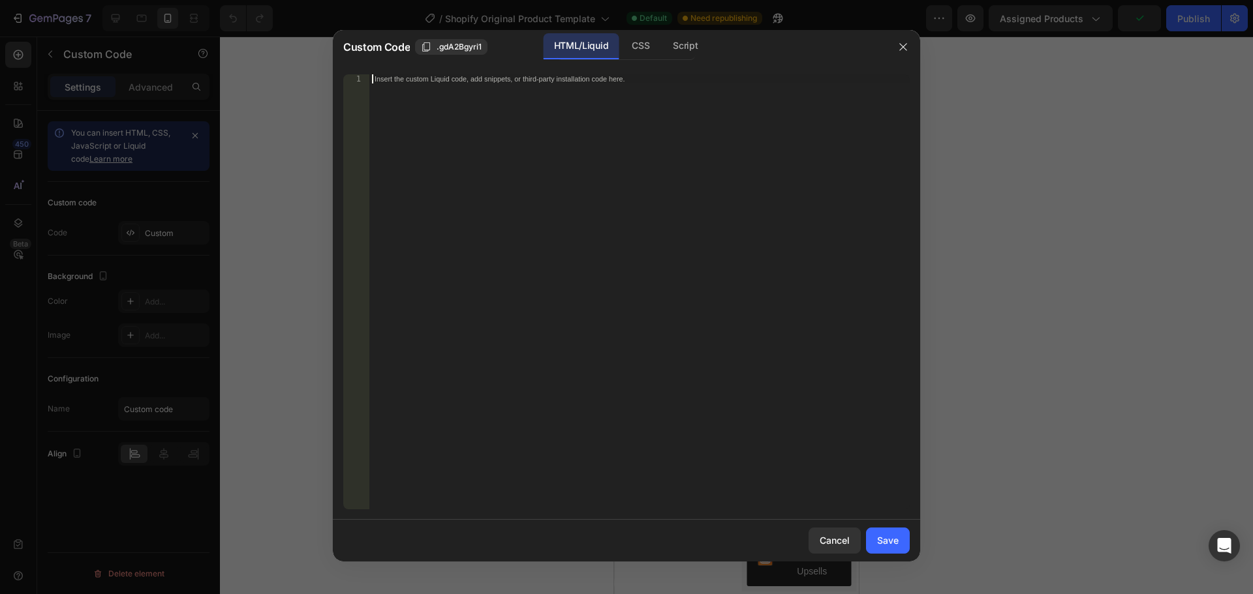
scroll to position [652, 0]
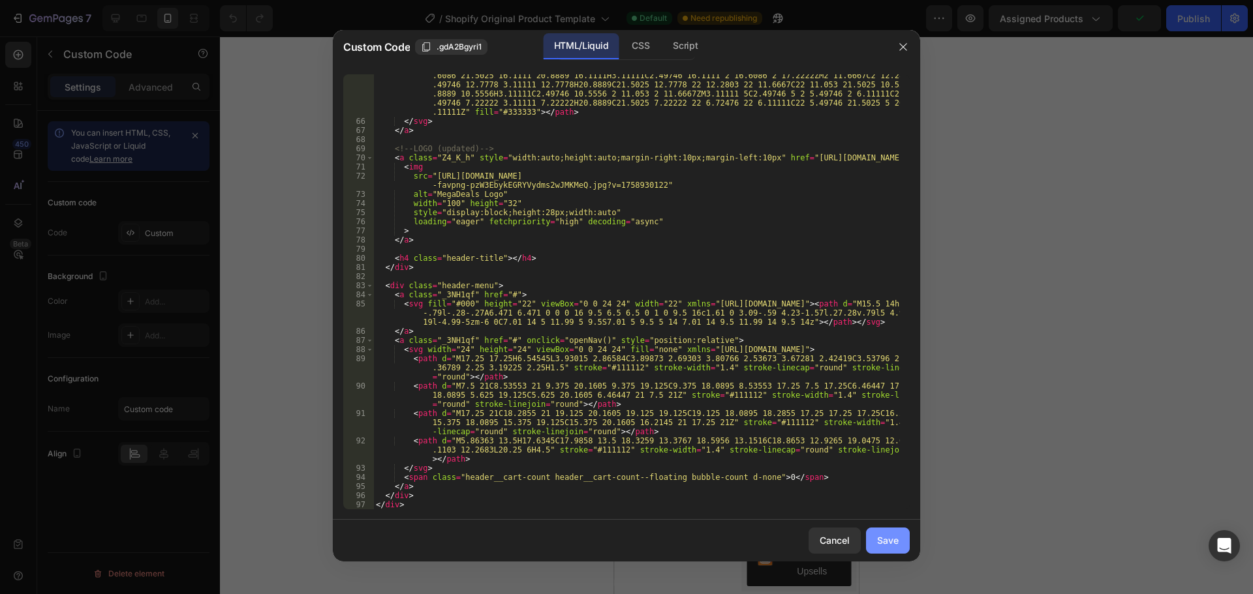
click at [896, 546] on div "Save" at bounding box center [888, 541] width 22 height 14
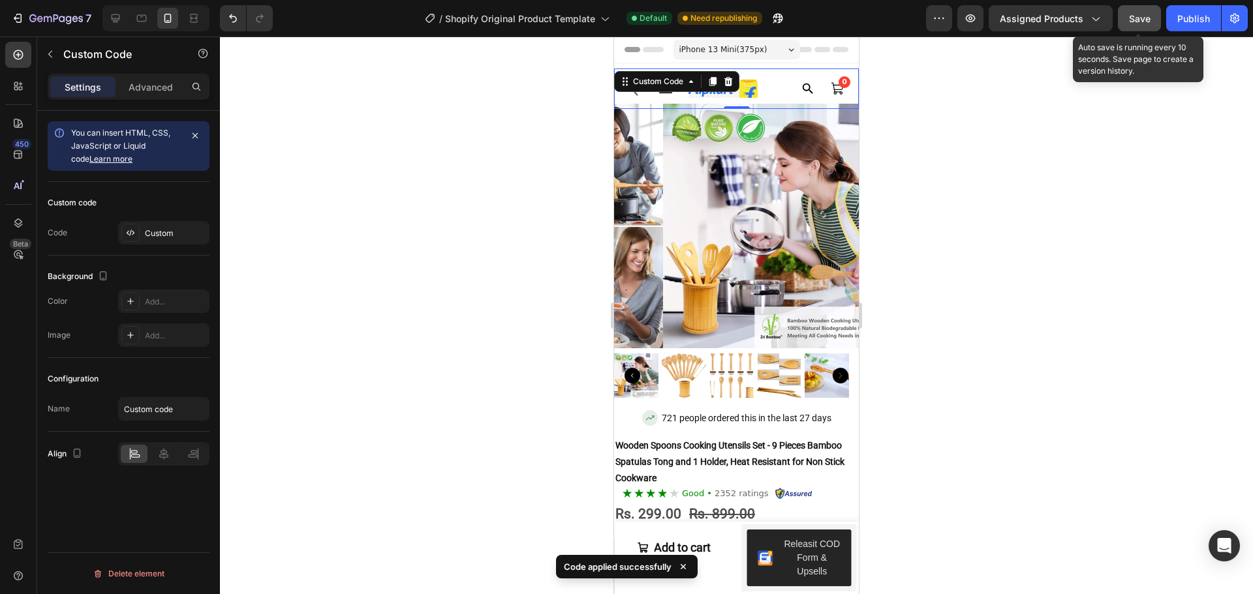
click at [1139, 14] on span "Save" at bounding box center [1140, 18] width 22 height 11
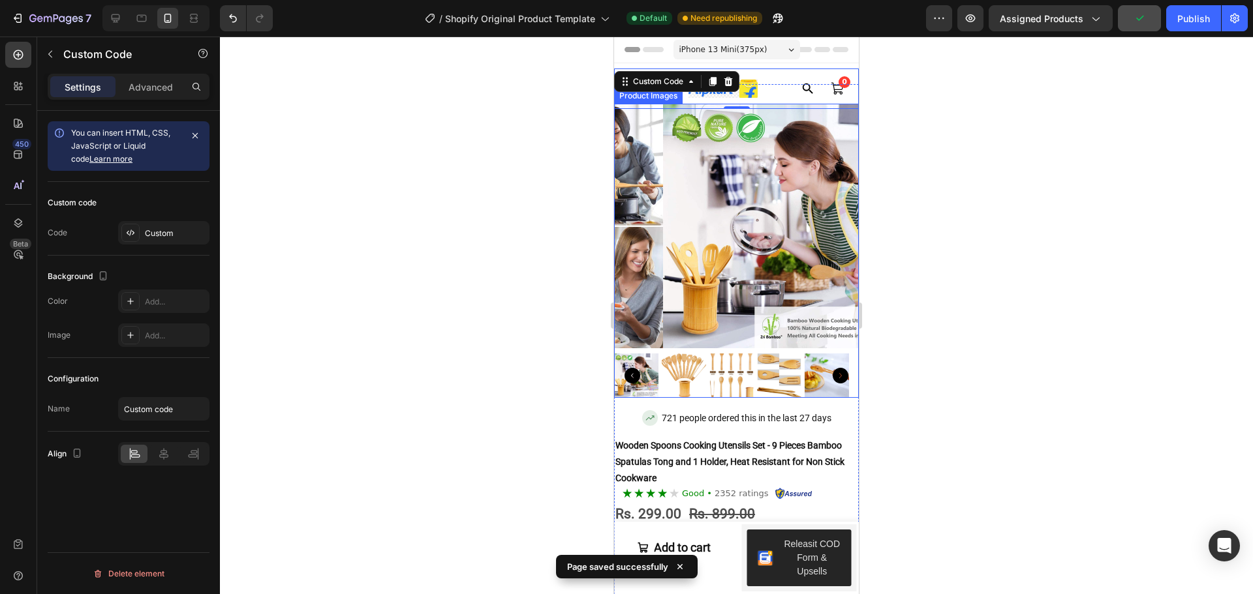
click at [757, 307] on img at bounding box center [785, 226] width 245 height 245
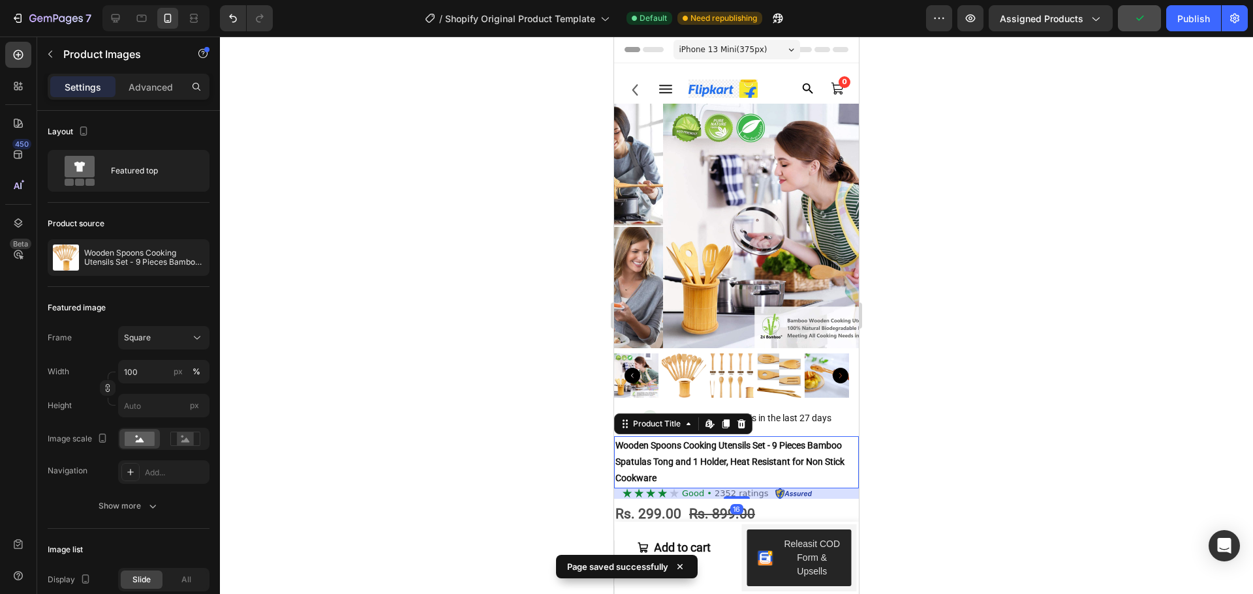
click at [802, 442] on h2 "Wooden Spoons Cooking Utensils Set - 9 Pieces Bamboo Spatulas Tong and 1 Holder…" at bounding box center [736, 462] width 245 height 52
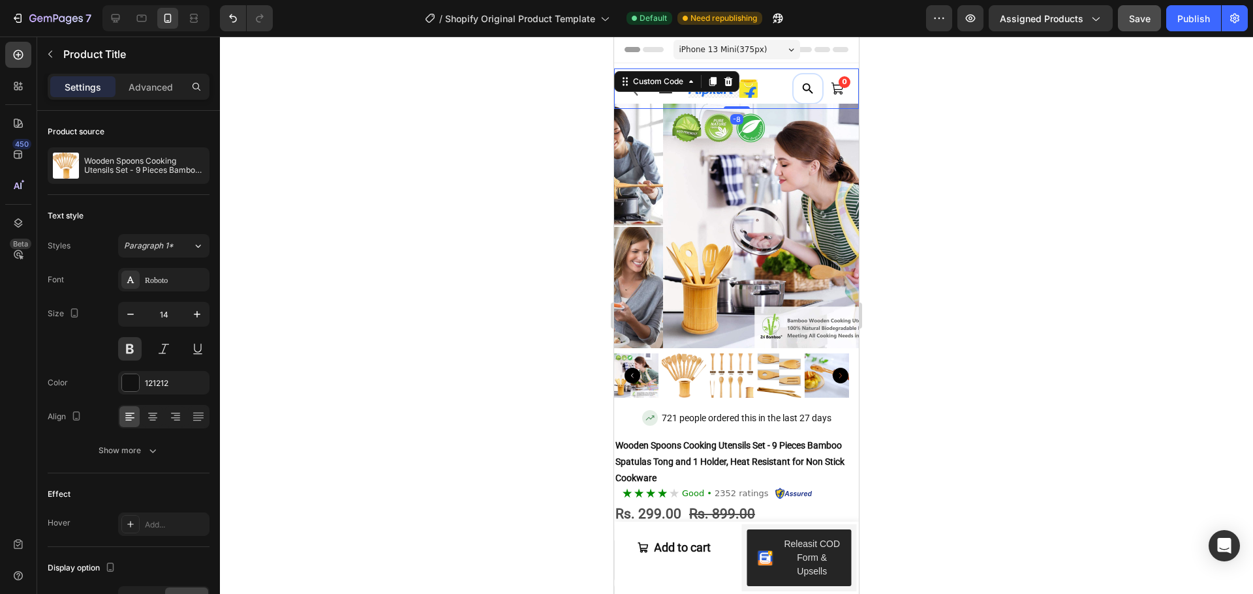
click at [795, 81] on link at bounding box center [808, 89] width 26 height 26
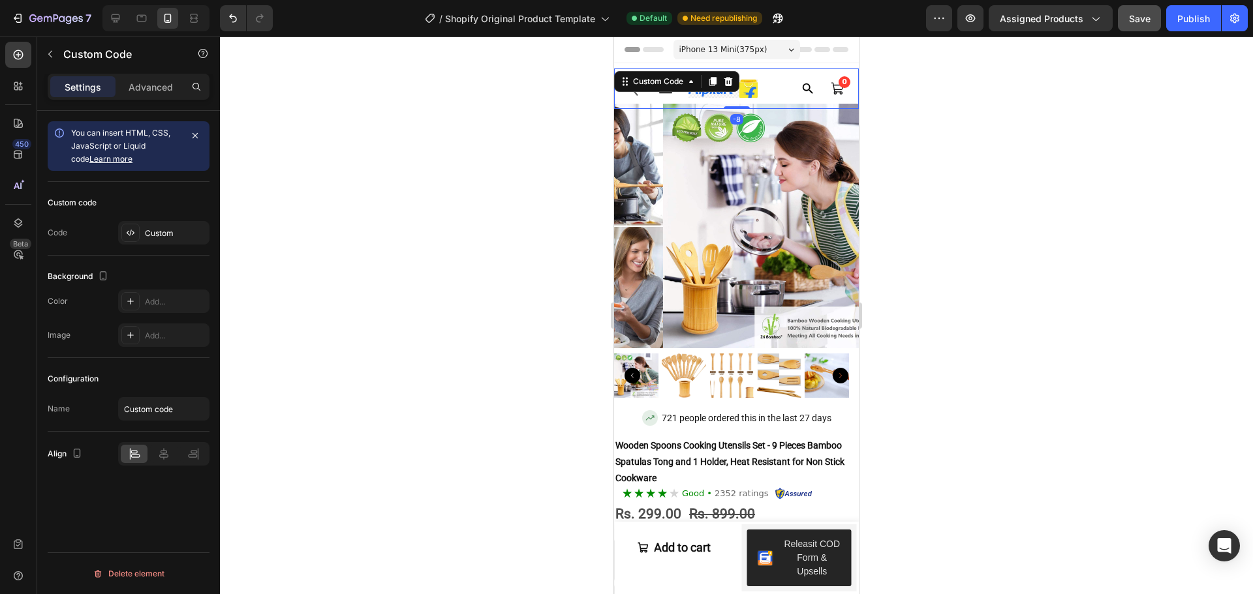
click at [763, 91] on div at bounding box center [693, 88] width 142 height 29
click at [151, 236] on div "Custom" at bounding box center [175, 234] width 61 height 12
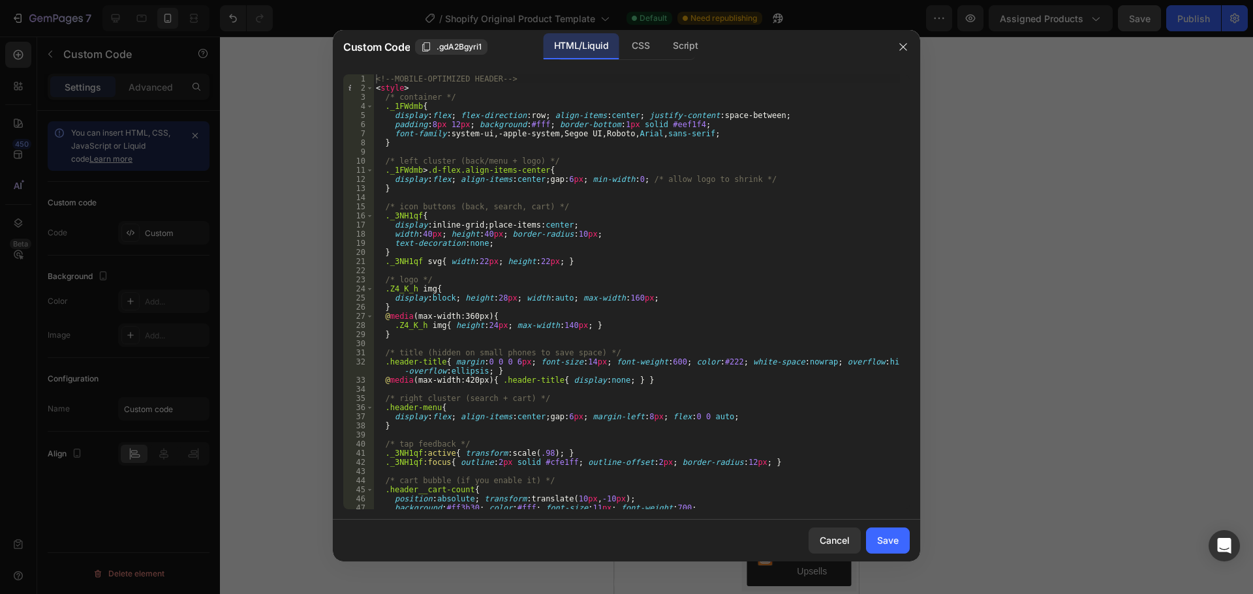
type textarea "}"
click at [617, 307] on div "<!-- MOBILE-OPTIMIZED HEADER --> < style > /* container */ ._1FWdmb { display :…" at bounding box center [636, 300] width 526 height 453
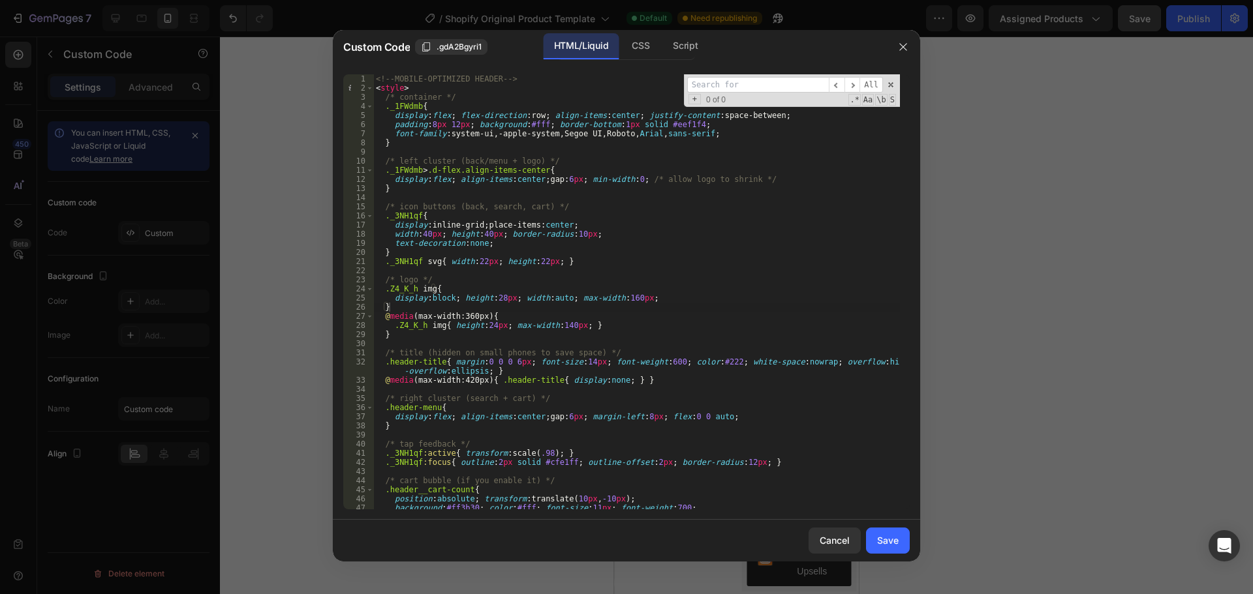
type input "s"
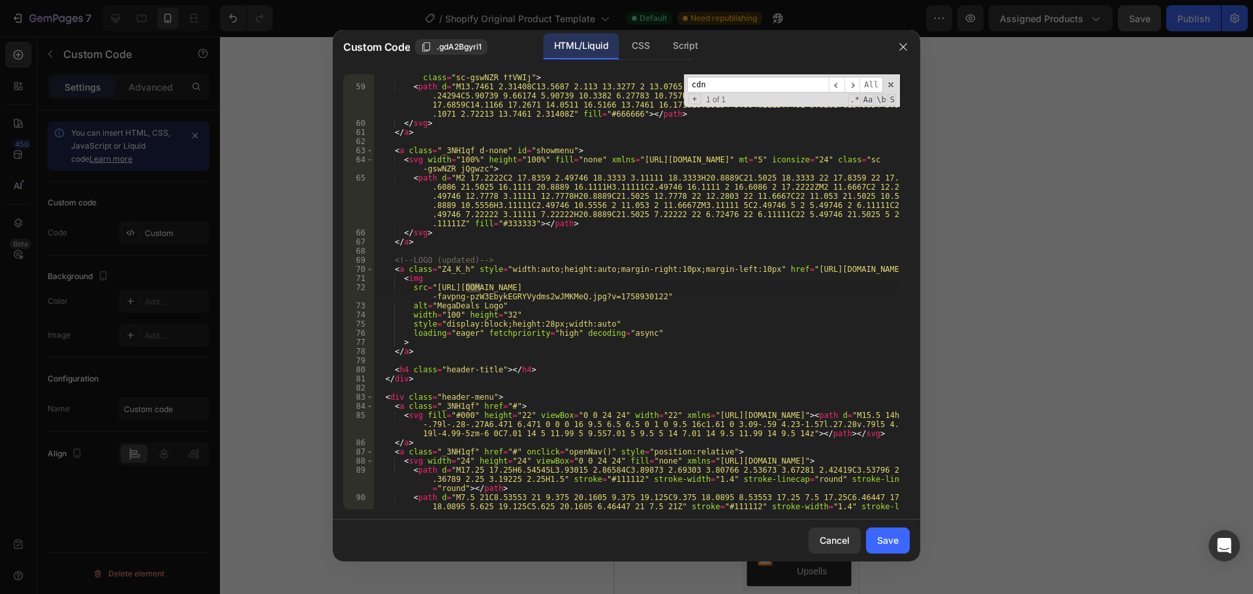
type input "cdn"
drag, startPoint x: 432, startPoint y: 288, endPoint x: 641, endPoint y: 297, distance: 208.9
click at [641, 297] on div "< svg width = "25" height = "25" viewBox = "0 0 20 20" fill = "none" xmlns = "h…" at bounding box center [636, 304] width 526 height 481
paste textarea "-removebg-preview.png?v=1759016350"
type textarea "src="https://cdn.shopify.com/s/files/1/0940/0264/3307/files/logo-flipkart-vecto…"
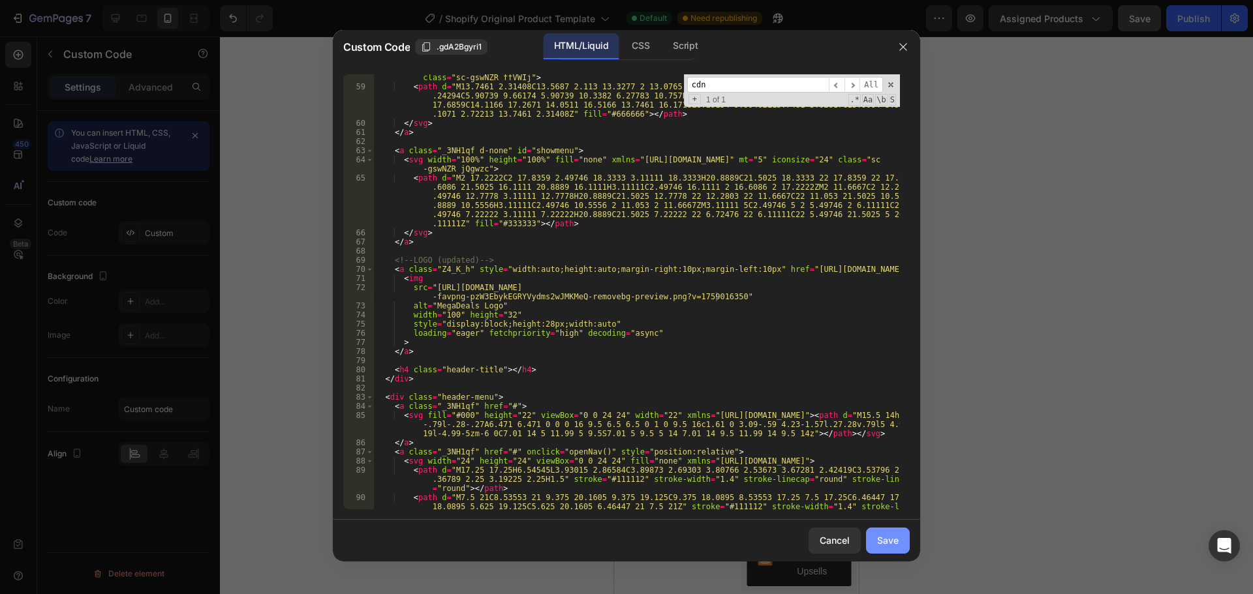
click at [894, 543] on div "Save" at bounding box center [888, 541] width 22 height 14
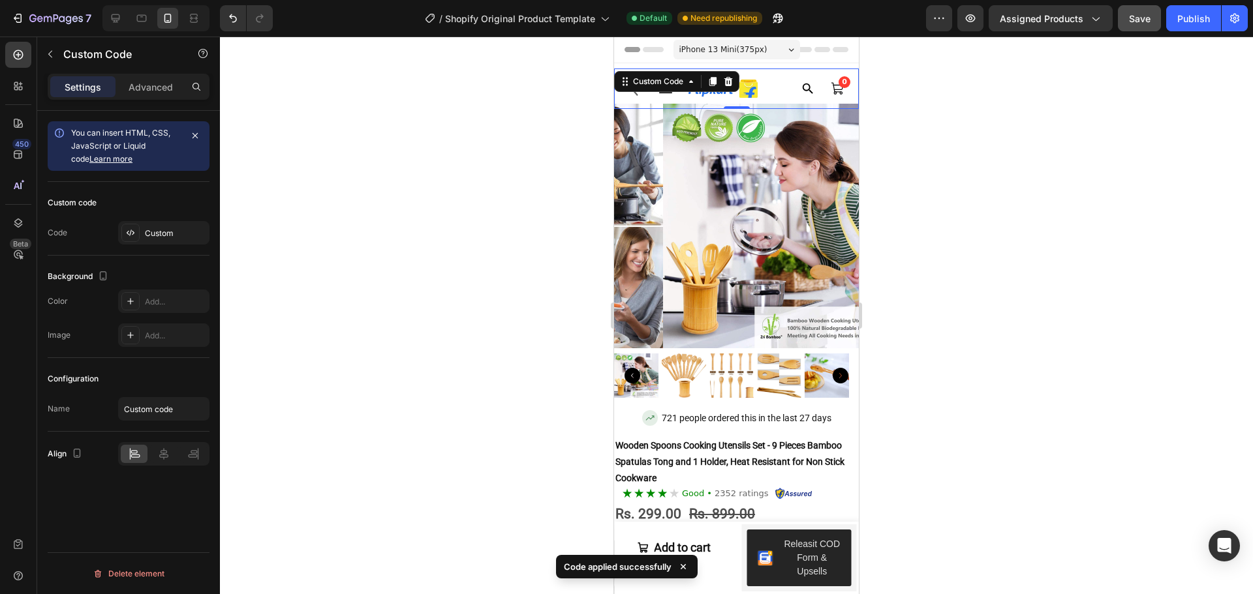
click at [949, 393] on div at bounding box center [736, 316] width 1033 height 558
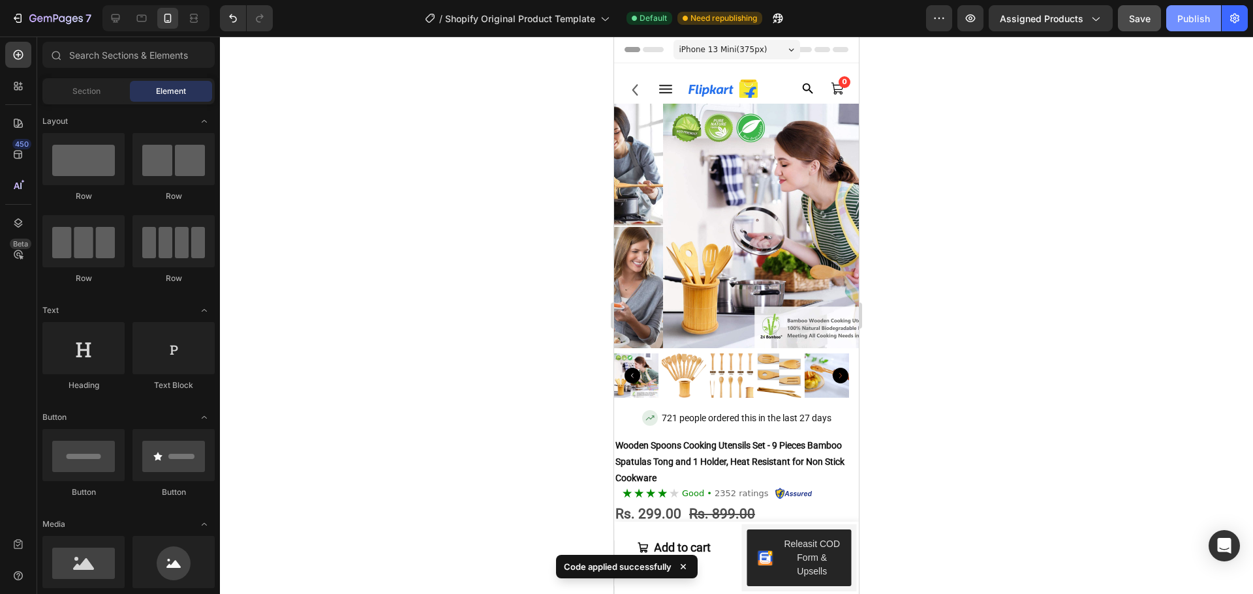
click at [1202, 20] on div "Publish" at bounding box center [1193, 19] width 33 height 14
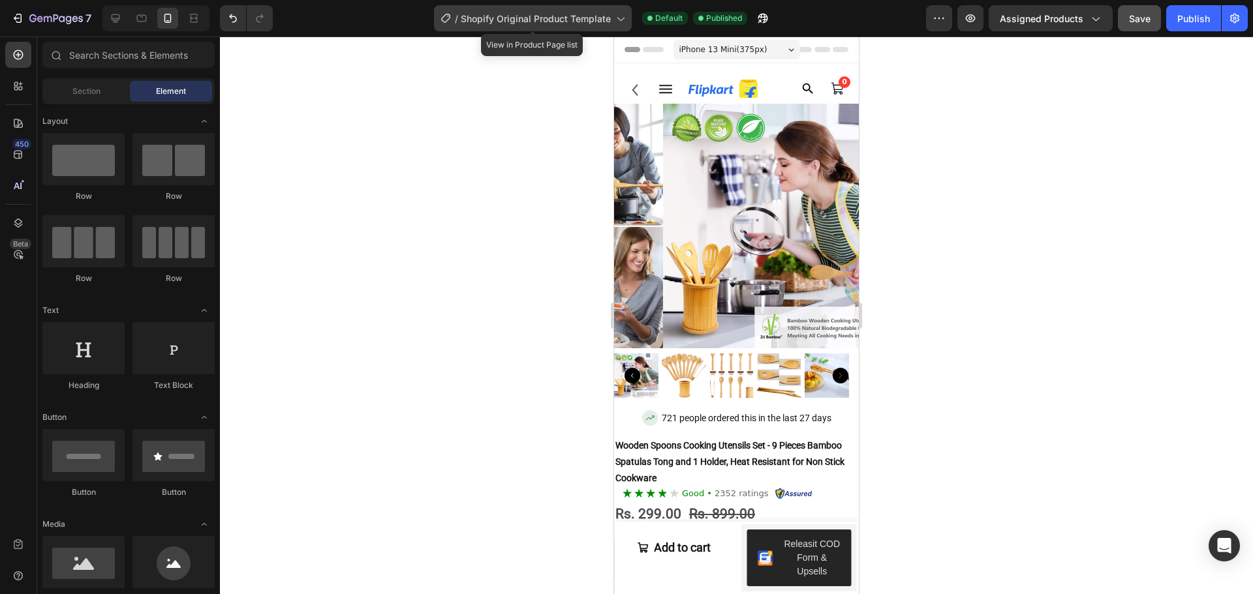
click at [607, 16] on span "Shopify Original Product Template" at bounding box center [536, 19] width 150 height 14
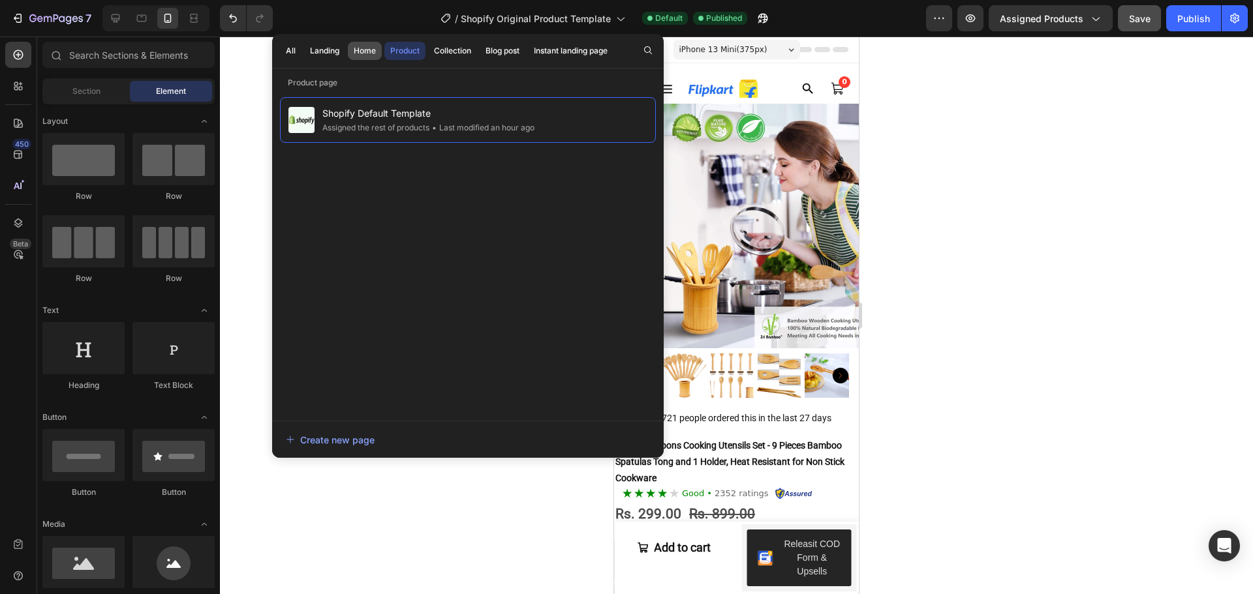
click at [361, 53] on div "Home" at bounding box center [365, 51] width 22 height 12
click at [389, 110] on span "Shopify Original Home Template" at bounding box center [391, 113] width 138 height 16
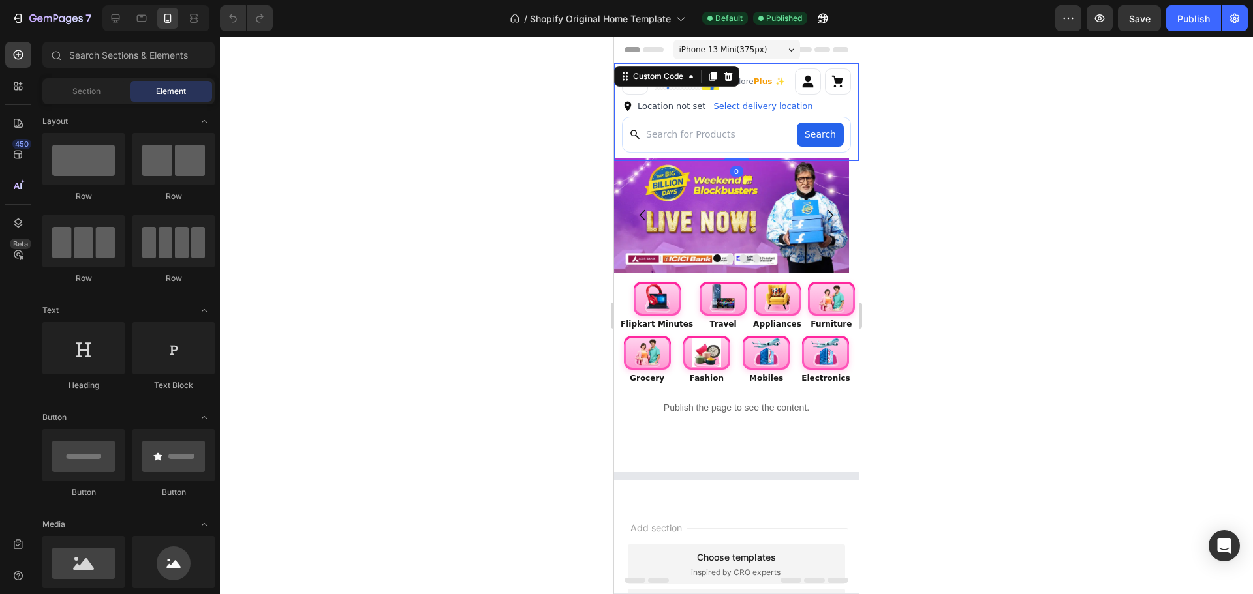
click at [755, 84] on span "Explore Plus ✨" at bounding box center [754, 82] width 61 height 12
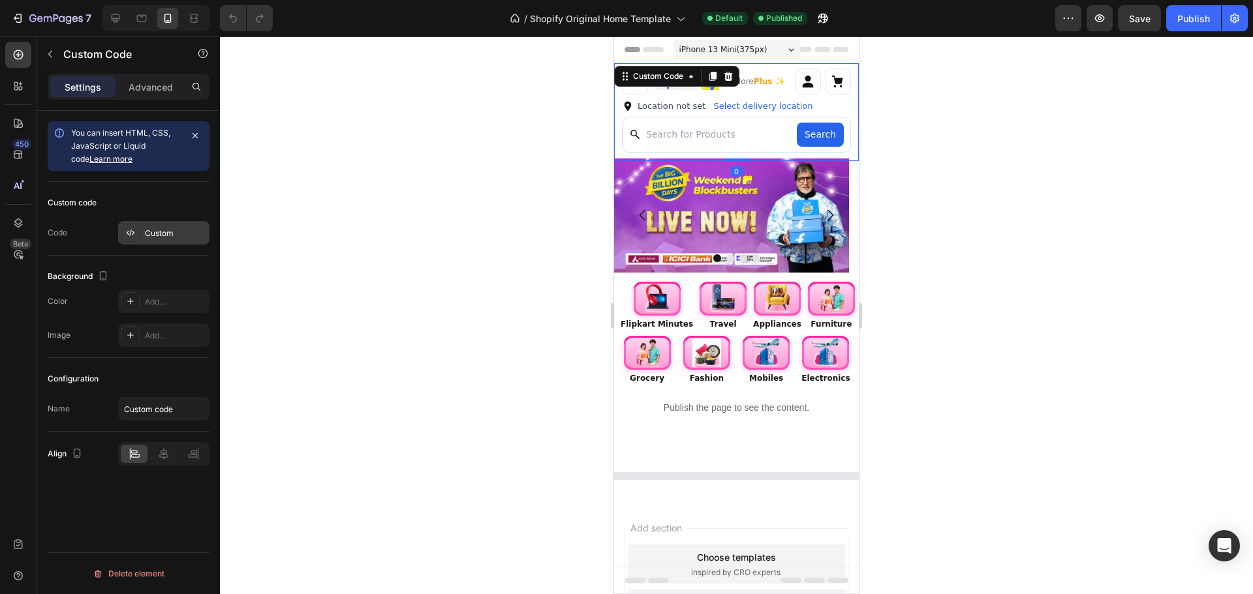
click at [138, 231] on div at bounding box center [130, 233] width 18 height 18
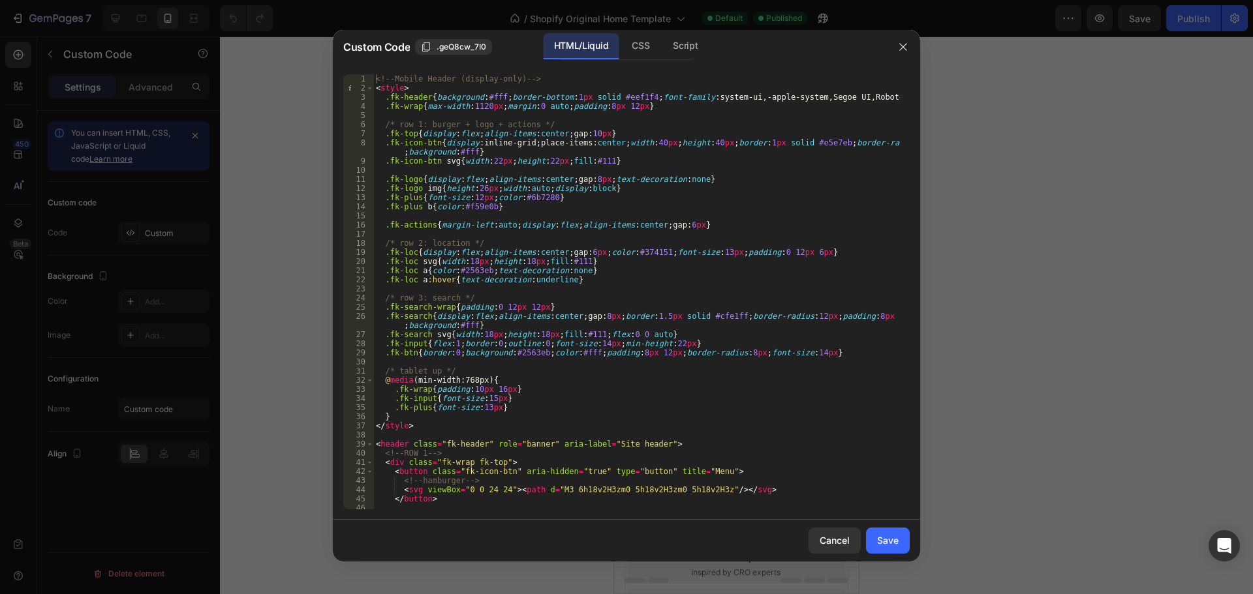
type textarea ".fk-loc svg{width:18px;height:18px;fill:#111}"
click at [603, 257] on div "<!-- Mobile Header (display-only) --> < style > .fk-header { background : #fff …" at bounding box center [636, 300] width 526 height 453
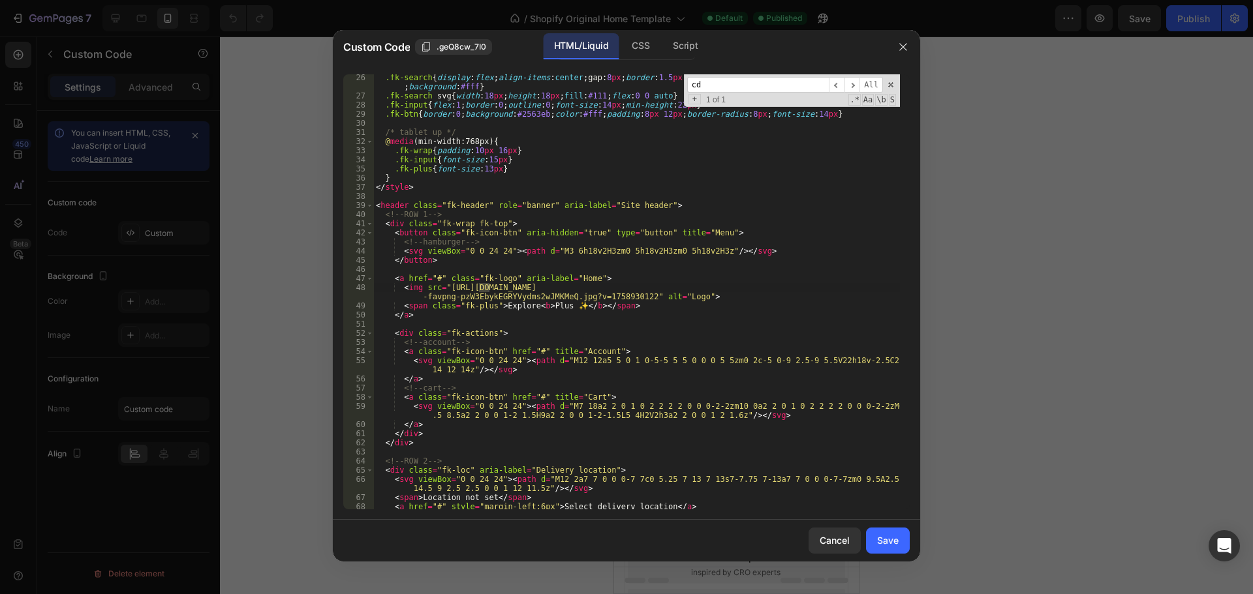
scroll to position [239, 0]
type input "cdn"
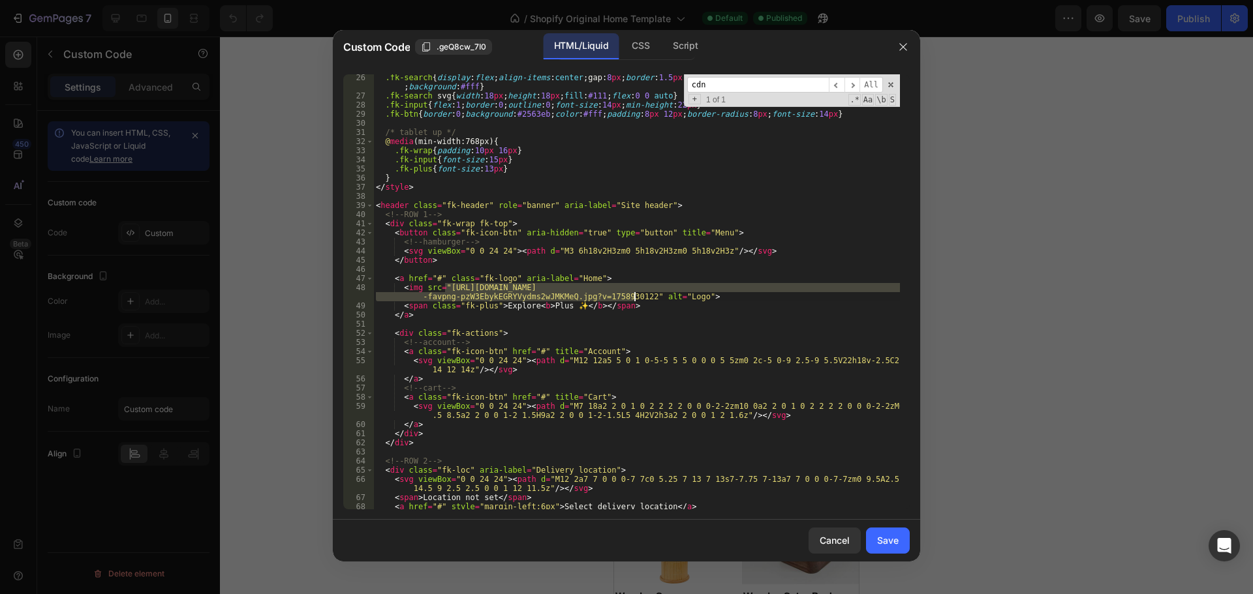
drag, startPoint x: 446, startPoint y: 286, endPoint x: 635, endPoint y: 298, distance: 188.9
click at [635, 298] on div ".fk-search { display : flex ; align-items : center ; gap : 8 px ; border : 1.5 …" at bounding box center [636, 304] width 526 height 463
paste textarea "-removebg-preview.png?v=1759016350"
type textarea "<img src="https://cdn.shopify.com/s/files/1/0940/0264/3307/files/logo-flipkart-…"
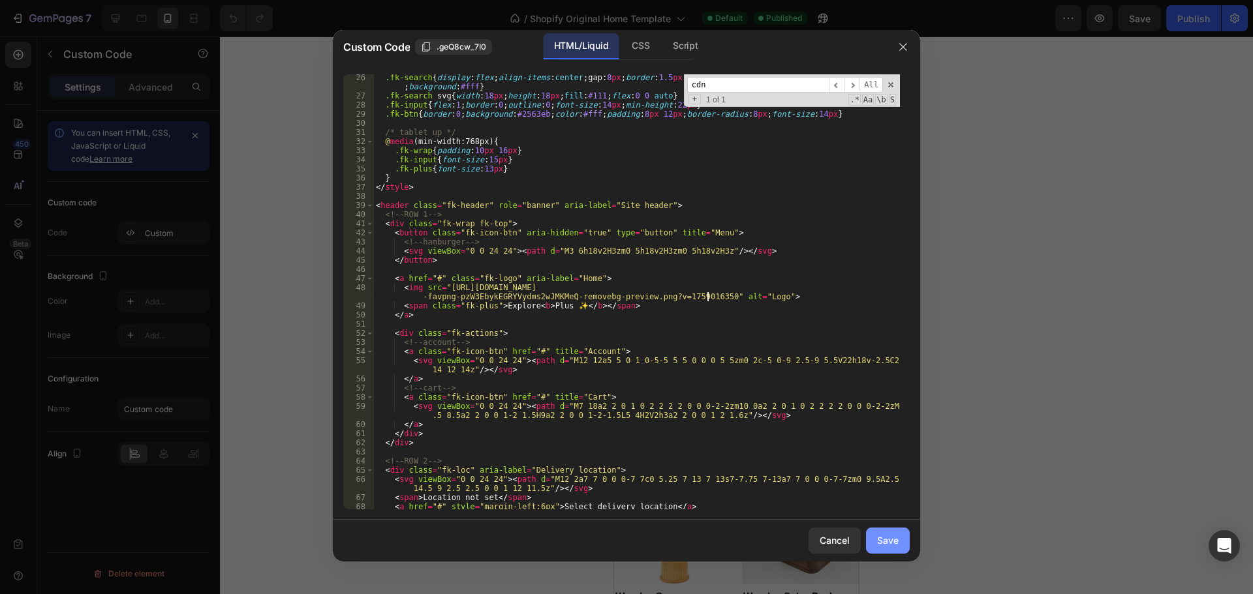
click at [891, 534] on div "Save" at bounding box center [888, 541] width 22 height 14
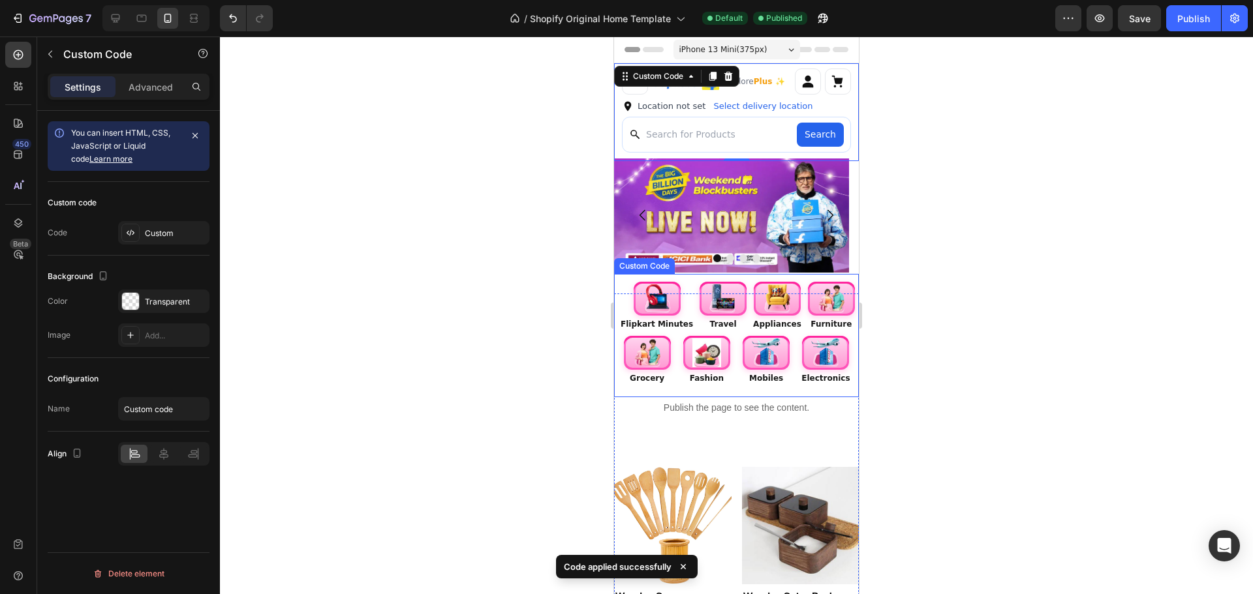
click at [808, 388] on div "Flipkart Minutes Travel Appliances Furniture Grocery Fashion Mobiles Electronics" at bounding box center [736, 335] width 245 height 123
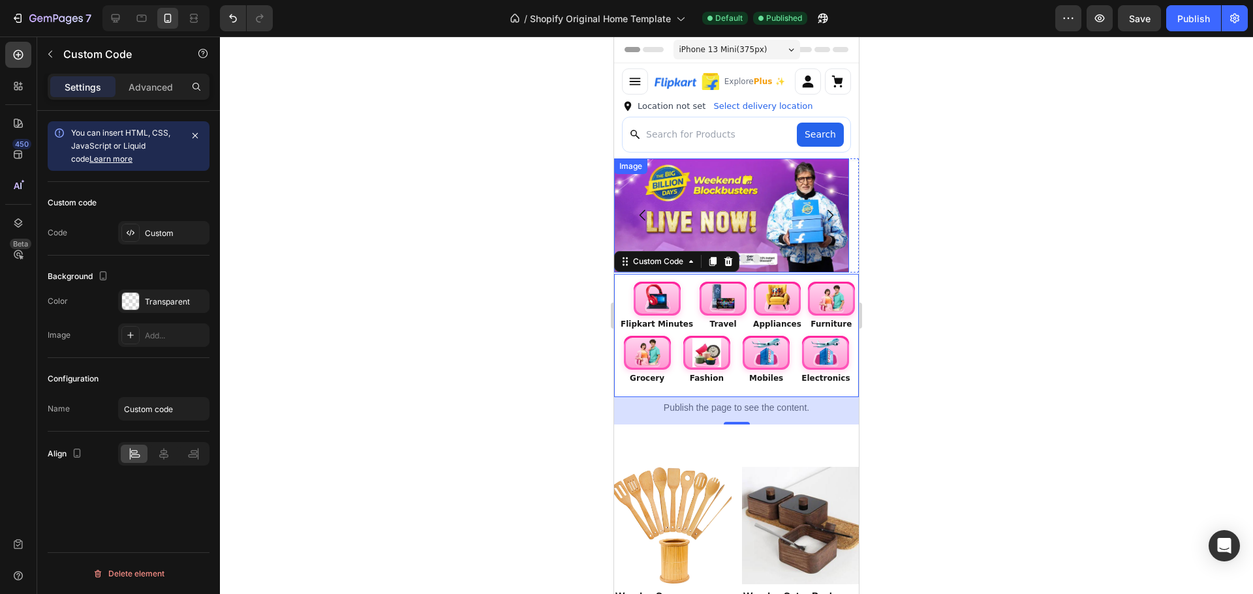
click at [775, 234] on img at bounding box center [731, 216] width 235 height 115
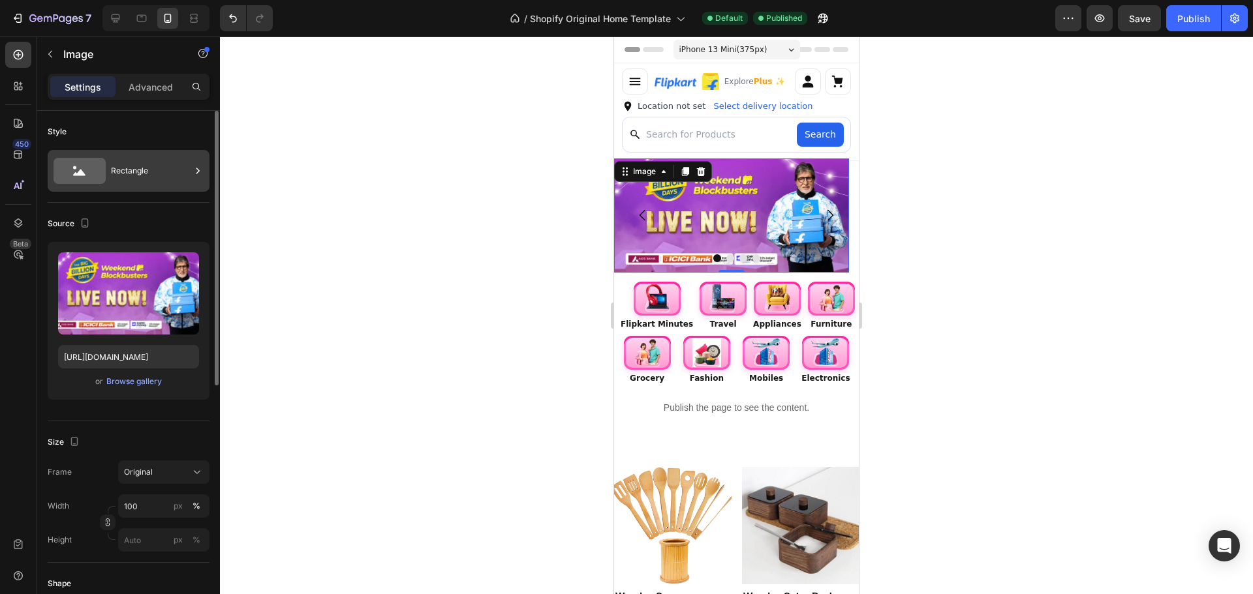
click at [148, 181] on div "Rectangle" at bounding box center [151, 171] width 80 height 30
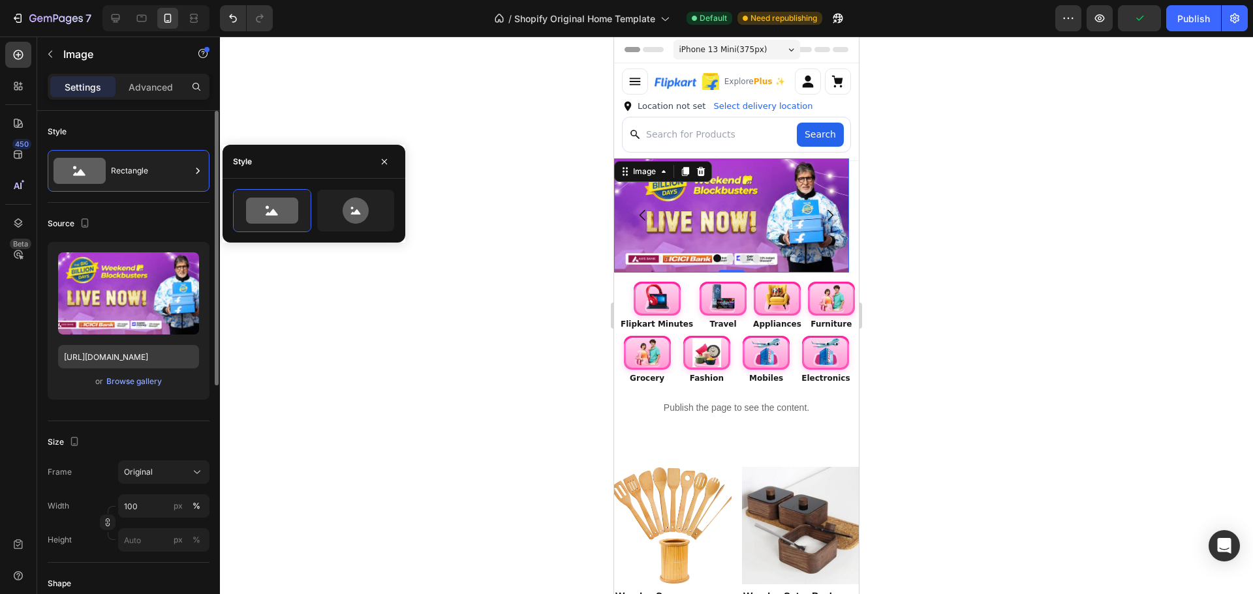
scroll to position [196, 0]
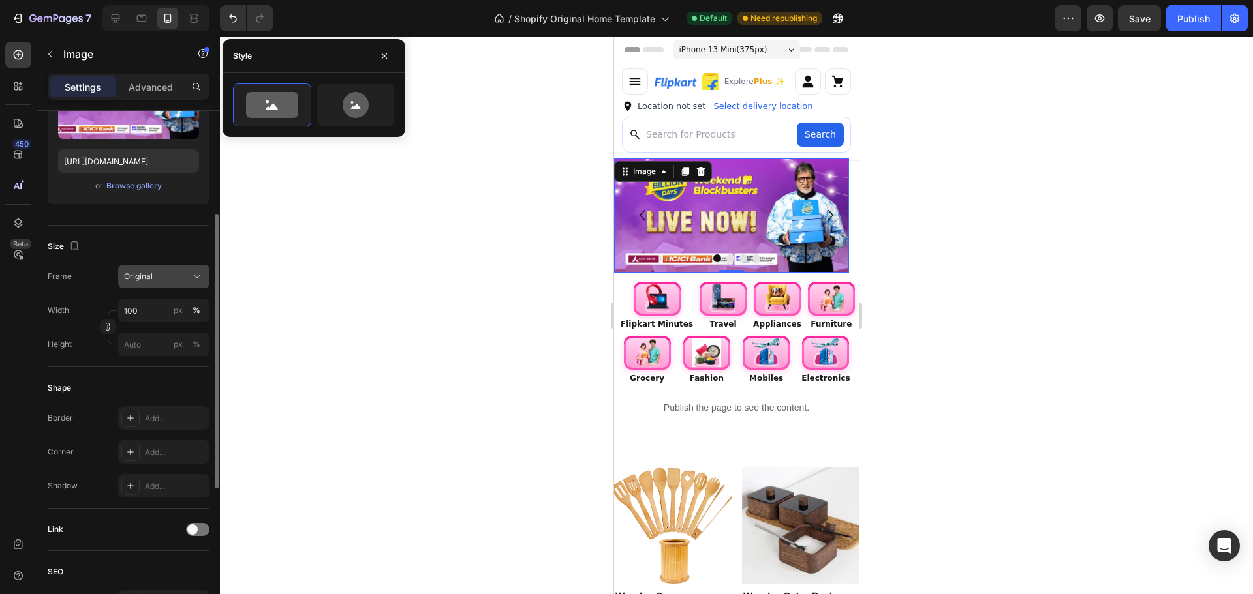
click at [181, 278] on div "Original" at bounding box center [156, 277] width 64 height 12
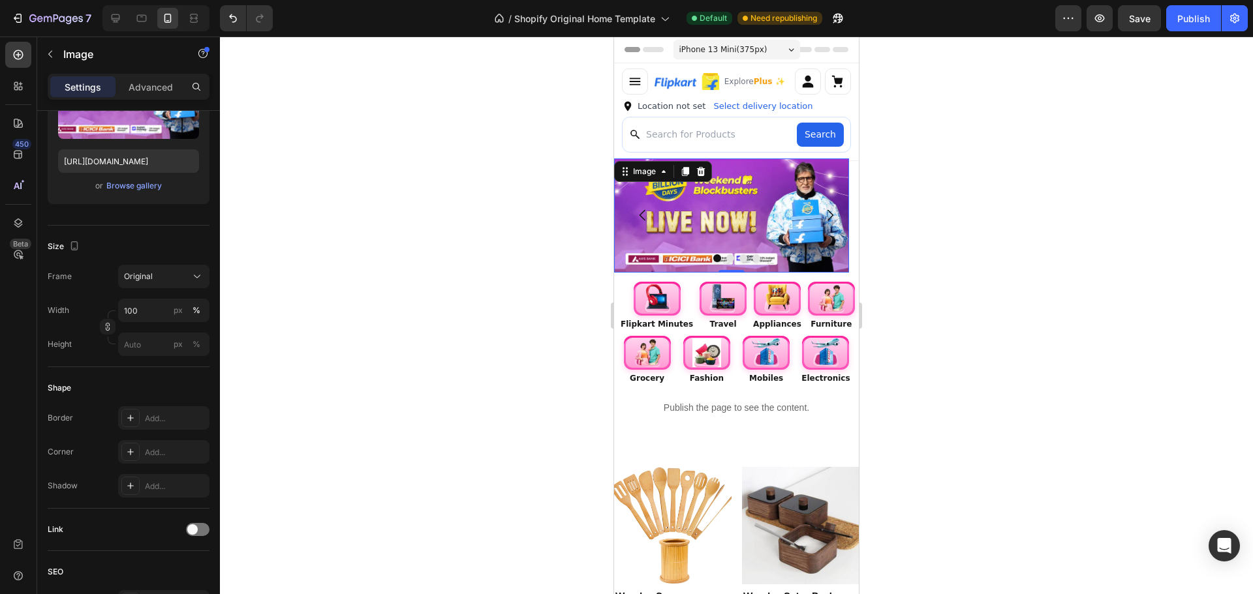
click at [288, 249] on div at bounding box center [736, 316] width 1033 height 558
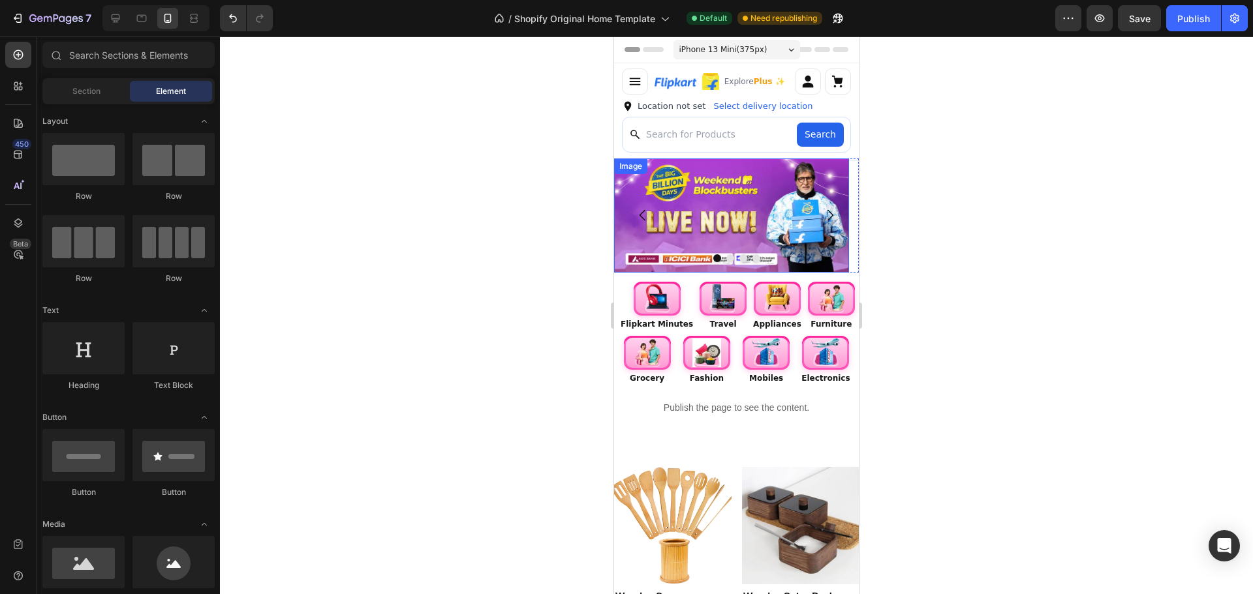
click at [743, 211] on img at bounding box center [731, 216] width 235 height 115
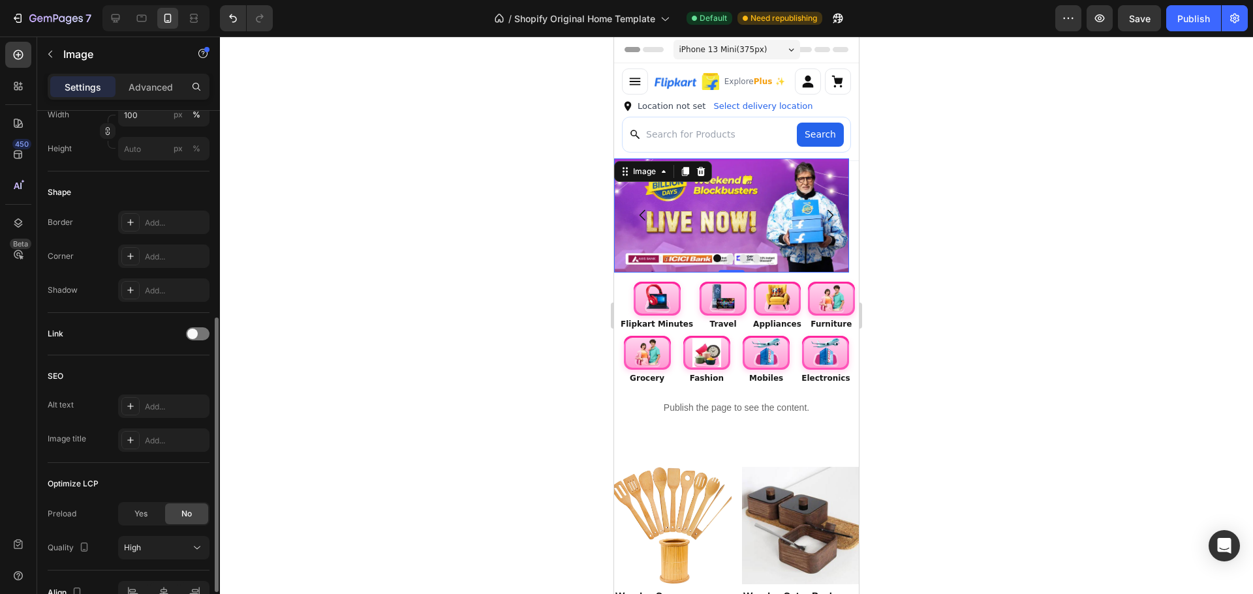
scroll to position [465, 0]
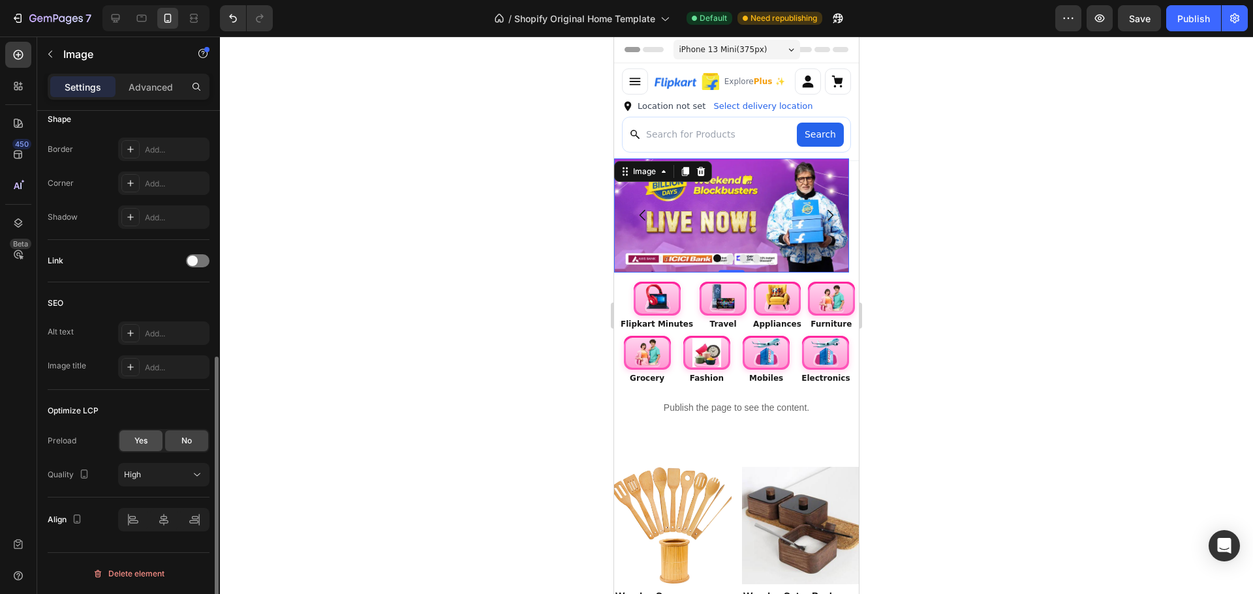
click at [146, 448] on div "Yes" at bounding box center [140, 441] width 43 height 21
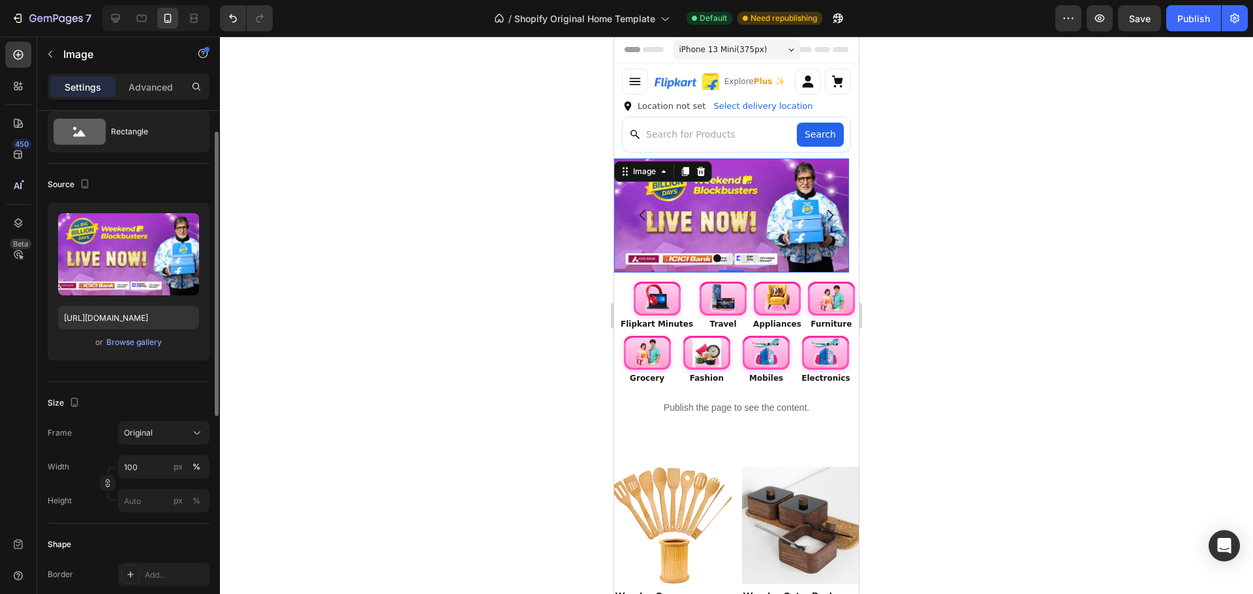
scroll to position [0, 0]
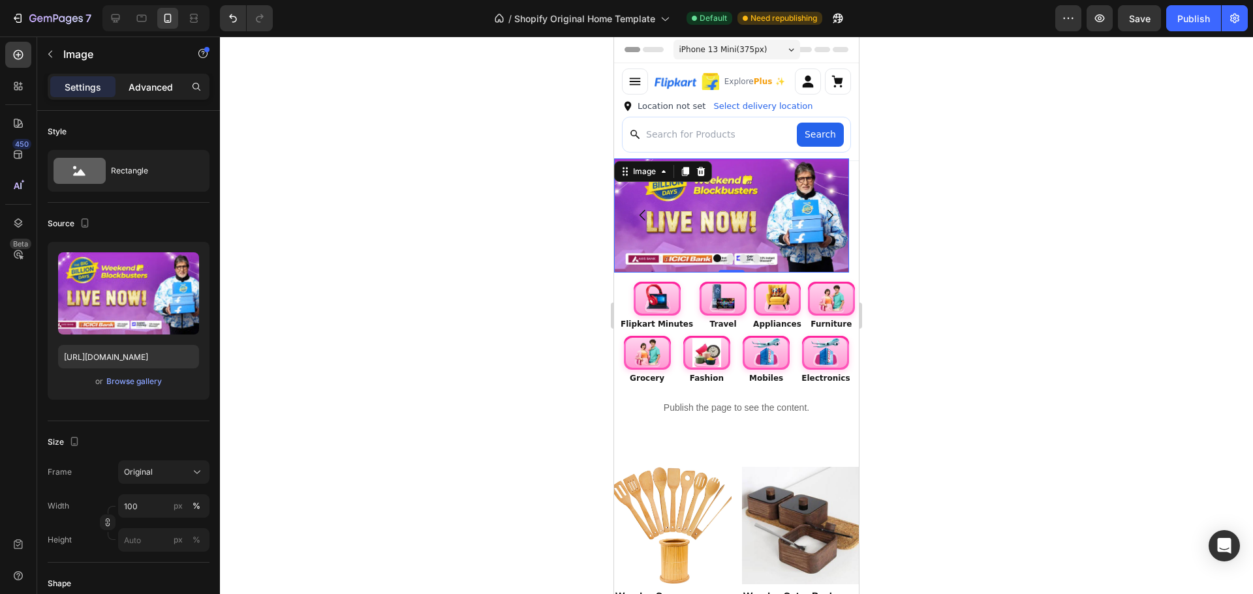
click at [164, 92] on p "Advanced" at bounding box center [151, 87] width 44 height 14
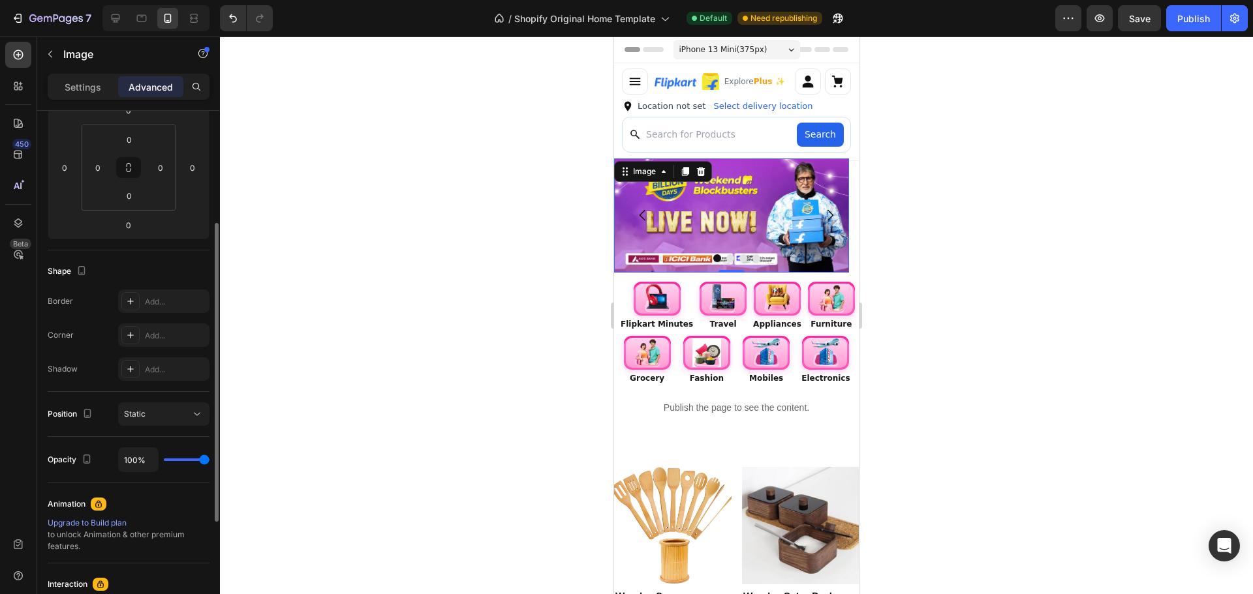
scroll to position [385, 0]
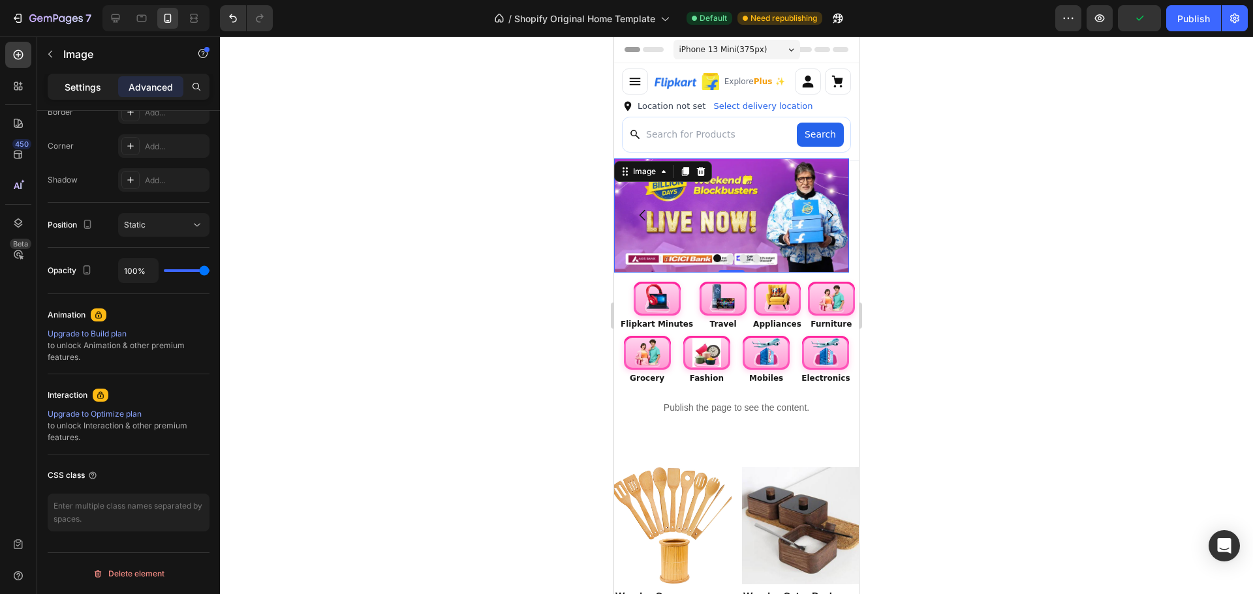
click at [82, 89] on p "Settings" at bounding box center [83, 87] width 37 height 14
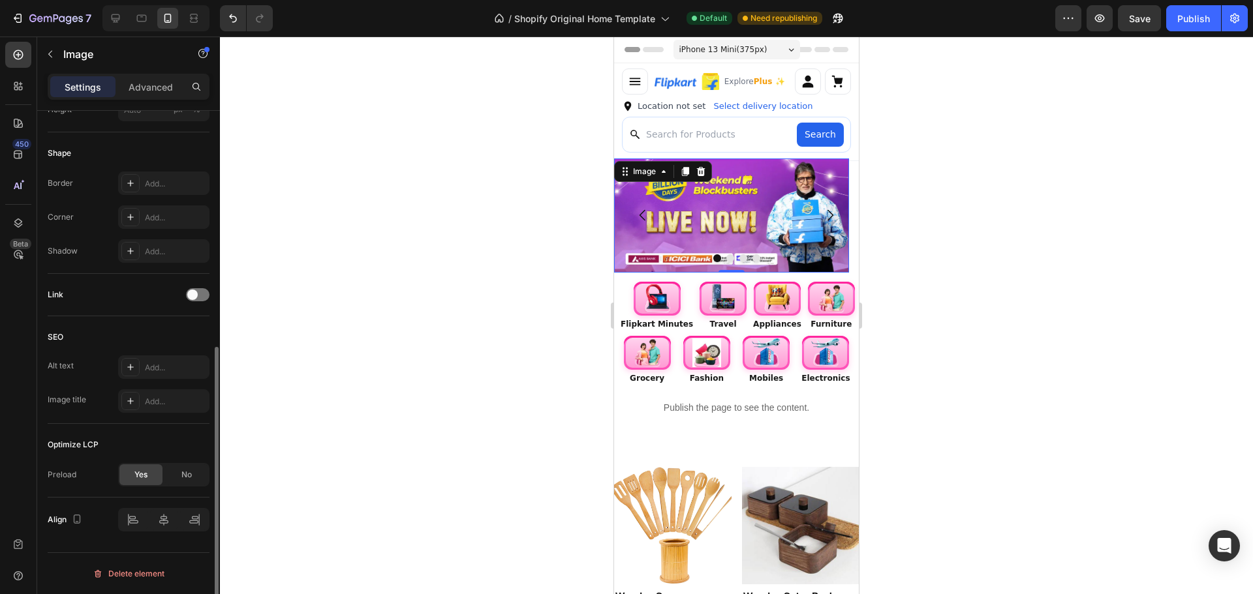
scroll to position [0, 0]
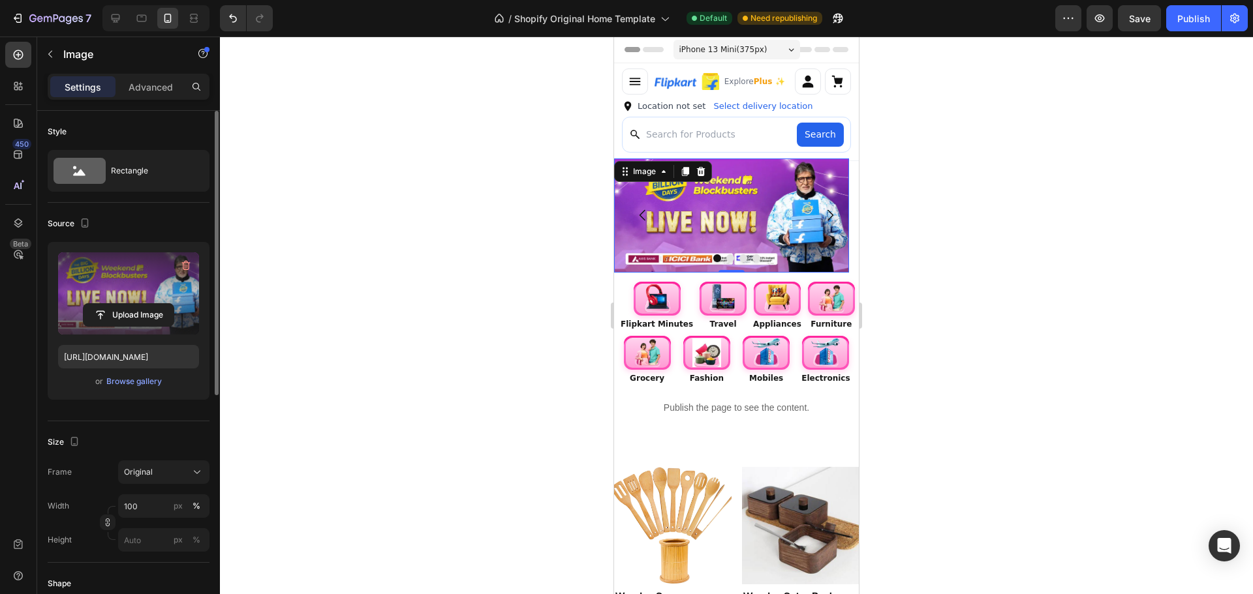
click at [145, 279] on label at bounding box center [128, 293] width 141 height 82
click at [145, 304] on input "file" at bounding box center [129, 315] width 90 height 22
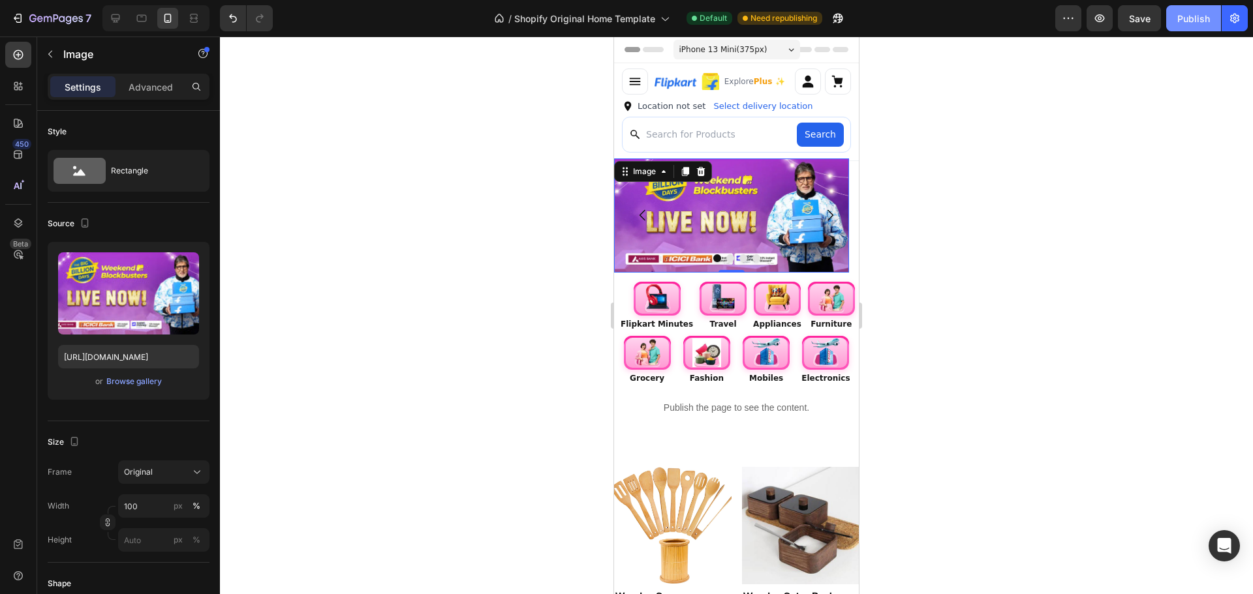
click at [1206, 14] on div "Publish" at bounding box center [1193, 19] width 33 height 14
click at [626, 175] on icon at bounding box center [625, 171] width 10 height 10
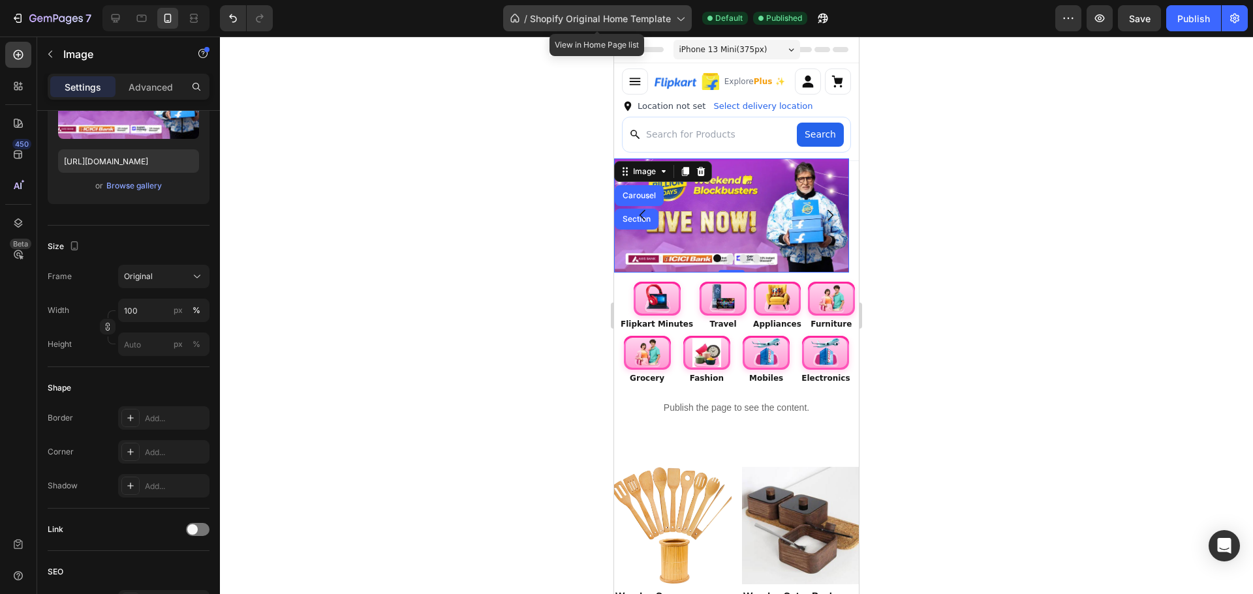
click at [636, 19] on span "Shopify Original Home Template" at bounding box center [600, 19] width 141 height 14
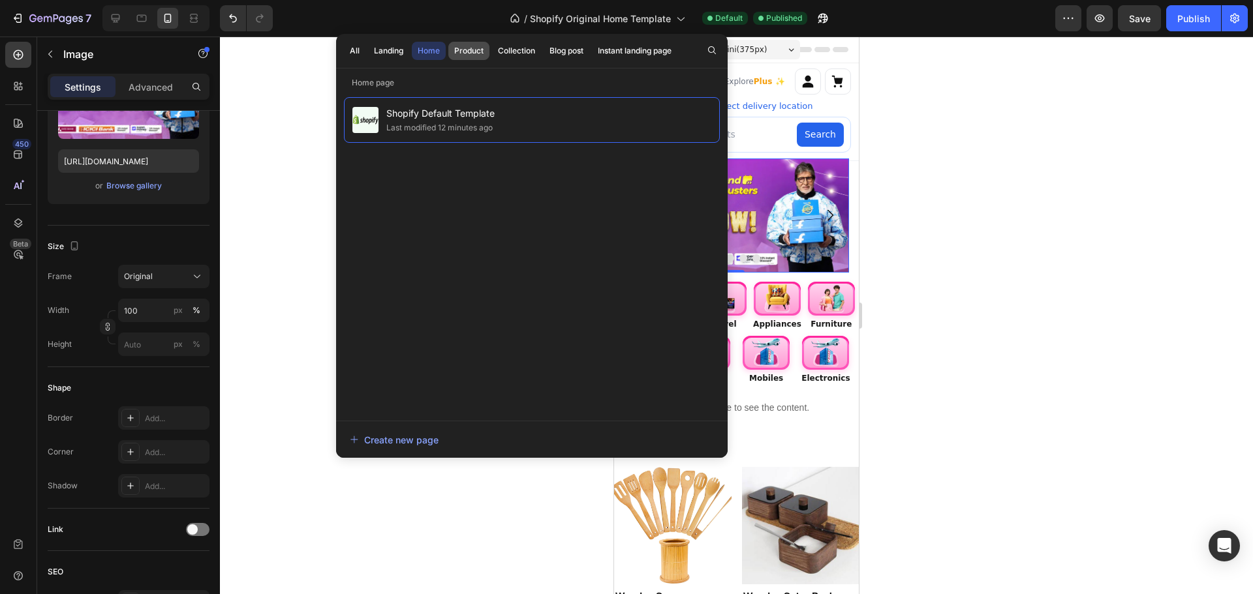
click at [481, 50] on div "Product" at bounding box center [468, 51] width 29 height 12
click at [511, 114] on span "Shopify Original Product Template" at bounding box center [496, 113] width 220 height 16
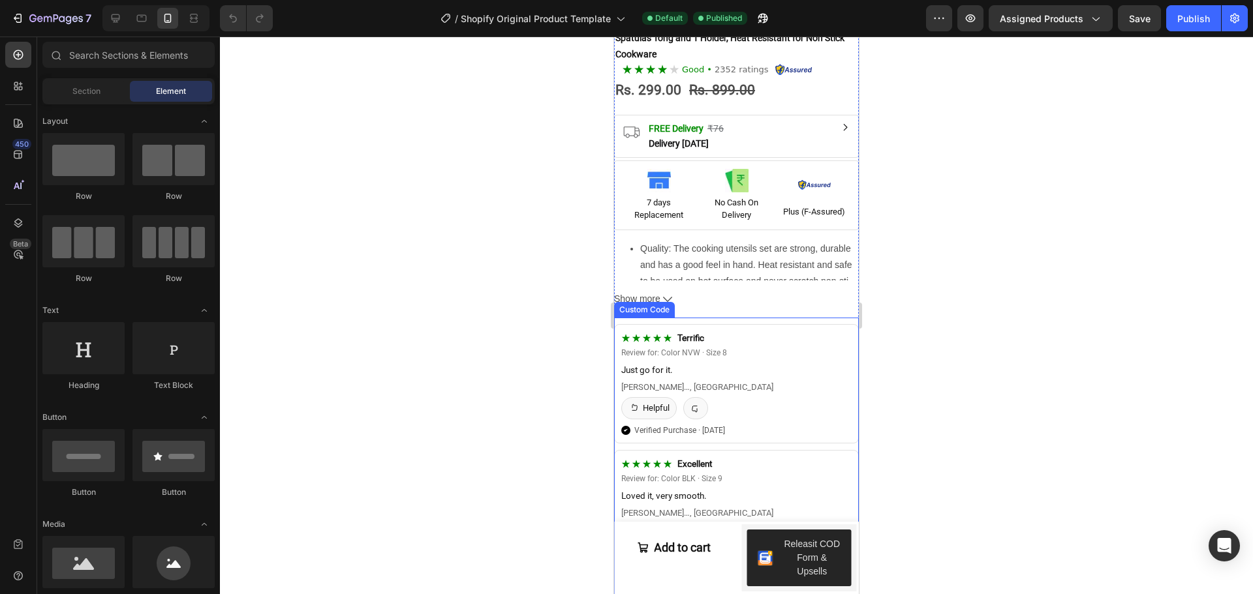
scroll to position [391, 0]
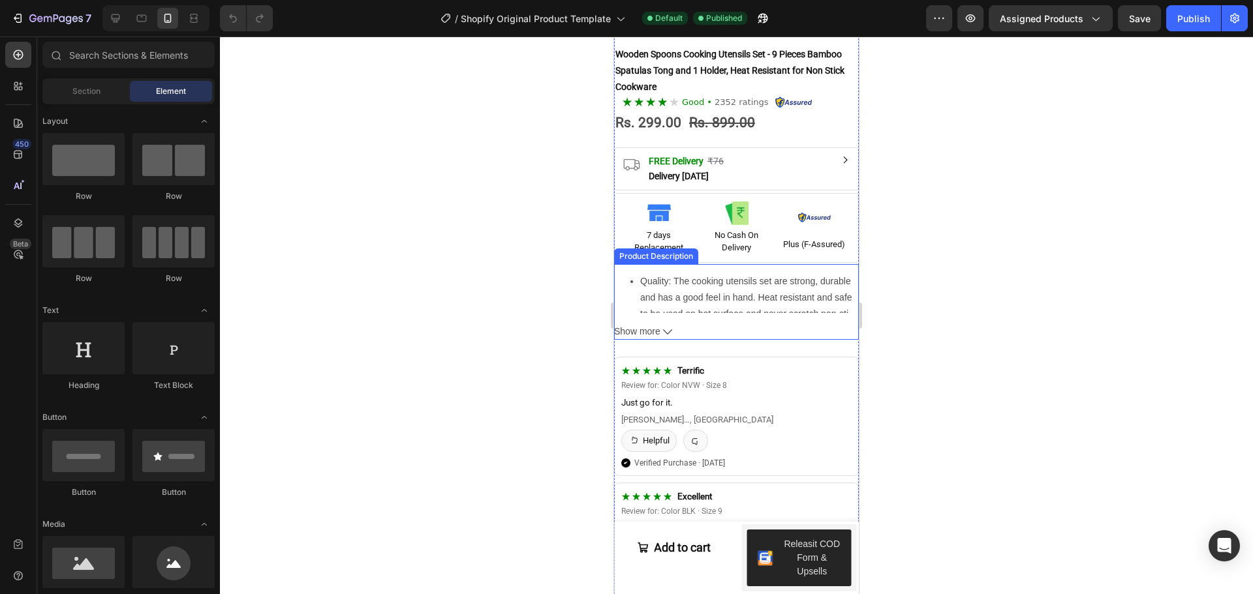
click at [661, 324] on button "Show more" at bounding box center [736, 332] width 245 height 16
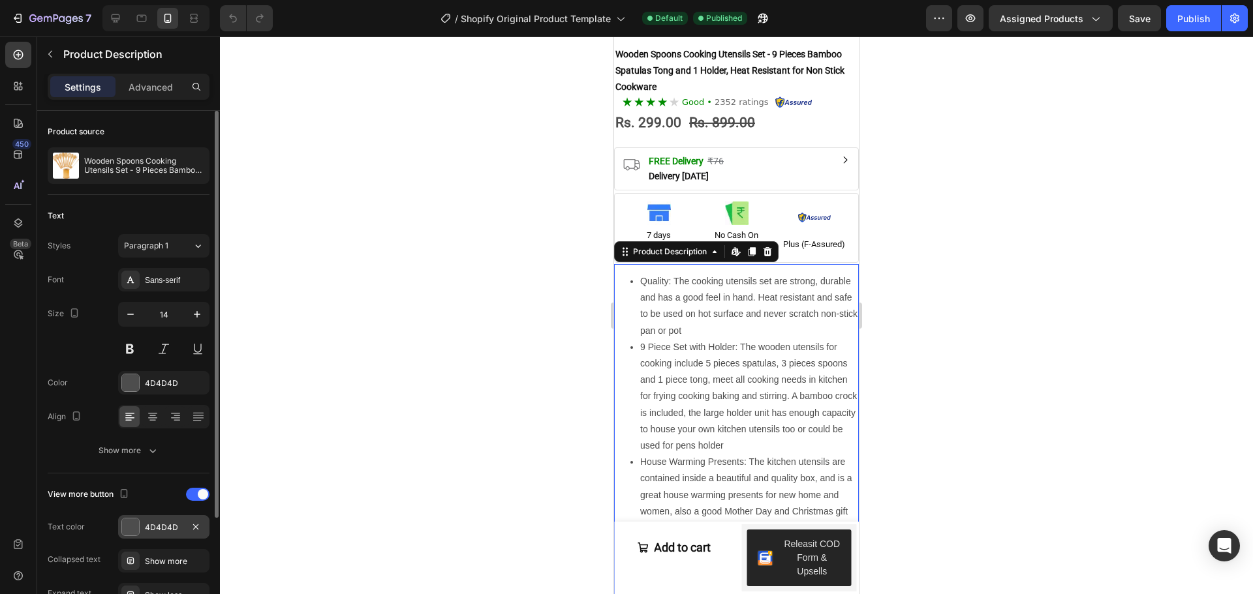
scroll to position [144, 0]
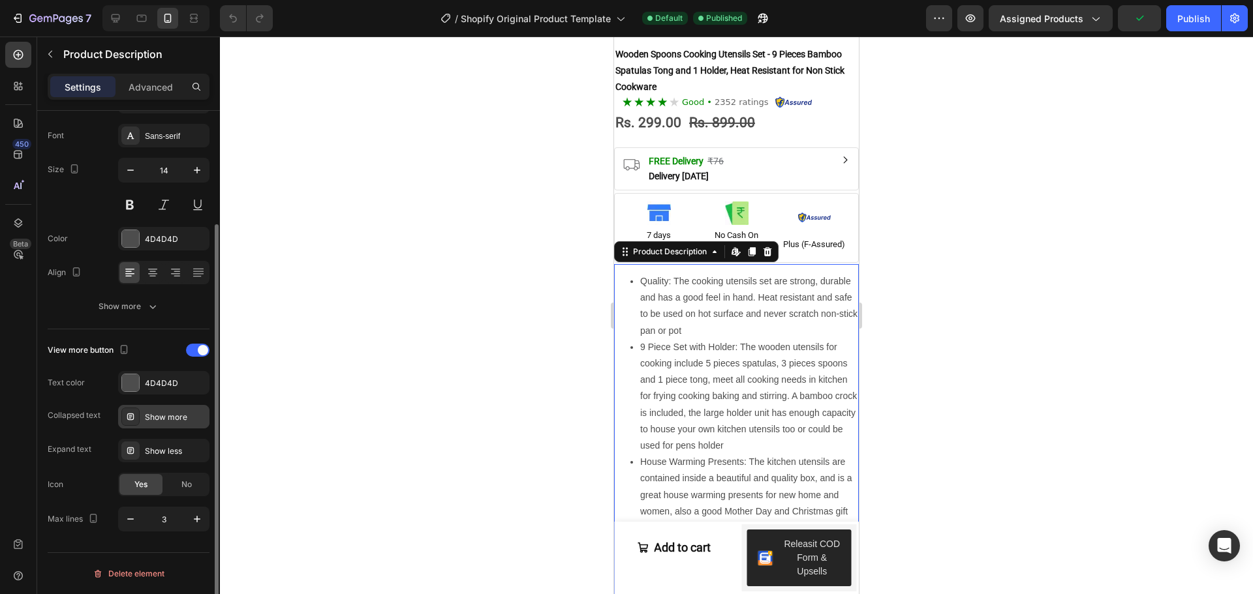
click at [137, 422] on div at bounding box center [130, 417] width 18 height 18
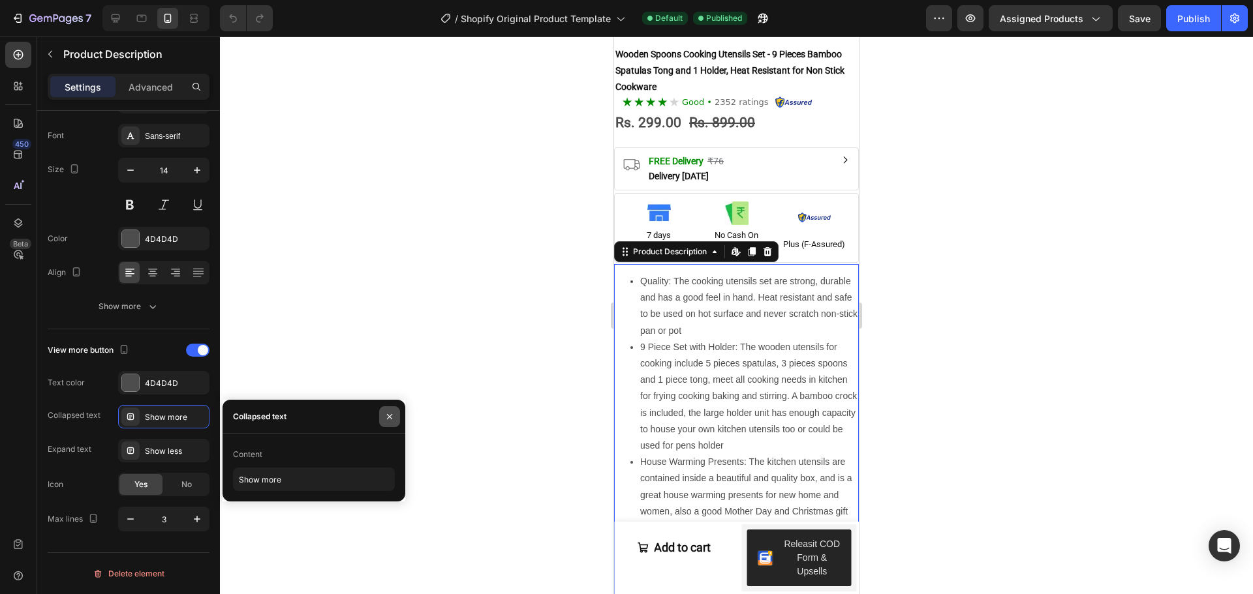
click at [388, 421] on icon "button" at bounding box center [389, 417] width 10 height 10
click at [388, 0] on div "7 / Shopify Original Product Template Default Published Preview Assigned Produc…" at bounding box center [626, 0] width 1253 height 0
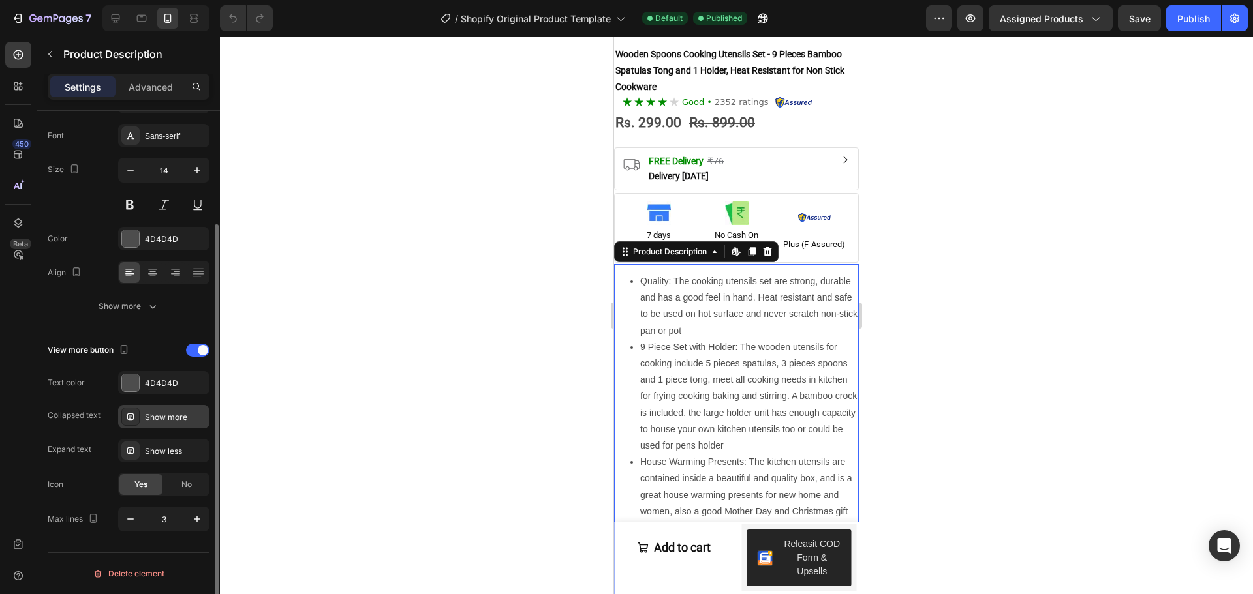
click at [194, 417] on div "Show more" at bounding box center [175, 418] width 61 height 12
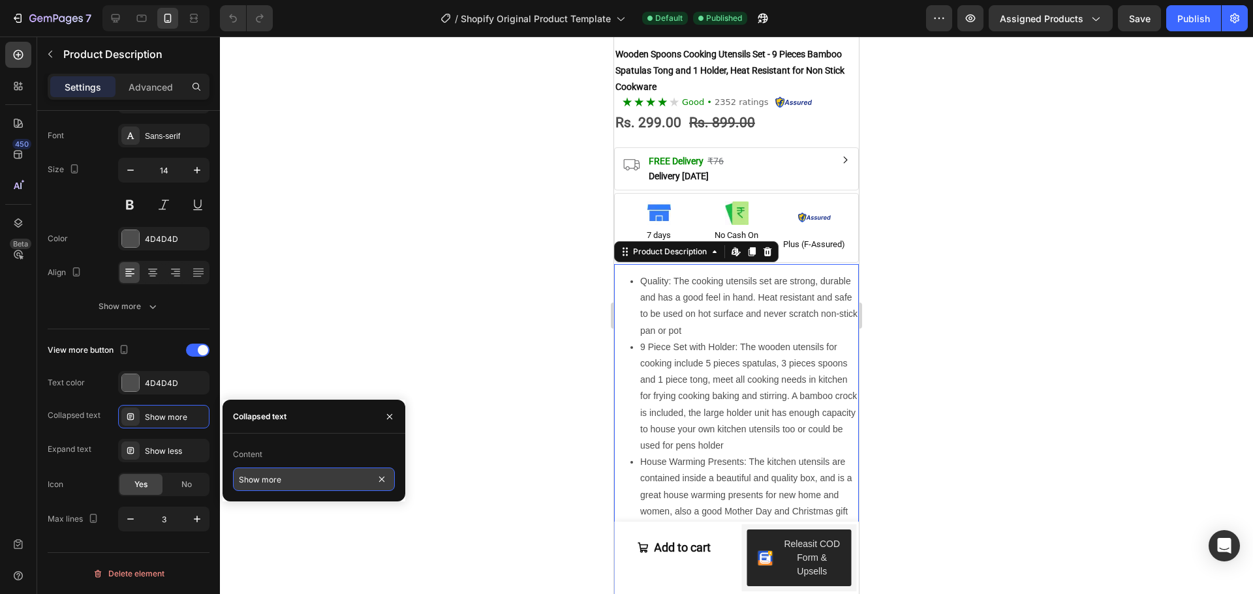
click at [282, 483] on input "Show more" at bounding box center [314, 479] width 162 height 23
click at [312, 371] on div at bounding box center [736, 316] width 1033 height 558
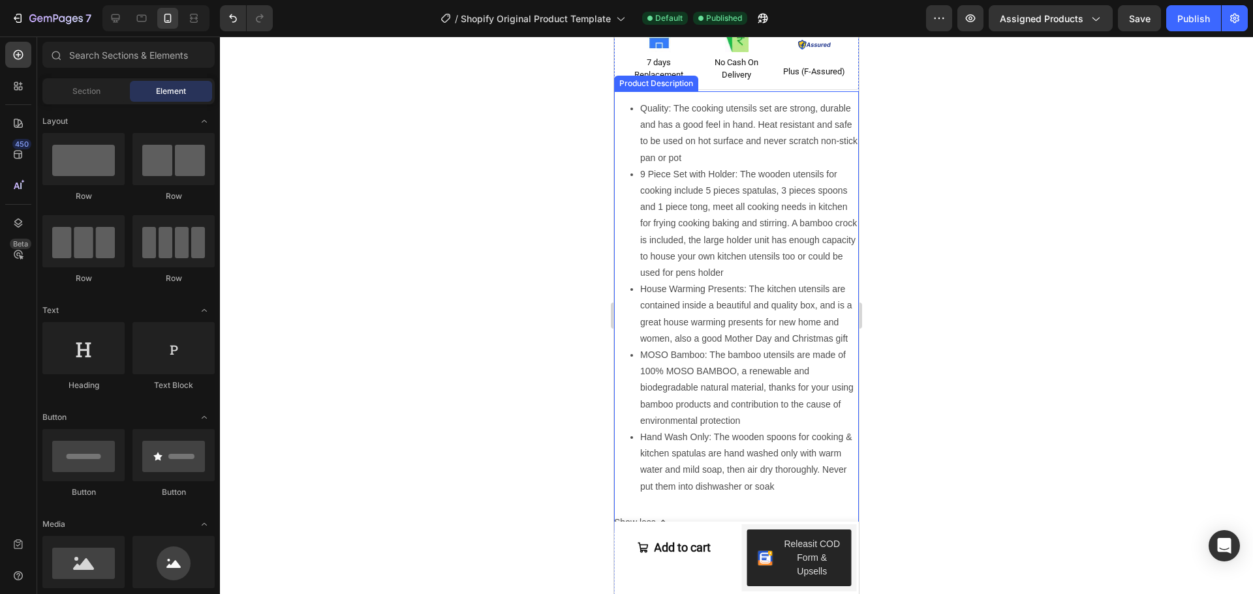
scroll to position [783, 0]
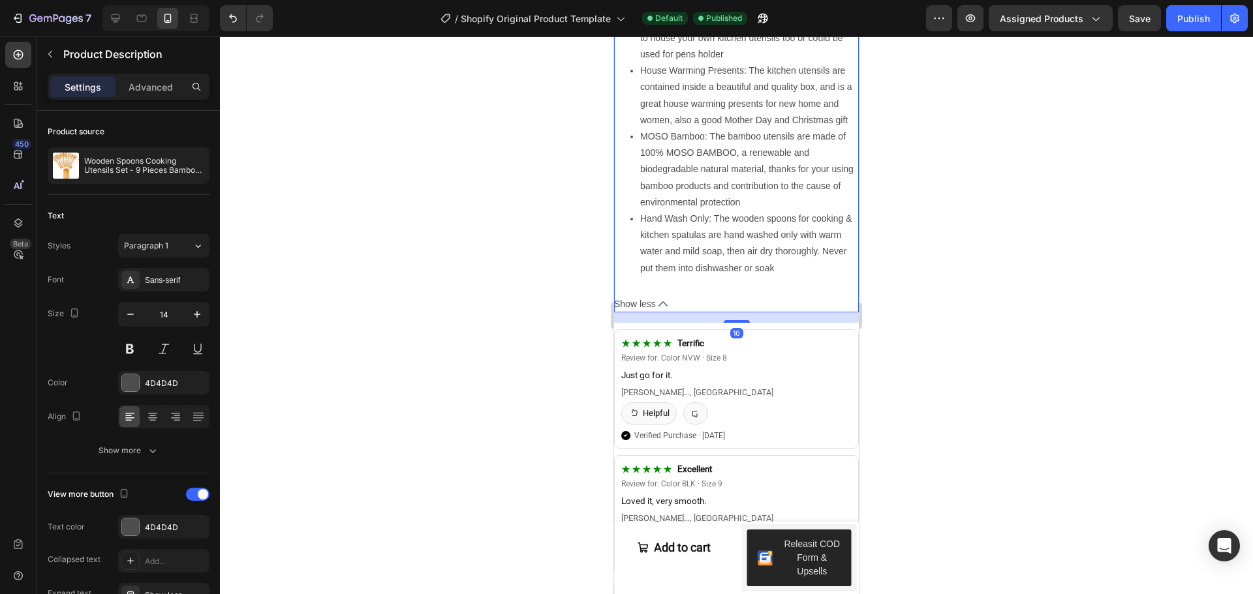
click at [656, 296] on button "Show less" at bounding box center [736, 304] width 245 height 16
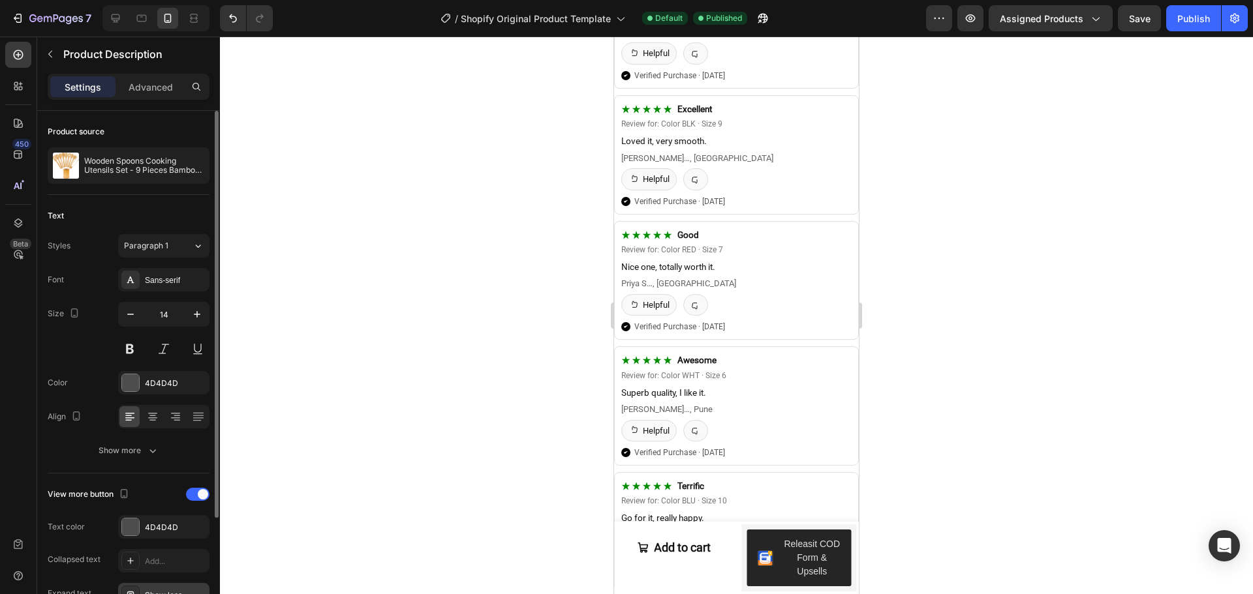
scroll to position [144, 0]
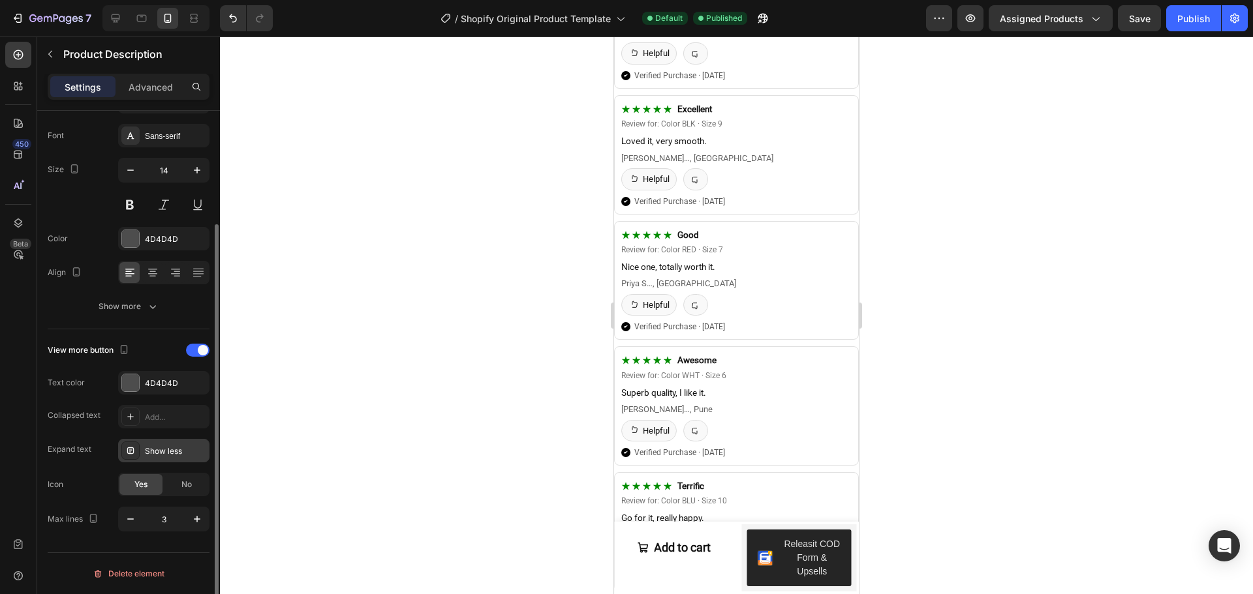
click at [173, 451] on div "Show less" at bounding box center [175, 452] width 61 height 12
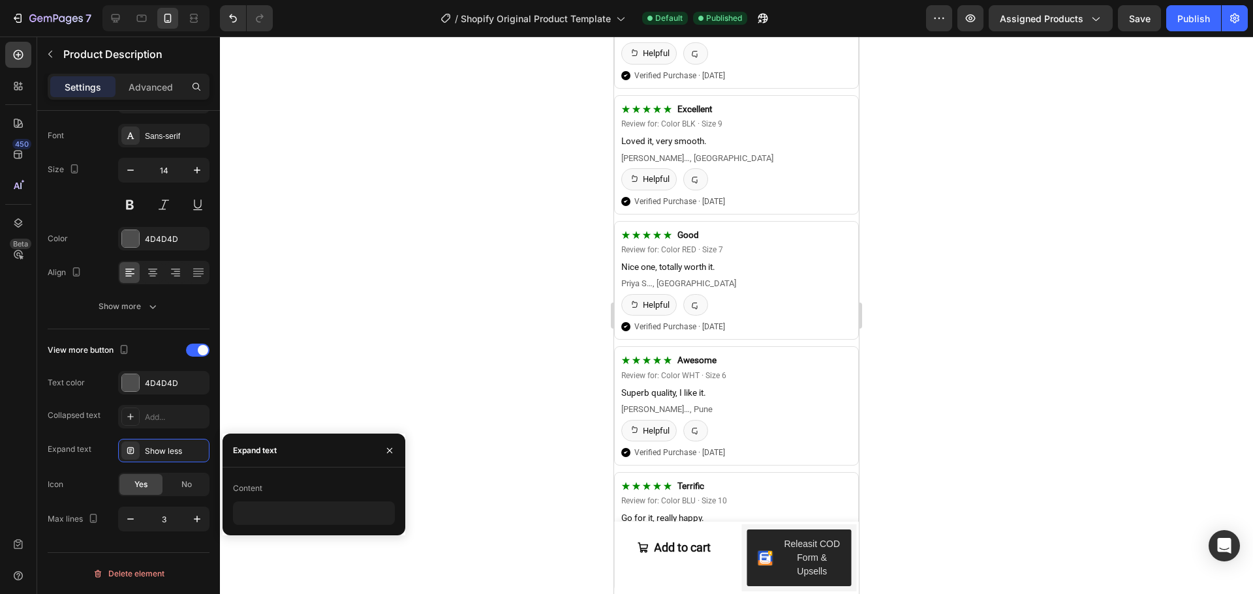
click at [430, 343] on div at bounding box center [736, 316] width 1033 height 558
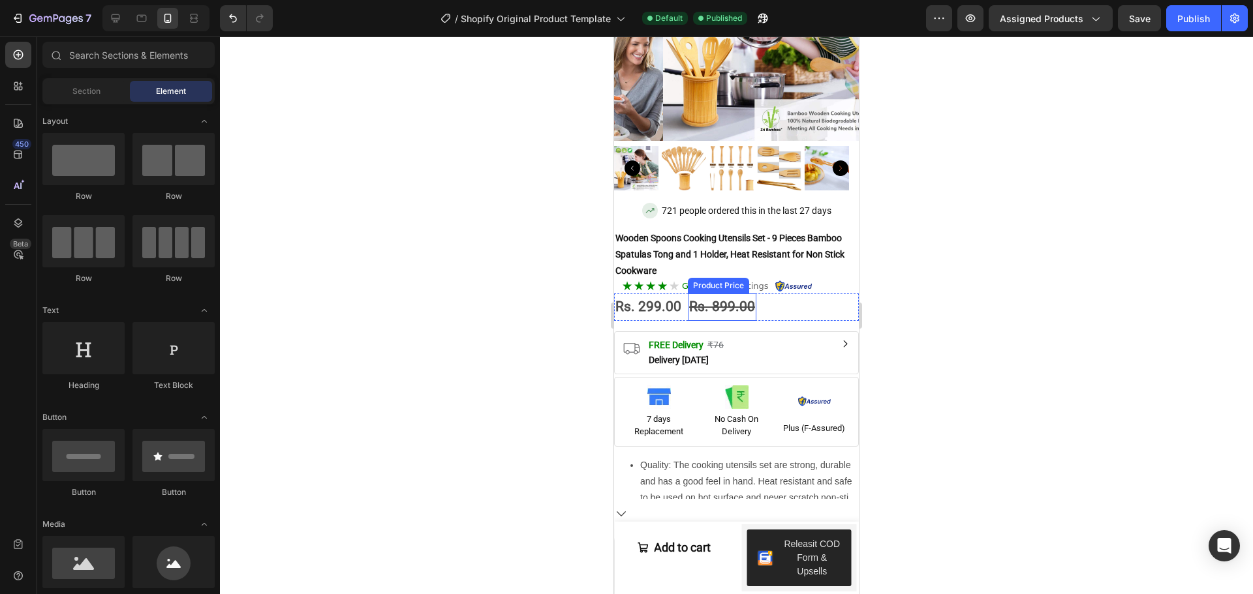
scroll to position [391, 0]
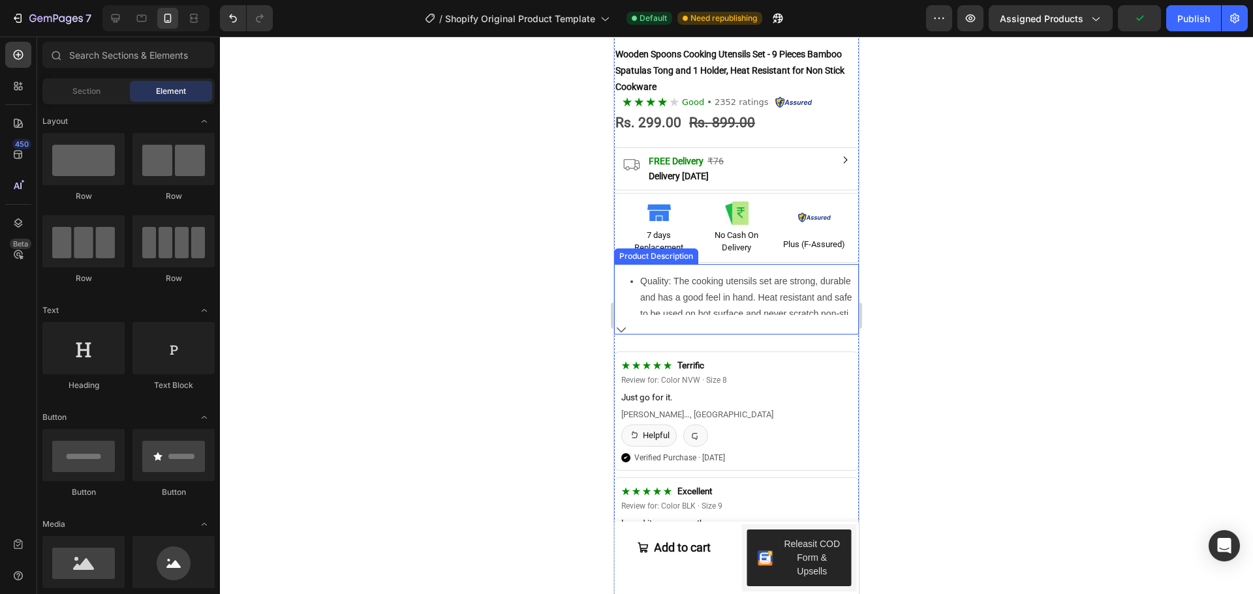
click at [626, 326] on button at bounding box center [736, 330] width 245 height 9
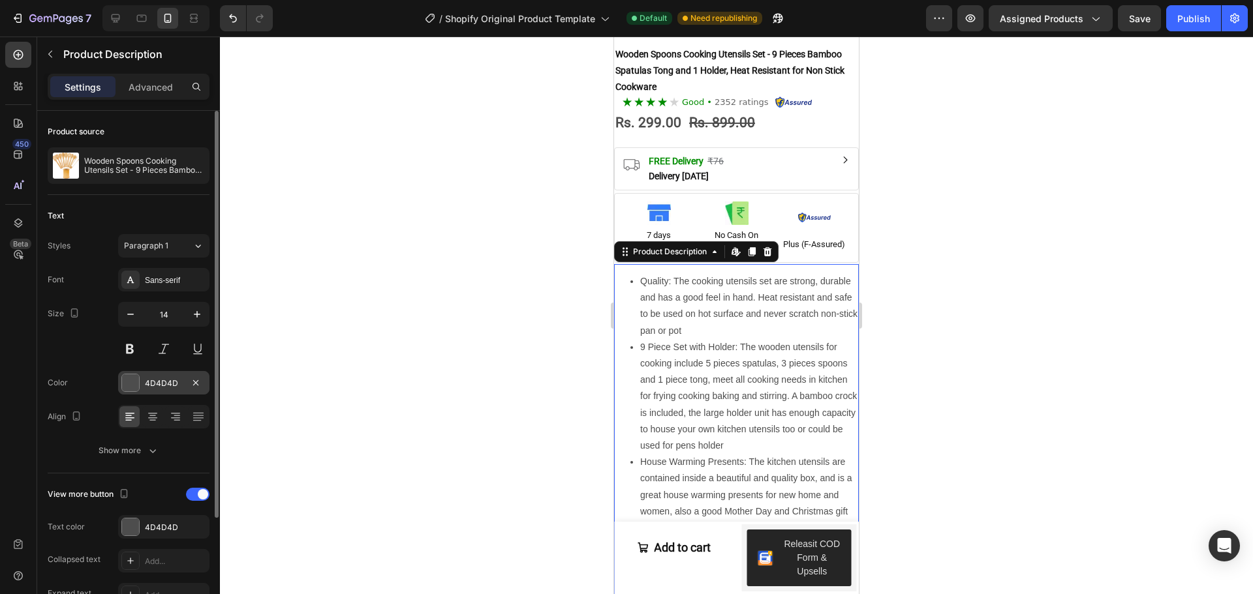
scroll to position [144, 0]
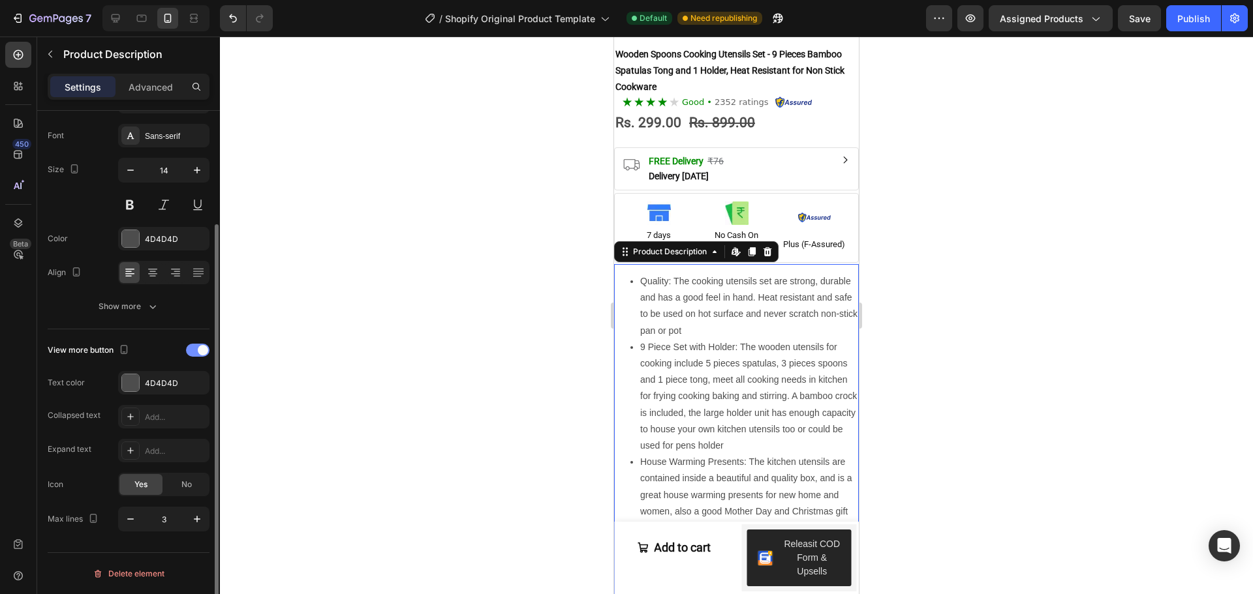
click at [190, 351] on div at bounding box center [197, 350] width 23 height 13
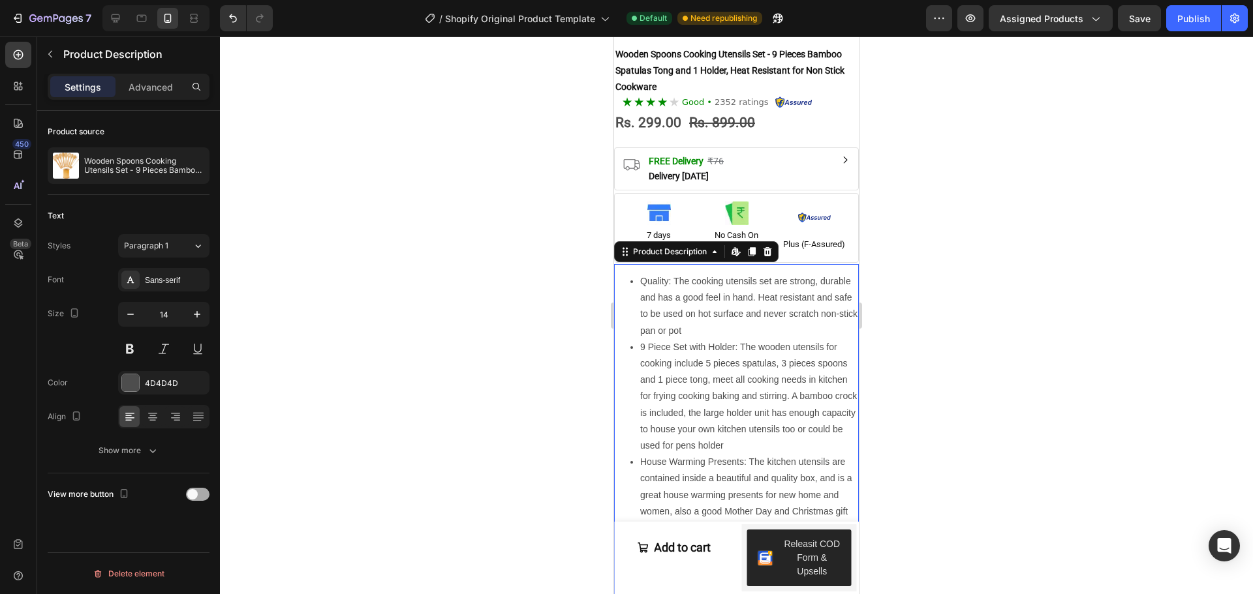
scroll to position [0, 0]
click at [1197, 7] on button "Publish" at bounding box center [1193, 18] width 55 height 26
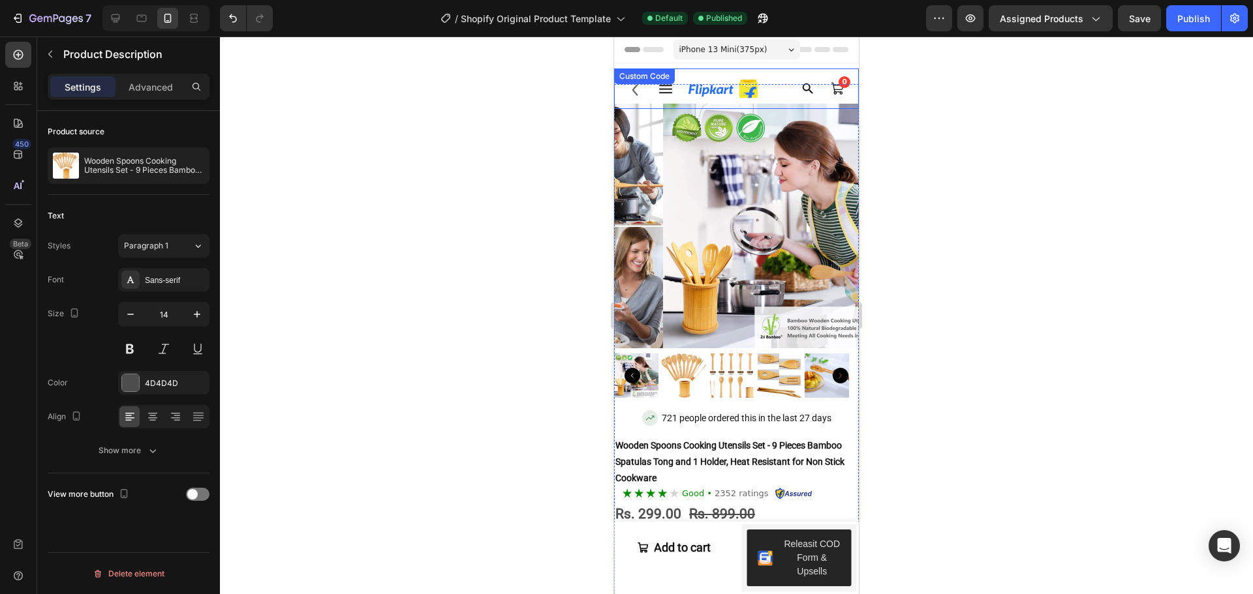
click at [1166, 5] on button "Publish" at bounding box center [1193, 18] width 55 height 26
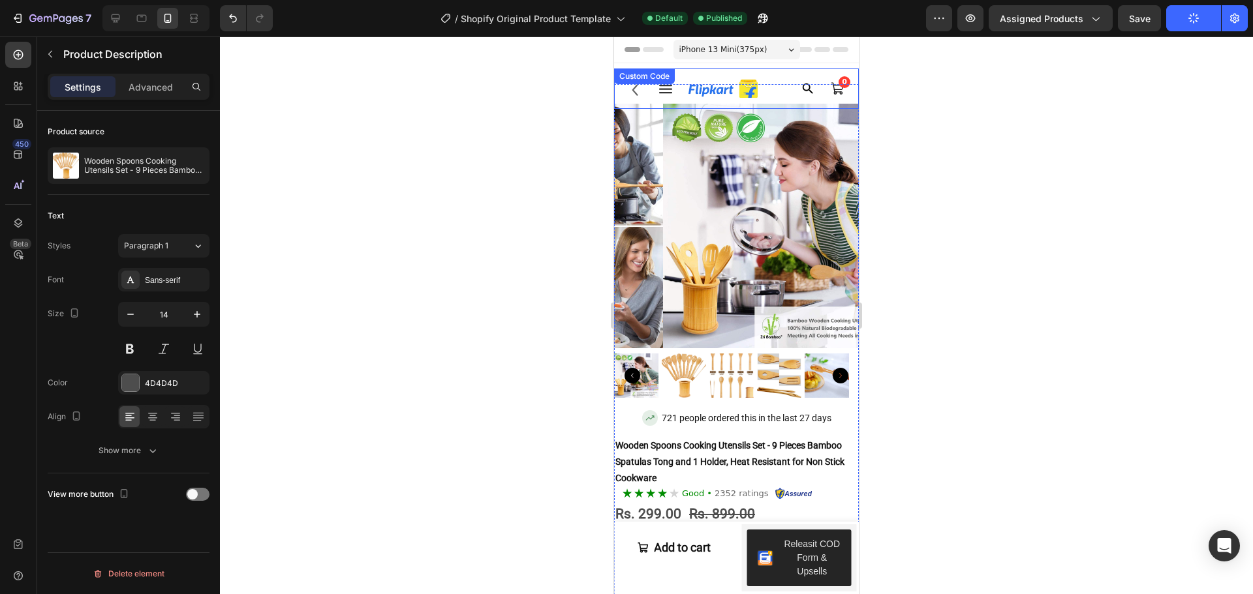
click at [1166, 5] on button "Publish" at bounding box center [1193, 18] width 55 height 26
click at [768, 207] on img at bounding box center [785, 226] width 245 height 245
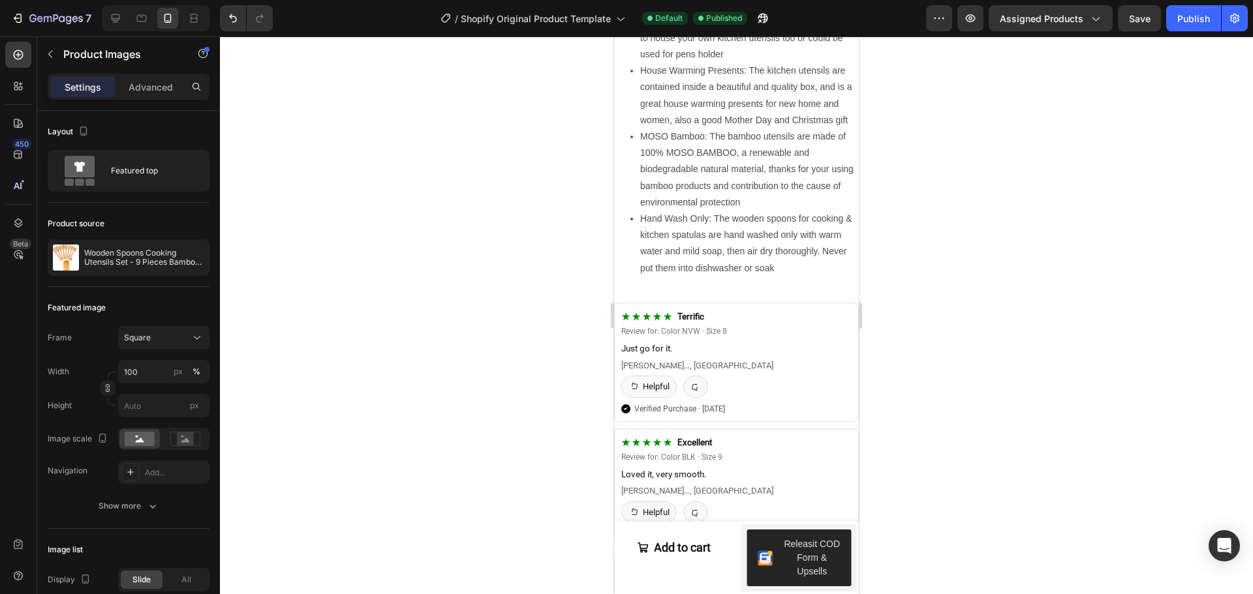
scroll to position [976, 0]
